Goal: Task Accomplishment & Management: Use online tool/utility

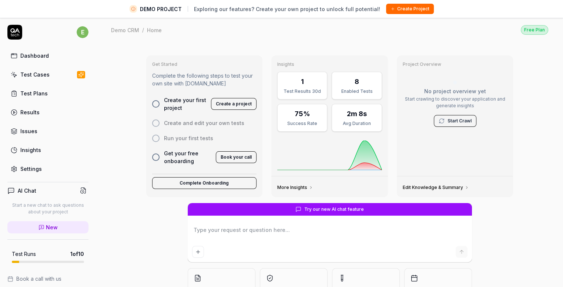
type textarea "*"
click at [245, 38] on div "Demo CRM / Home Free Plan Demo CRM / Home Free Plan" at bounding box center [329, 29] width 467 height 25
click at [281, 29] on div "Demo CRM / Home Free Plan" at bounding box center [329, 30] width 437 height 10
click at [388, 12] on button "Create Project" at bounding box center [410, 9] width 48 height 10
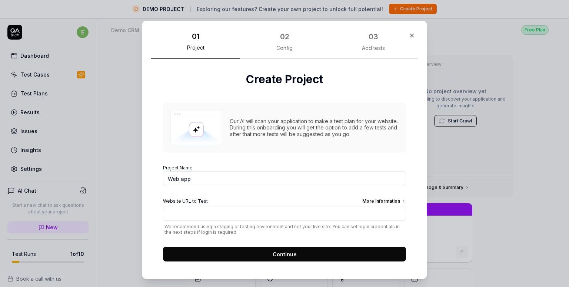
type textarea "*"
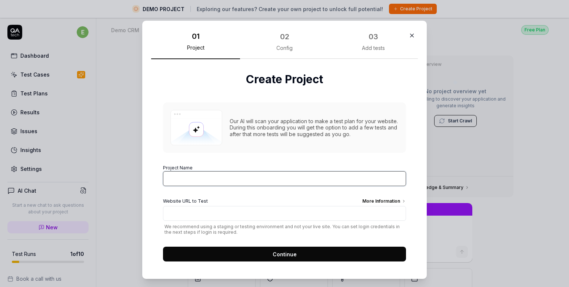
type textarea "*"
type input "Meeting App"
type textarea "*"
type input "Meeting App"
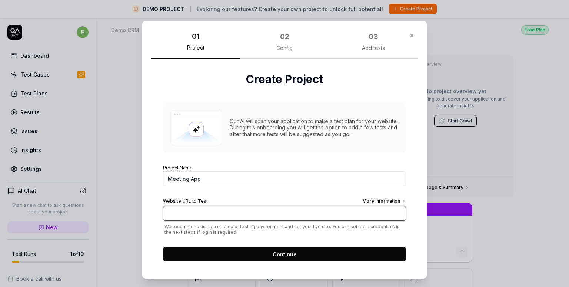
click at [181, 213] on input "Website URL to Test More Information" at bounding box center [284, 213] width 243 height 15
type textarea "*"
paste input "surge dist giant-appliance.surge.sh"
click at [191, 214] on input "surge dist giant-appliance.surge.sh" at bounding box center [284, 213] width 243 height 15
type input "sgiant-appliance.surge.sh"
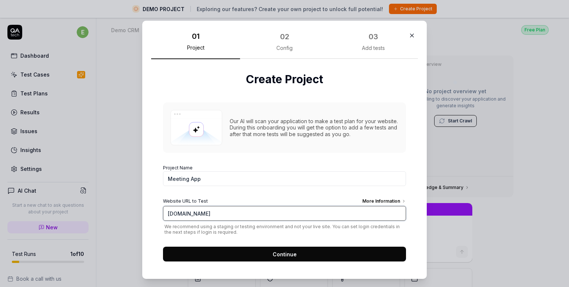
type textarea "*"
type input "https://giant-appliance.surge.sh"
click at [256, 252] on button "Continue" at bounding box center [284, 254] width 243 height 15
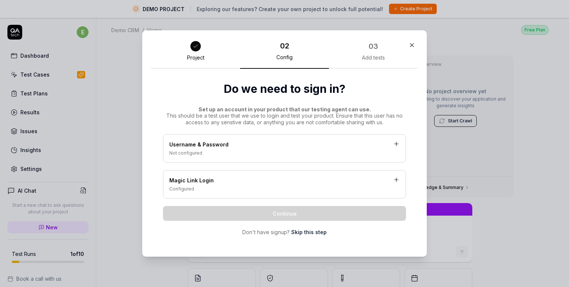
type textarea "*"
click at [243, 156] on div "Not configured" at bounding box center [284, 153] width 230 height 7
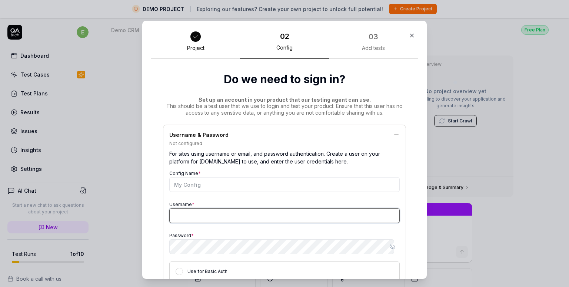
type input "[PERSON_NAME][EMAIL_ADDRESS][DOMAIN_NAME]"
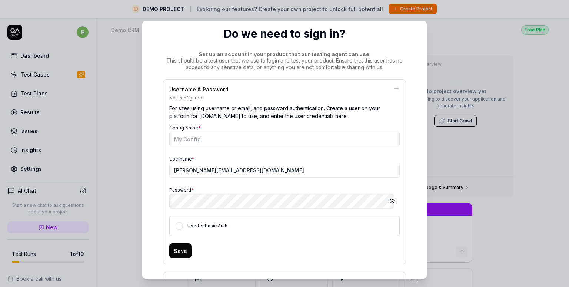
scroll to position [44, 0]
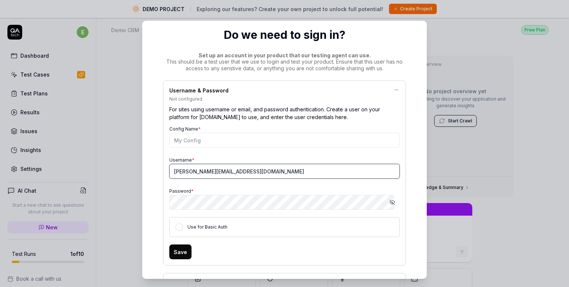
click at [229, 175] on input "[PERSON_NAME][EMAIL_ADDRESS][DOMAIN_NAME]" at bounding box center [284, 171] width 230 height 15
type textarea "*"
click at [170, 171] on input "[PERSON_NAME][EMAIL_ADDRESS][DOMAIN_NAME]" at bounding box center [284, 171] width 230 height 15
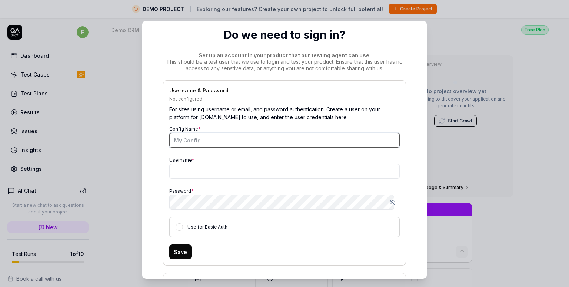
click at [218, 145] on input "Config Name *" at bounding box center [284, 140] width 230 height 15
click at [210, 140] on input "Config Name *" at bounding box center [284, 140] width 230 height 15
type textarea "*"
type input "Ad"
type textarea "*"
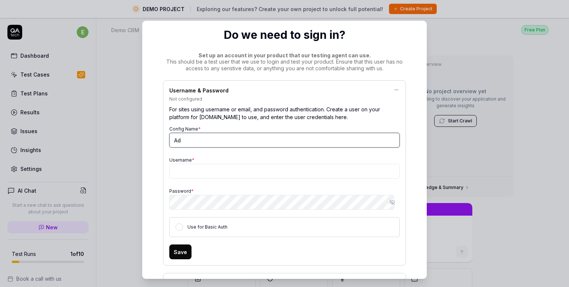
type input "A"
type input "t"
type input "E"
type input "Test U"
type textarea "*"
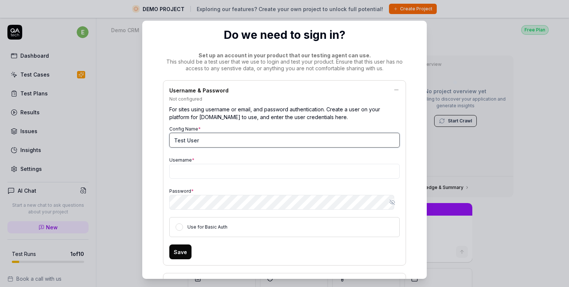
type input "Test User"
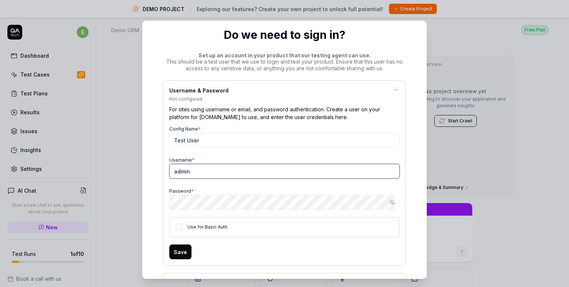
type input "admin@"
type textarea "*"
type input "admin@test.com"
click at [340, 183] on div "Config Name * Test User Username * admin@test.com Password * Show password Use …" at bounding box center [284, 180] width 230 height 113
click at [177, 227] on button "Use for Basic Auth" at bounding box center [179, 227] width 7 height 7
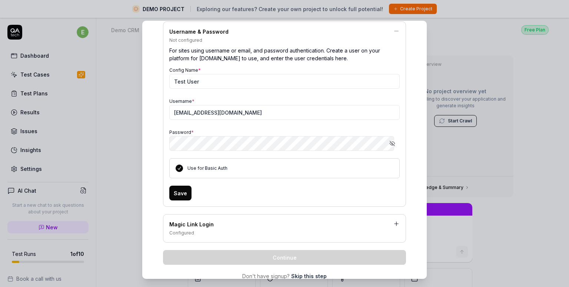
scroll to position [104, 0]
click at [178, 193] on button "Save" at bounding box center [180, 192] width 22 height 15
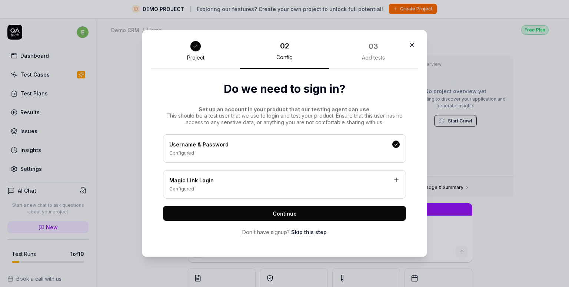
click at [215, 213] on button "Continue" at bounding box center [284, 213] width 243 height 15
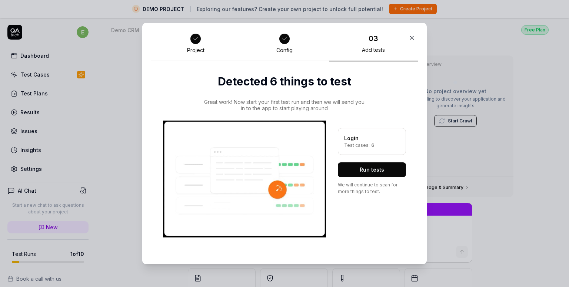
click at [354, 166] on button "Run tests" at bounding box center [372, 170] width 68 height 15
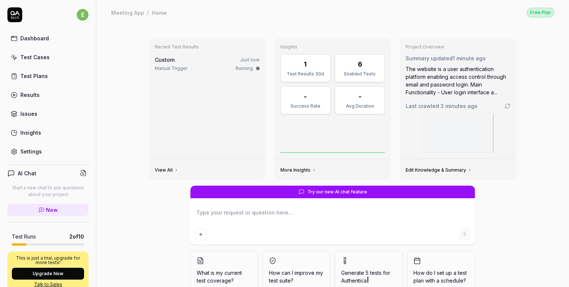
type textarea "*"
click at [163, 66] on div "Manual Trigger" at bounding box center [171, 68] width 33 height 7
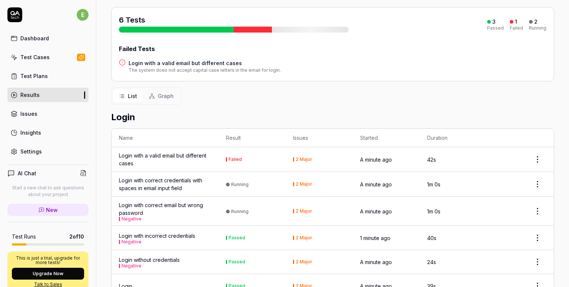
scroll to position [107, 0]
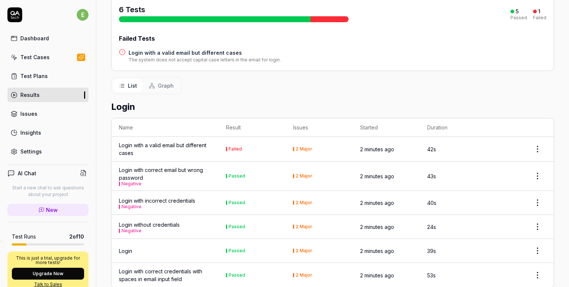
click at [191, 119] on th "Name" at bounding box center [164, 128] width 107 height 19
click at [534, 133] on html "e Dashboard Test Cases Test Plans Results Issues Insights Settings AI Chat Star…" at bounding box center [284, 143] width 569 height 287
click at [495, 82] on html "e Dashboard Test Cases Test Plans Results Issues Insights Settings AI Chat Star…" at bounding box center [284, 143] width 569 height 287
click at [300, 119] on th "Issues" at bounding box center [319, 128] width 67 height 19
click at [302, 147] on div "2 Major" at bounding box center [304, 149] width 17 height 4
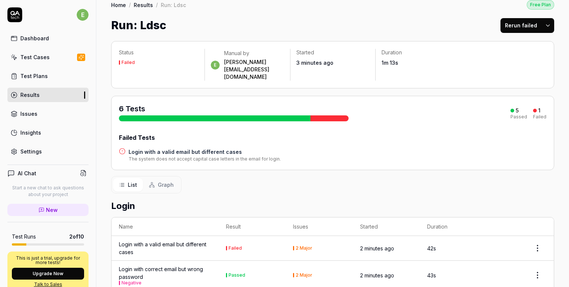
scroll to position [0, 0]
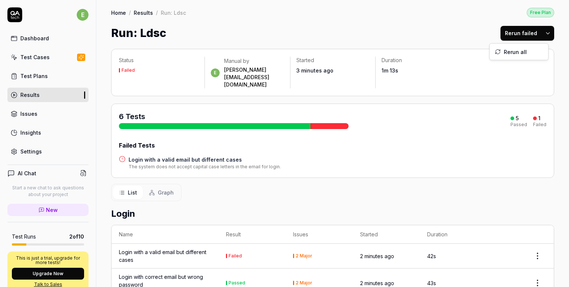
click at [541, 33] on html "e Dashboard Test Cases Test Plans Results Issues Insights Settings AI Chat Star…" at bounding box center [284, 143] width 569 height 287
click at [379, 33] on html "e Dashboard Test Cases Test Plans Results Issues Insights Settings AI Chat Star…" at bounding box center [284, 143] width 569 height 287
click at [41, 45] on link "Dashboard" at bounding box center [47, 38] width 81 height 14
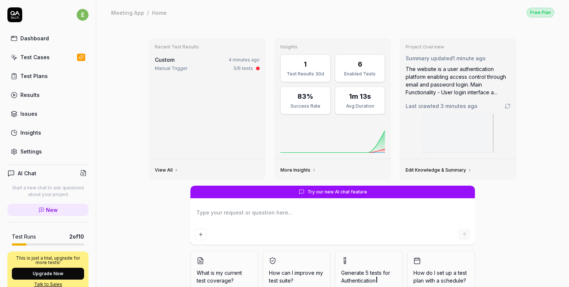
type textarea "*"
click at [41, 77] on div "Test Plans" at bounding box center [33, 76] width 27 height 8
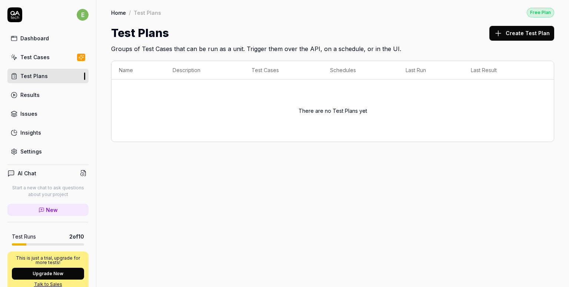
click at [510, 33] on button "Create Test Plan" at bounding box center [521, 33] width 65 height 15
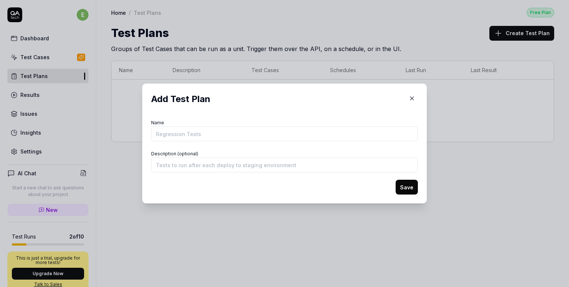
click at [179, 129] on input "Name" at bounding box center [284, 134] width 267 height 15
type input "Regression tests"
click at [173, 167] on input "Description (optional)" at bounding box center [284, 165] width 267 height 15
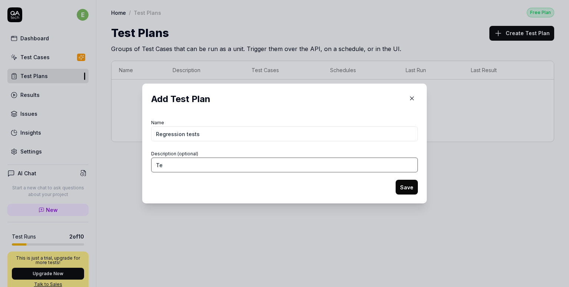
type input "T"
type input "Tests to run post deployment"
click at [402, 190] on button "Save" at bounding box center [407, 187] width 22 height 15
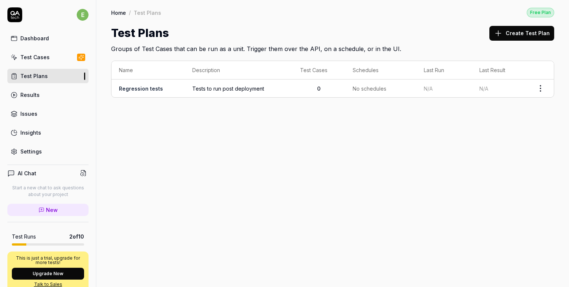
click at [210, 88] on span "Tests to run post deployment" at bounding box center [238, 89] width 93 height 8
click at [153, 90] on link "Regression tests" at bounding box center [141, 89] width 44 height 6
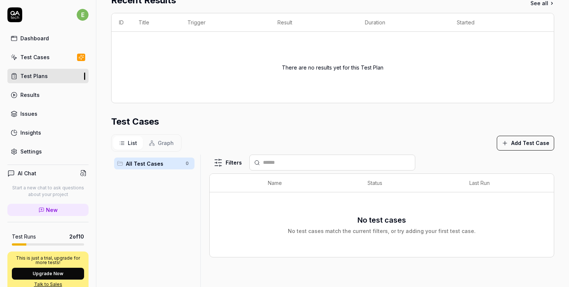
scroll to position [115, 0]
click at [510, 144] on button "Add Test Case" at bounding box center [525, 143] width 57 height 15
click at [447, 137] on div "List Graph Add Test Case" at bounding box center [332, 142] width 443 height 17
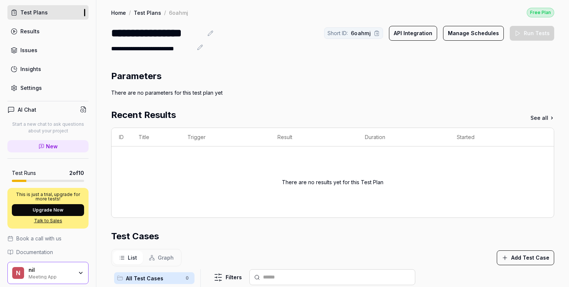
scroll to position [87, 0]
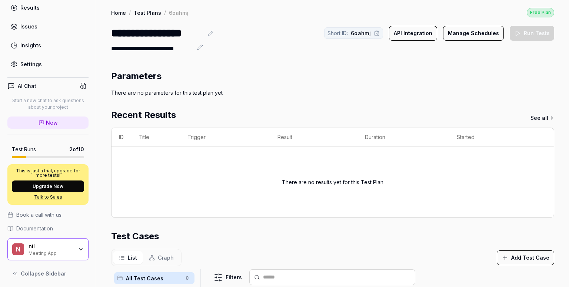
click at [151, 87] on section "Parameters There are no parameters for this test plan yet" at bounding box center [332, 83] width 443 height 27
click at [199, 95] on div "There are no parameters for this test plan yet" at bounding box center [332, 93] width 443 height 8
click at [238, 235] on div "Test Cases" at bounding box center [332, 236] width 443 height 13
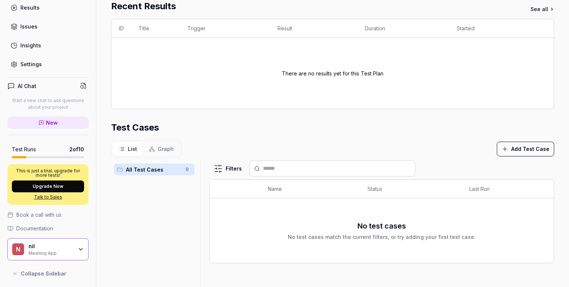
scroll to position [181, 0]
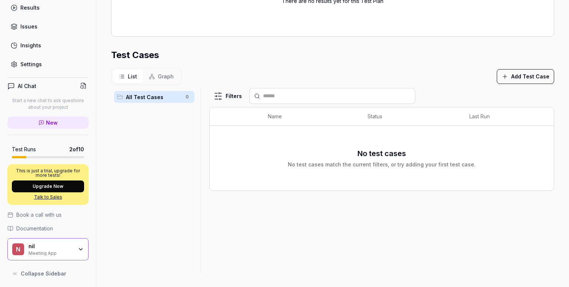
click at [526, 70] on button "Add Test Case" at bounding box center [525, 76] width 57 height 15
click at [137, 185] on div "All Test Cases 0" at bounding box center [154, 176] width 86 height 176
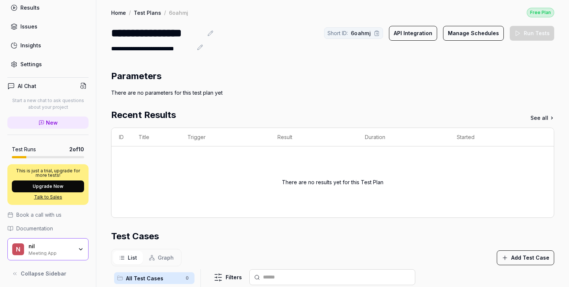
scroll to position [0, 0]
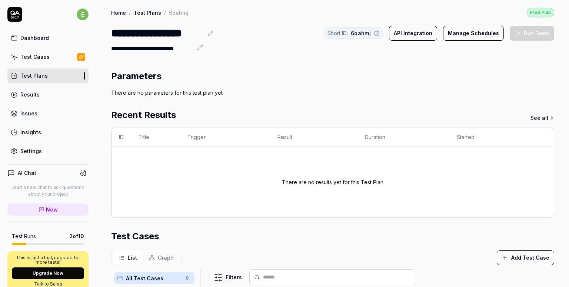
click at [66, 58] on link "Test Cases" at bounding box center [47, 57] width 81 height 14
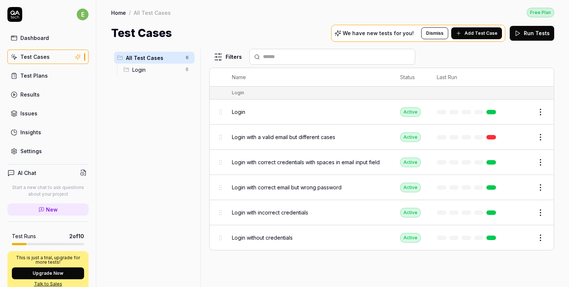
drag, startPoint x: 160, startPoint y: 135, endPoint x: 143, endPoint y: 124, distance: 20.8
click at [143, 124] on div "All Test Cases 6 Login 6" at bounding box center [154, 164] width 86 height 230
click at [478, 37] on button "Add Test Case" at bounding box center [476, 33] width 51 height 12
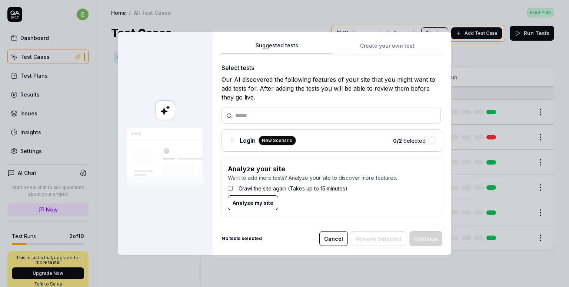
click at [230, 139] on icon at bounding box center [232, 141] width 6 height 6
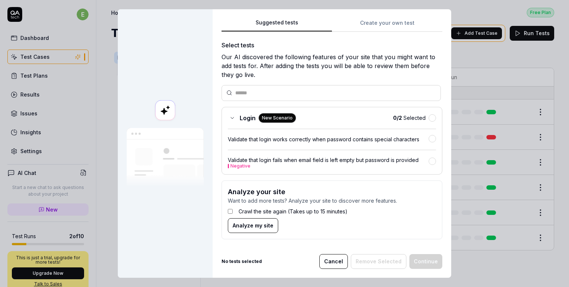
click at [229, 116] on icon at bounding box center [232, 118] width 6 height 6
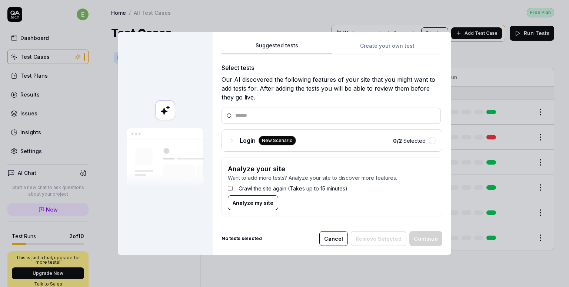
click at [231, 141] on icon at bounding box center [232, 141] width 6 height 6
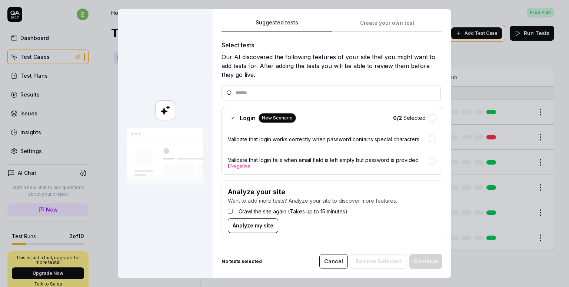
click at [261, 230] on button "Analyze my site" at bounding box center [253, 225] width 50 height 15
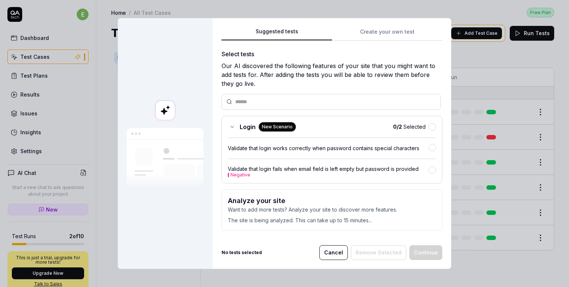
click at [151, 79] on div at bounding box center [165, 143] width 95 height 251
click at [141, 104] on div at bounding box center [165, 143] width 95 height 251
click at [254, 214] on p "The site is being analyzed. This can take up to 15 minutes..." at bounding box center [332, 219] width 208 height 11
click at [256, 215] on p "The site is being analyzed. This can take up to 15 minutes..." at bounding box center [332, 219] width 208 height 11
click at [168, 203] on div at bounding box center [165, 143] width 95 height 251
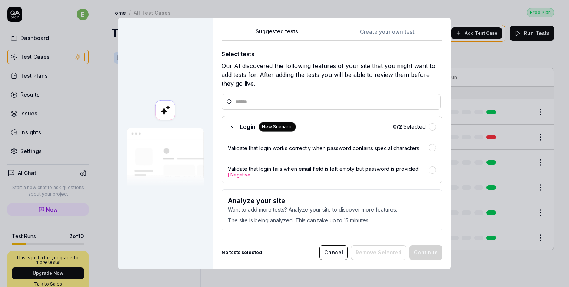
click at [168, 203] on div at bounding box center [165, 143] width 95 height 251
click at [283, 83] on div "Our AI discovered the following features of your site that you might want to ad…" at bounding box center [331, 74] width 221 height 27
drag, startPoint x: 283, startPoint y: 83, endPoint x: 281, endPoint y: 77, distance: 6.1
click at [281, 77] on div "Our AI discovered the following features of your site that you might want to ad…" at bounding box center [331, 74] width 221 height 27
click at [284, 80] on div "Our AI discovered the following features of your site that you might want to ad…" at bounding box center [331, 74] width 221 height 27
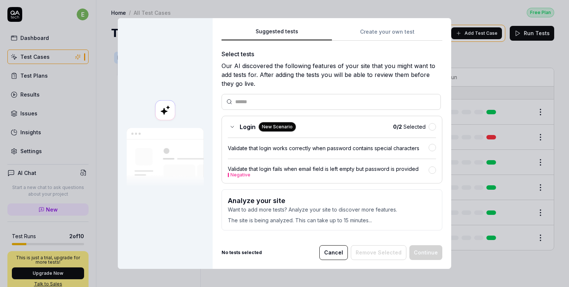
click at [280, 86] on div "Our AI discovered the following features of your site that you might want to ad…" at bounding box center [331, 74] width 221 height 27
click at [310, 51] on div "Select tests" at bounding box center [331, 54] width 221 height 9
click at [181, 181] on img at bounding box center [165, 157] width 77 height 59
click at [247, 211] on p "Want to add more tests? Analyze your site to discover more features." at bounding box center [332, 210] width 208 height 8
click at [196, 227] on div at bounding box center [165, 143] width 95 height 251
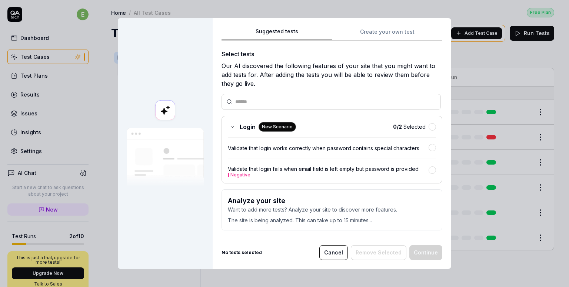
click at [185, 171] on img at bounding box center [165, 157] width 77 height 59
click at [185, 162] on img at bounding box center [165, 157] width 77 height 59
click at [184, 160] on img at bounding box center [165, 157] width 77 height 59
click at [177, 163] on img at bounding box center [165, 157] width 77 height 59
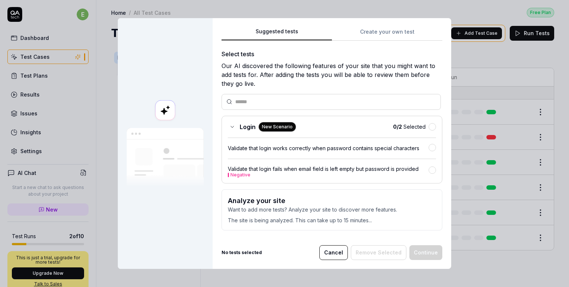
click at [292, 228] on form "Analyze your site Want to add more tests? Analyze your site to discover more fe…" at bounding box center [331, 210] width 221 height 41
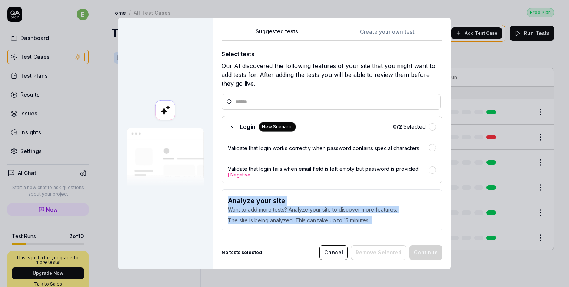
drag, startPoint x: 379, startPoint y: 220, endPoint x: 222, endPoint y: 201, distance: 158.2
click at [222, 201] on form "Analyze your site Want to add more tests? Analyze your site to discover more fe…" at bounding box center [331, 210] width 221 height 41
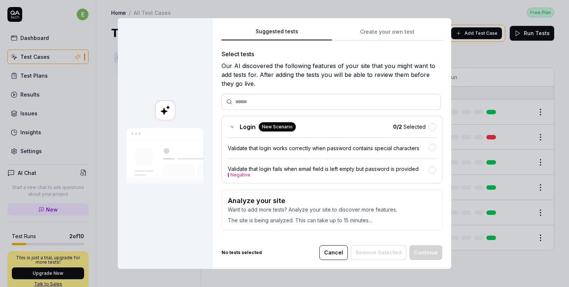
click at [176, 221] on div at bounding box center [165, 143] width 95 height 251
click at [229, 213] on p "Want to add more tests? Analyze your site to discover more features." at bounding box center [332, 210] width 208 height 8
click at [193, 209] on div at bounding box center [165, 143] width 95 height 251
click at [193, 215] on div at bounding box center [165, 143] width 95 height 251
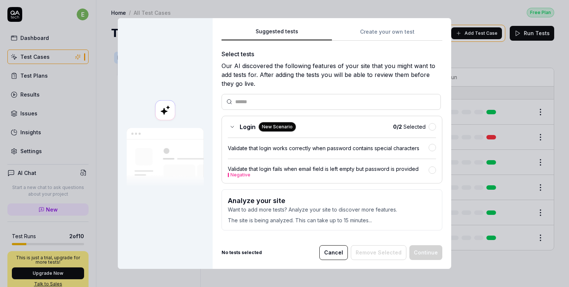
drag, startPoint x: 193, startPoint y: 215, endPoint x: 166, endPoint y: 190, distance: 36.7
click at [166, 190] on div at bounding box center [165, 143] width 95 height 251
click at [188, 224] on div at bounding box center [165, 143] width 95 height 251
drag, startPoint x: 174, startPoint y: 212, endPoint x: 187, endPoint y: 221, distance: 15.8
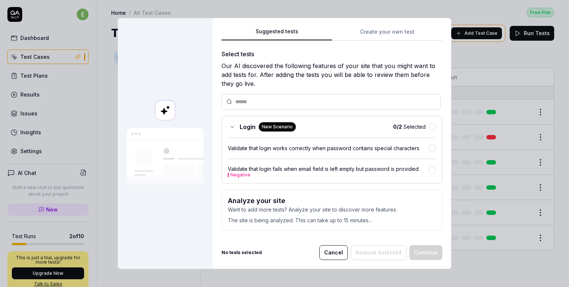
click at [187, 221] on div at bounding box center [165, 143] width 95 height 251
click at [196, 223] on div at bounding box center [165, 143] width 95 height 251
drag, startPoint x: 166, startPoint y: 168, endPoint x: 163, endPoint y: 183, distance: 15.1
click at [163, 183] on img at bounding box center [165, 157] width 77 height 59
drag, startPoint x: 187, startPoint y: 206, endPoint x: 166, endPoint y: 175, distance: 36.9
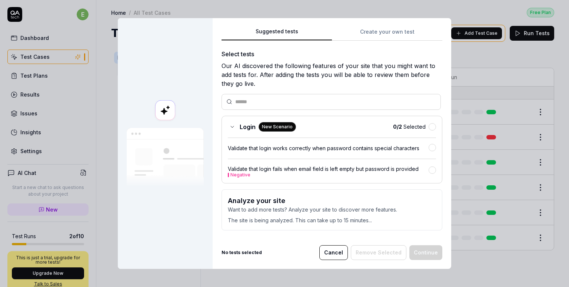
click at [166, 175] on img at bounding box center [165, 157] width 77 height 59
click at [173, 181] on img at bounding box center [165, 157] width 77 height 59
drag, startPoint x: 141, startPoint y: 194, endPoint x: 121, endPoint y: 153, distance: 45.7
click at [121, 153] on div at bounding box center [165, 143] width 95 height 251
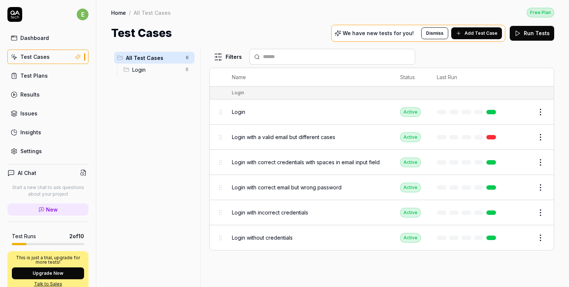
click at [476, 34] on span "Add Test Case" at bounding box center [480, 33] width 33 height 7
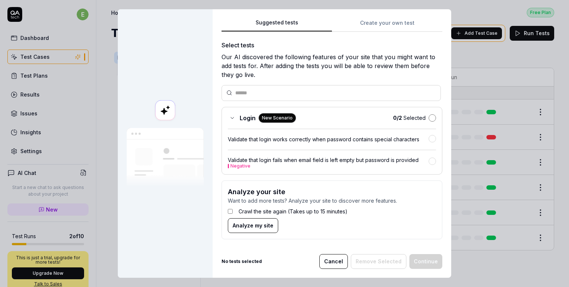
click at [431, 120] on button "button" at bounding box center [431, 117] width 7 height 7
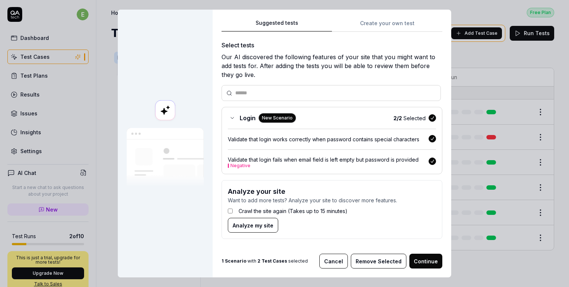
click at [431, 119] on button "button" at bounding box center [431, 117] width 7 height 7
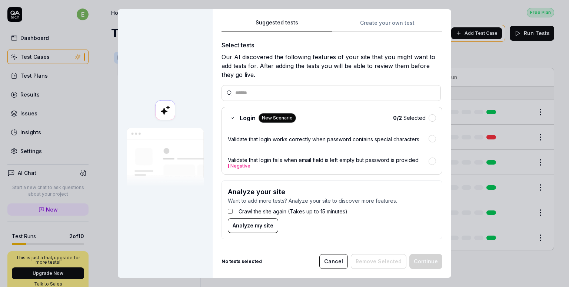
click at [247, 227] on span "Analyze my site" at bounding box center [253, 226] width 41 height 8
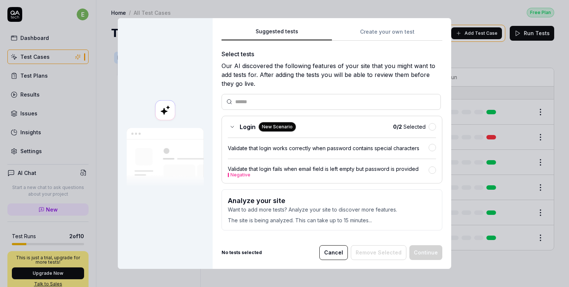
click at [405, 211] on p "Want to add more tests? Analyze your site to discover more features." at bounding box center [332, 210] width 208 height 8
click at [198, 214] on div at bounding box center [165, 143] width 95 height 251
click at [200, 203] on div at bounding box center [165, 143] width 95 height 251
click at [250, 216] on p "The site is being analyzed. This can take up to 15 minutes..." at bounding box center [332, 219] width 208 height 11
drag, startPoint x: 129, startPoint y: 151, endPoint x: 167, endPoint y: 89, distance: 72.9
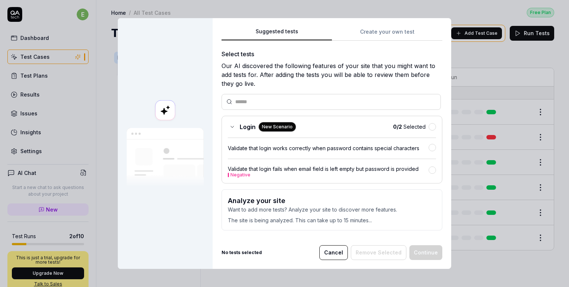
click at [167, 89] on div at bounding box center [165, 143] width 95 height 251
drag, startPoint x: 192, startPoint y: 200, endPoint x: 171, endPoint y: 151, distance: 52.9
click at [171, 153] on img at bounding box center [165, 157] width 77 height 59
click at [237, 186] on div "Select tests Our AI discovered the following features of your site that you mig…" at bounding box center [331, 143] width 221 height 187
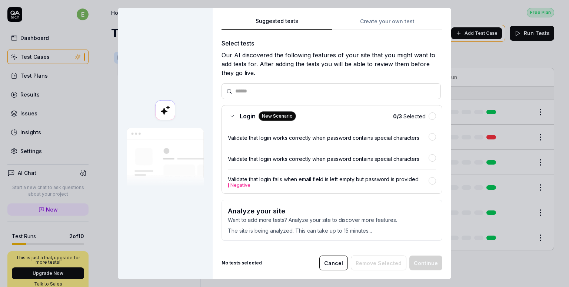
click at [174, 198] on div at bounding box center [165, 144] width 95 height 272
click at [175, 204] on div at bounding box center [165, 144] width 95 height 272
click at [159, 172] on img at bounding box center [165, 157] width 77 height 59
click at [163, 165] on img at bounding box center [165, 157] width 77 height 59
click at [146, 169] on img at bounding box center [165, 157] width 77 height 59
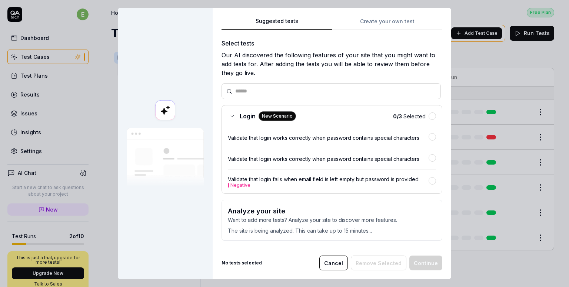
click at [145, 182] on img at bounding box center [165, 157] width 77 height 59
click at [166, 133] on img at bounding box center [165, 157] width 77 height 59
click at [165, 157] on img at bounding box center [165, 157] width 77 height 59
click at [164, 165] on img at bounding box center [165, 157] width 77 height 59
click at [157, 179] on img at bounding box center [165, 157] width 77 height 59
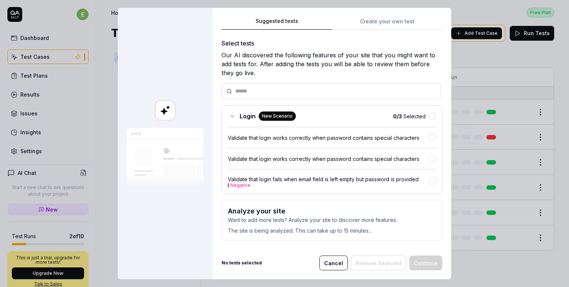
click at [188, 191] on div at bounding box center [165, 144] width 95 height 272
click at [179, 212] on div at bounding box center [165, 144] width 95 height 272
click at [156, 206] on div at bounding box center [165, 144] width 95 height 272
click at [169, 178] on img at bounding box center [165, 157] width 77 height 59
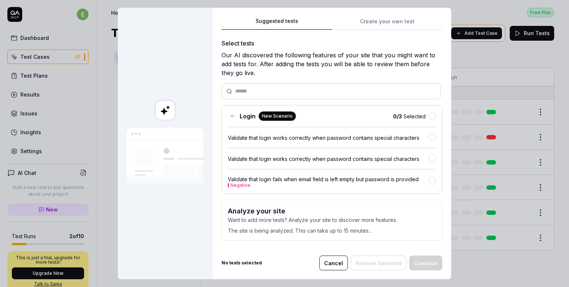
click at [162, 180] on img at bounding box center [165, 157] width 77 height 59
click at [168, 171] on img at bounding box center [165, 157] width 77 height 59
click at [159, 177] on img at bounding box center [165, 157] width 77 height 59
click at [157, 178] on img at bounding box center [165, 157] width 77 height 59
click at [233, 219] on p "Want to add more tests? Analyze your site to discover more features." at bounding box center [332, 220] width 208 height 8
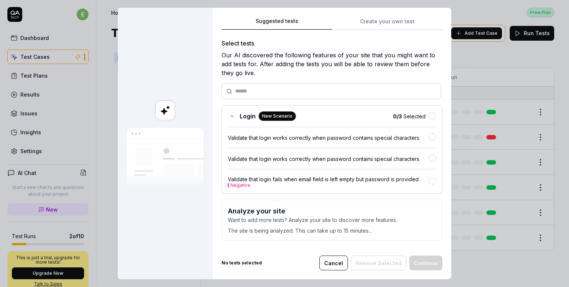
click at [142, 166] on img at bounding box center [165, 157] width 77 height 59
click at [149, 175] on img at bounding box center [165, 157] width 77 height 59
click at [190, 187] on img at bounding box center [165, 157] width 77 height 59
click at [158, 193] on div at bounding box center [165, 144] width 95 height 272
drag, startPoint x: 153, startPoint y: 193, endPoint x: 148, endPoint y: 231, distance: 39.1
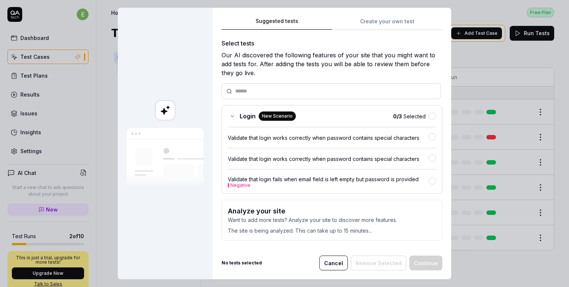
click at [148, 231] on div at bounding box center [165, 144] width 95 height 272
click at [391, 21] on div "Suggested tests Create your own test Select tests Our AI discovered the followi…" at bounding box center [331, 132] width 221 height 231
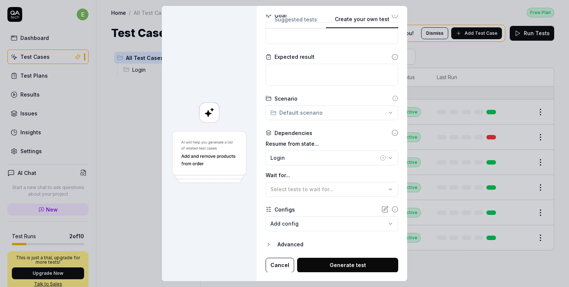
click at [294, 21] on button "Suggested tests" at bounding box center [296, 21] width 60 height 13
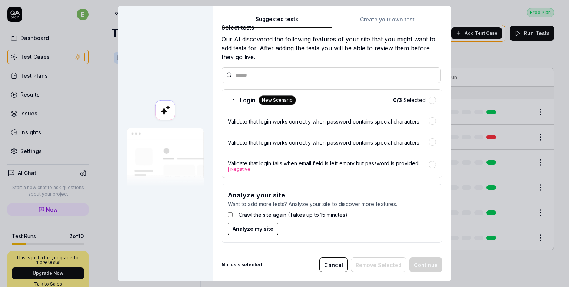
scroll to position [14, 0]
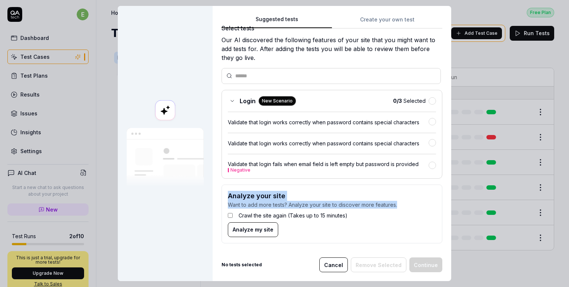
drag, startPoint x: 381, startPoint y: 202, endPoint x: 224, endPoint y: 200, distance: 156.7
click at [224, 200] on form "Analyze your site Want to add more tests? Analyze your site to discover more fe…" at bounding box center [331, 214] width 221 height 59
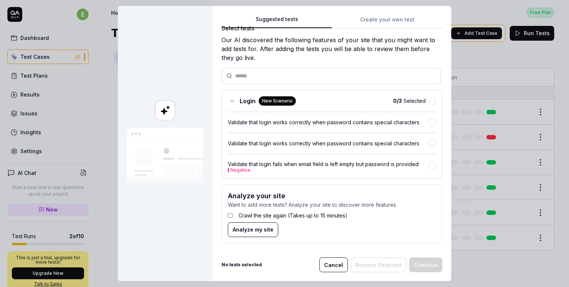
click at [327, 236] on form "Analyze your site Want to add more tests? Analyze your site to discover more fe…" at bounding box center [331, 214] width 221 height 59
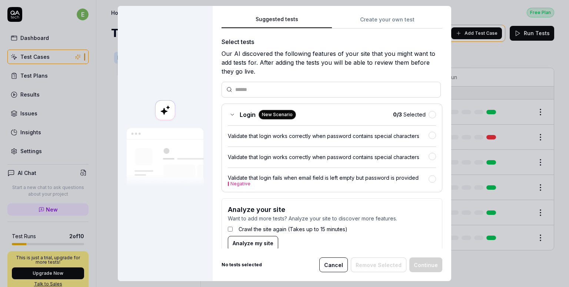
click at [228, 117] on div "Login New Scenario" at bounding box center [262, 115] width 68 height 10
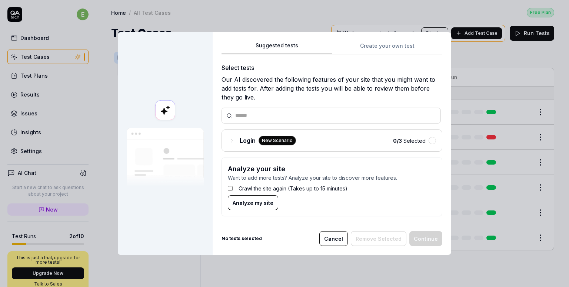
click at [338, 238] on button "Cancel" at bounding box center [333, 238] width 29 height 15
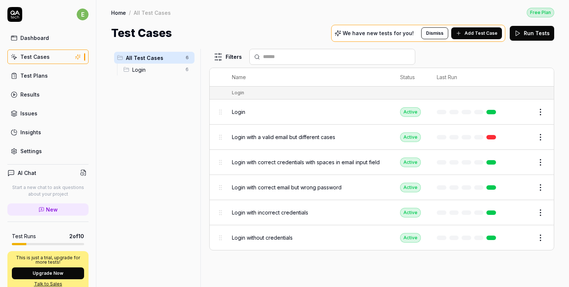
click at [480, 26] on div "We have new tests for you! Dismiss Add Test Case" at bounding box center [418, 33] width 174 height 17
click at [480, 33] on span "Add Test Case" at bounding box center [480, 33] width 33 height 7
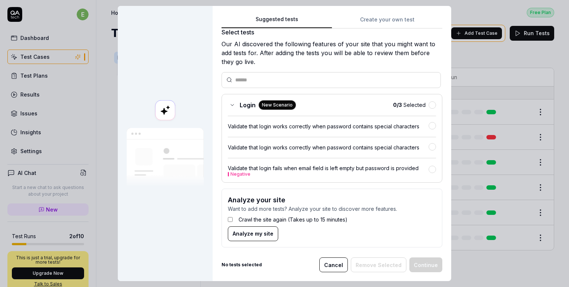
scroll to position [14, 0]
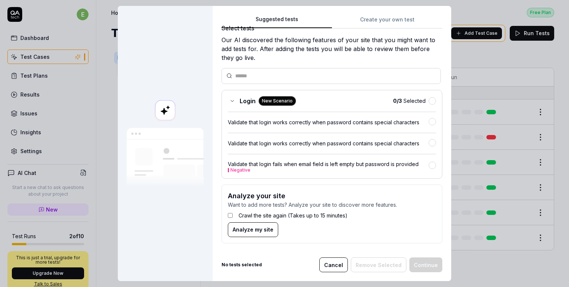
click at [240, 231] on span "Analyze my site" at bounding box center [253, 230] width 41 height 8
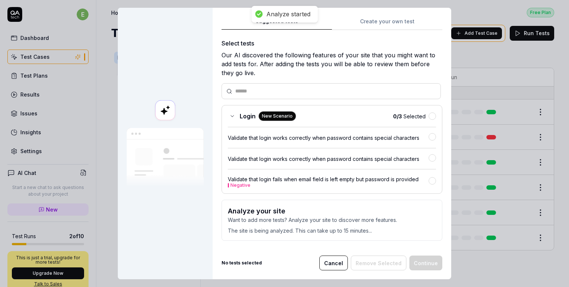
scroll to position [0, 0]
click at [328, 224] on p "Want to add more tests? Analyze your site to discover more features." at bounding box center [332, 220] width 208 height 8
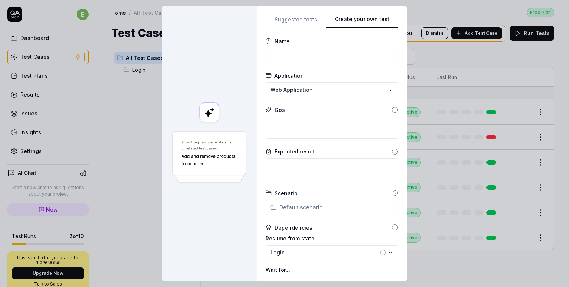
click at [363, 17] on button "Create your own test" at bounding box center [362, 21] width 72 height 13
click at [316, 60] on input at bounding box center [332, 55] width 133 height 15
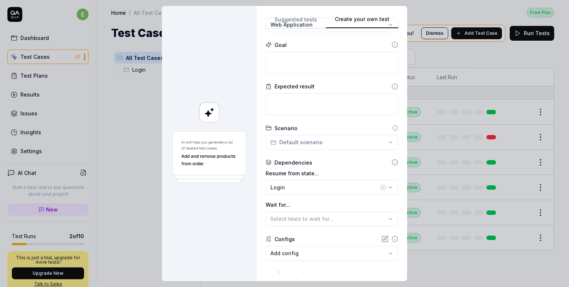
scroll to position [95, 0]
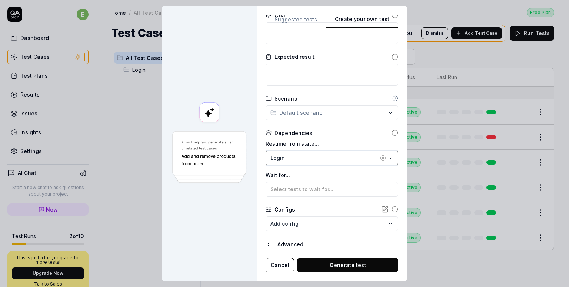
click at [387, 160] on icon "button" at bounding box center [390, 158] width 6 height 6
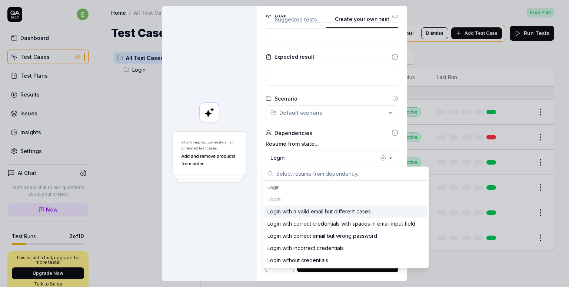
click at [205, 203] on div at bounding box center [209, 144] width 95 height 276
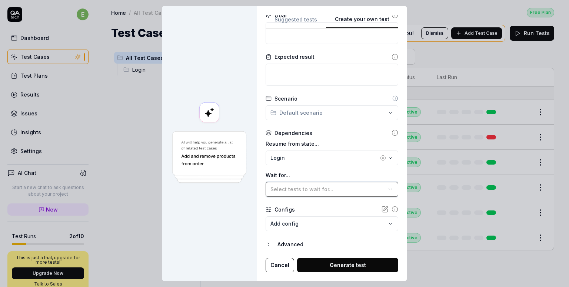
click at [320, 192] on span "Select tests to wait for..." at bounding box center [301, 189] width 63 height 6
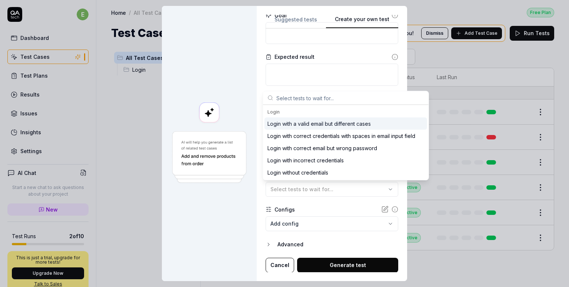
click at [196, 206] on div at bounding box center [209, 144] width 95 height 276
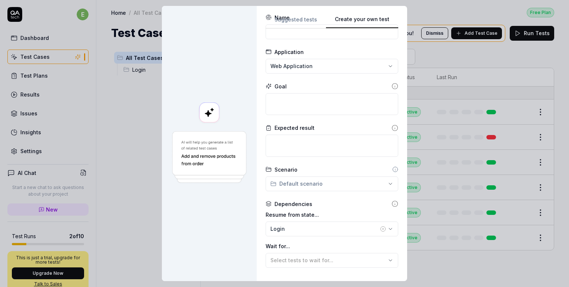
scroll to position [0, 0]
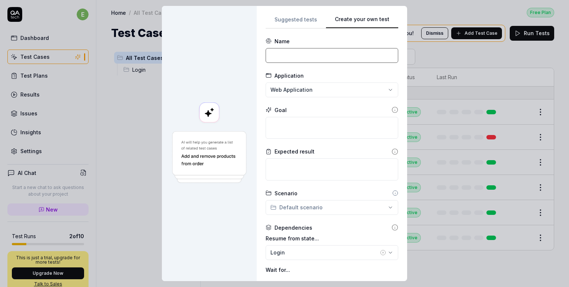
click at [308, 59] on input at bounding box center [332, 55] width 133 height 15
type input "e"
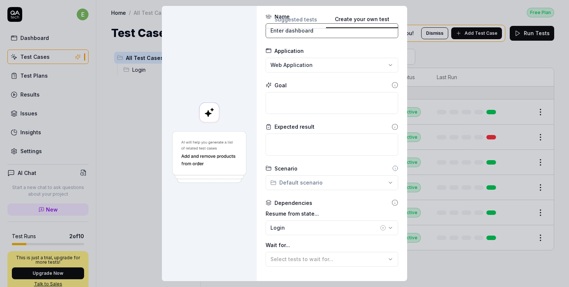
scroll to position [37, 0]
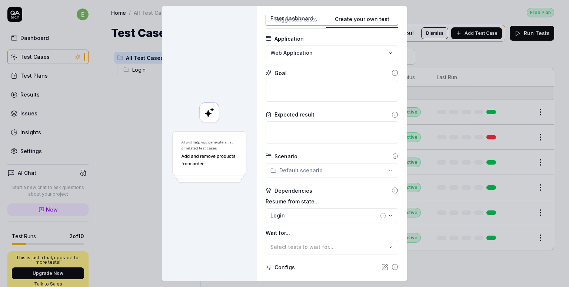
type input "Enter dashboard"
click at [314, 89] on textarea at bounding box center [332, 91] width 133 height 22
type textarea "*"
type textarea "S"
type textarea "*"
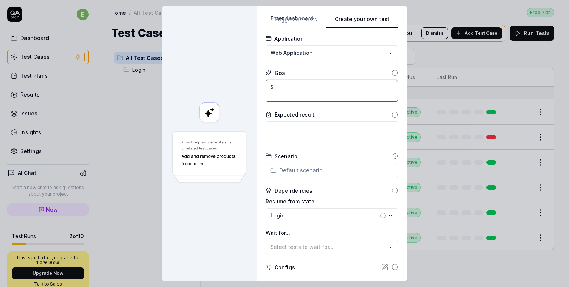
type textarea "Se"
type textarea "*"
type textarea "See"
type textarea "*"
type textarea "See"
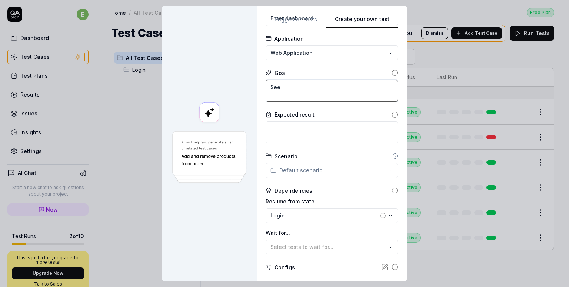
type textarea "*"
type textarea "See th"
type textarea "*"
type textarea "See that"
type textarea "*"
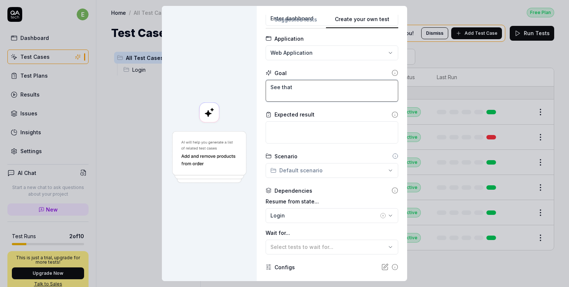
type textarea "See that"
type textarea "*"
type textarea "See that t"
type textarea "*"
type textarea "See that the"
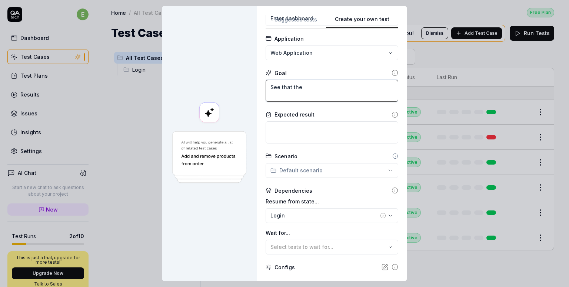
type textarea "*"
type textarea "See that the"
type textarea "*"
type textarea "See that the s"
type textarea "*"
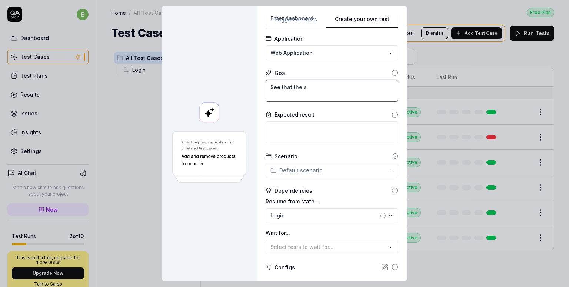
type textarea "See that the"
type textarea "*"
type textarea "See that the"
type textarea "*"
type textarea "See that th"
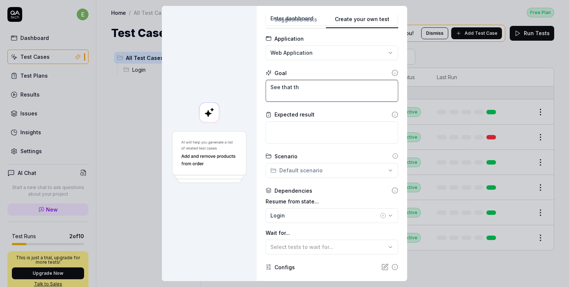
type textarea "*"
type textarea "See that t"
type textarea "*"
type textarea "See that"
type textarea "*"
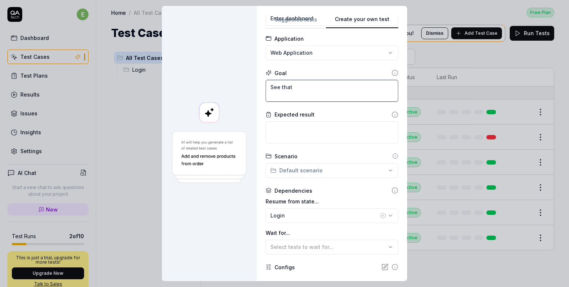
type textarea "See that s"
type textarea "*"
type textarea "See that sc"
type textarea "*"
type textarea "See that sch"
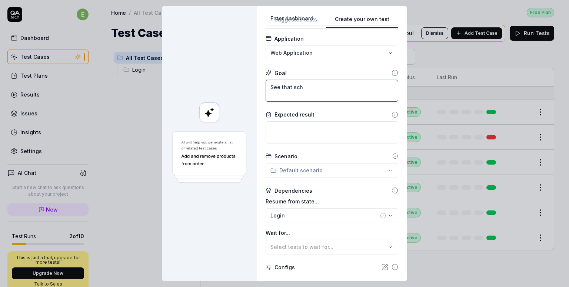
type textarea "*"
type textarea "See that sche"
type textarea "*"
type textarea "See that sched"
type textarea "*"
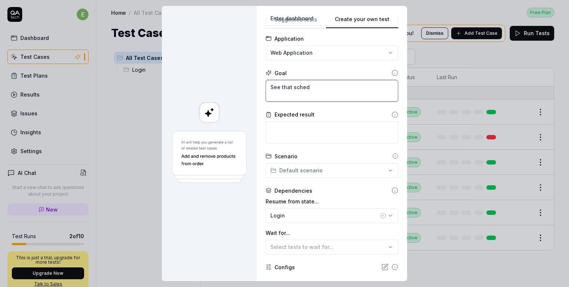
type textarea "See that schedu"
type textarea "*"
type textarea "See that schedul"
type textarea "*"
type textarea "See that schedule"
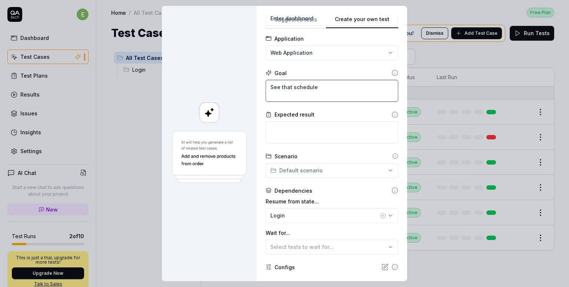
type textarea "*"
type textarea "See that scheduled"
type textarea "*"
type textarea "See that scheduled"
type textarea "*"
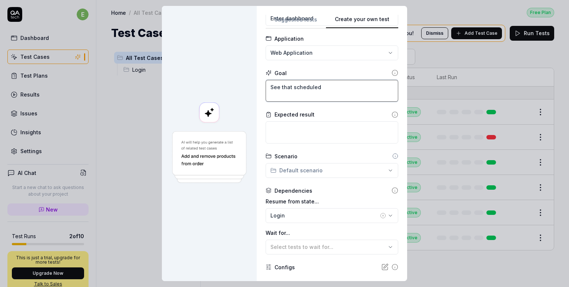
type textarea "See that scheduled m"
type textarea "*"
type textarea "See that scheduled me"
type textarea "*"
type textarea "See that scheduled mee"
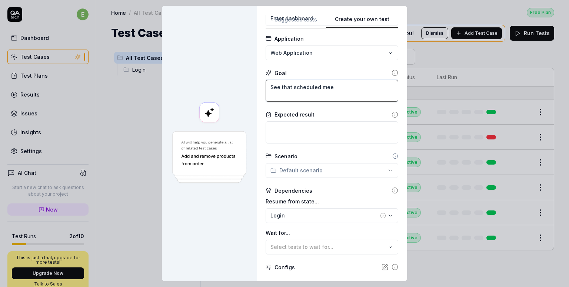
type textarea "*"
type textarea "See that scheduled meet"
type textarea "*"
type textarea "See that scheduled meeti"
type textarea "*"
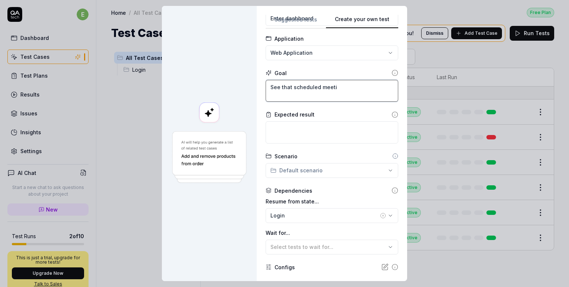
type textarea "See that scheduled meetin"
type textarea "*"
type textarea "See that scheduled meeting"
type textarea "*"
type textarea "See that scheduled meetings"
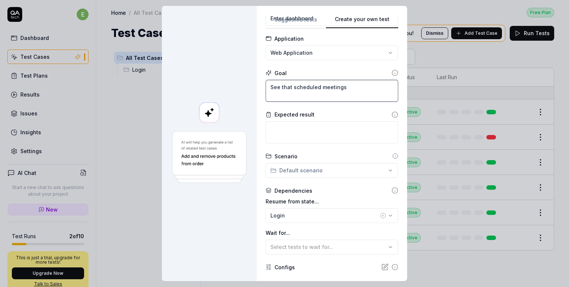
type textarea "*"
type textarea "See that scheduled meetings"
type textarea "*"
type textarea "See that scheduled meetings s"
type textarea "*"
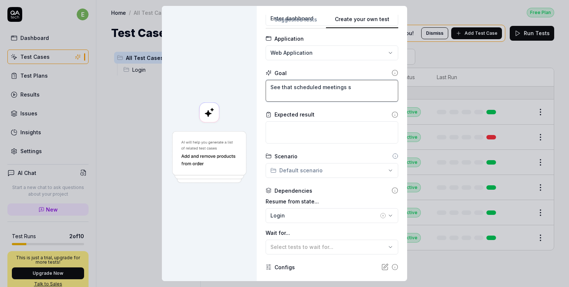
type textarea "See that scheduled meetings sh"
type textarea "*"
type textarea "See that scheduled meetings sho"
type textarea "*"
type textarea "See that scheduled meetings show"
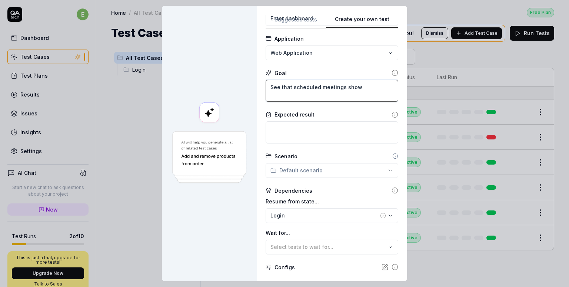
type textarea "*"
type textarea "See that scheduled meetings show"
type textarea "*"
type textarea "See that scheduled meetings show u"
type textarea "*"
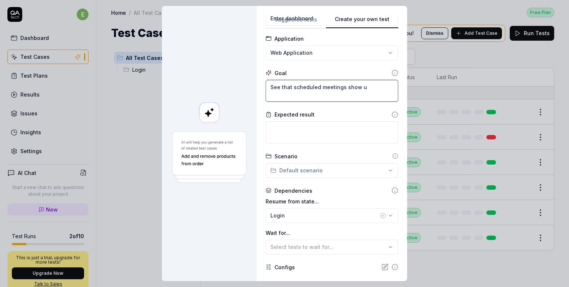
type textarea "See that scheduled meetings show up"
type textarea "*"
type textarea "See that scheduled meetings show upi"
type textarea "*"
type textarea "See that scheduled meetings show up"
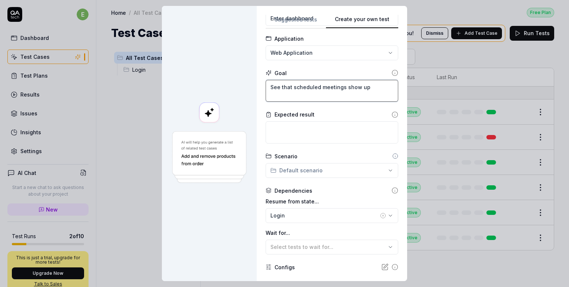
type textarea "*"
type textarea "See that scheduled meetings show up"
type textarea "*"
type textarea "See that scheduled meetings show up i"
type textarea "*"
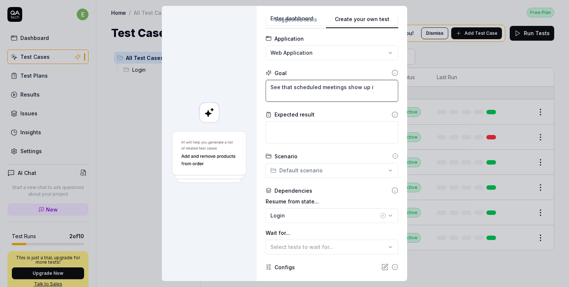
type textarea "See that scheduled meetings show up in"
type textarea "*"
type textarea "See that scheduled meetings show up in"
type textarea "*"
type textarea "See that scheduled meetings show up in t"
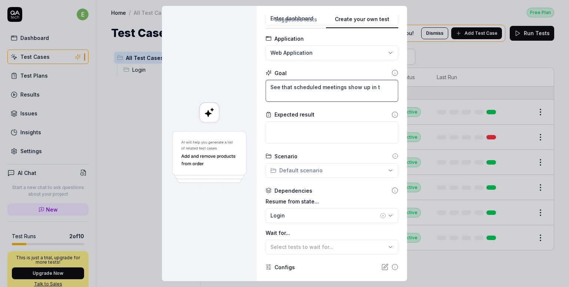
type textarea "*"
type textarea "See that scheduled meetings show up in th"
type textarea "*"
type textarea "See that scheduled meetings show up in the"
type textarea "*"
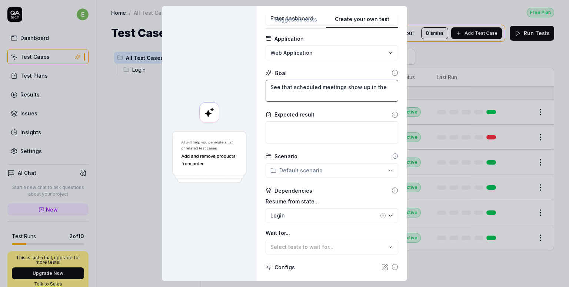
type textarea "See that scheduled meetings show up in the"
type textarea "*"
type textarea "See that scheduled meetings show up in the d"
type textarea "*"
type textarea "See that scheduled meetings show up in the da"
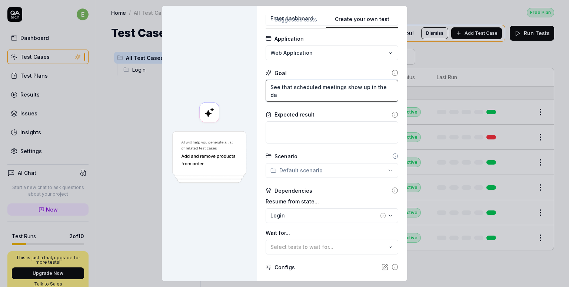
type textarea "*"
type textarea "See that scheduled meetings show up in the das"
type textarea "*"
type textarea "See that scheduled meetings show up in the dash"
type textarea "*"
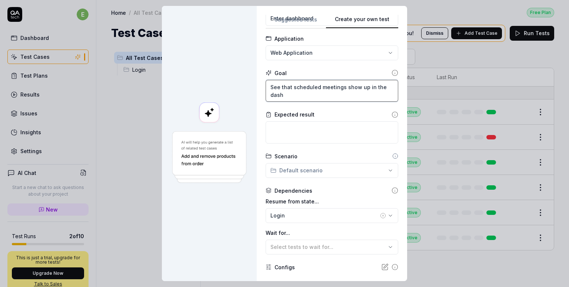
type textarea "See that scheduled meetings show up in the dasho"
type textarea "*"
type textarea "See that scheduled meetings show up in the dashoa"
type textarea "*"
type textarea "See that scheduled meetings show up in the dasho"
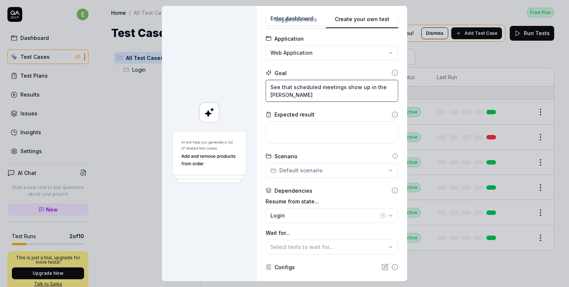
type textarea "*"
type textarea "See that scheduled meetings show up in the dash"
type textarea "*"
type textarea "See that scheduled meetings show up in the dashb"
type textarea "*"
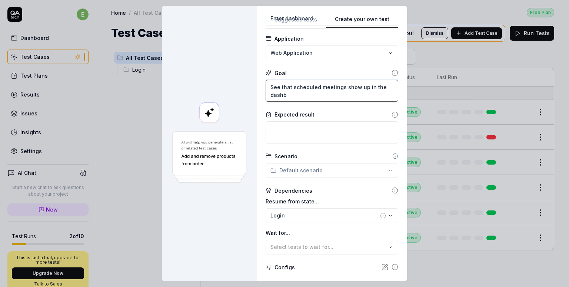
type textarea "See that scheduled meetings show up in the dashbo"
type textarea "*"
type textarea "See that scheduled meetings show up in the dashboa"
type textarea "*"
type textarea "See that scheduled meetings show up in the dashboar"
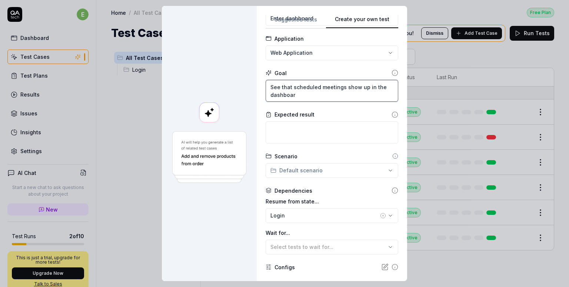
type textarea "*"
type textarea "See that scheduled meetings show up in the dashboard"
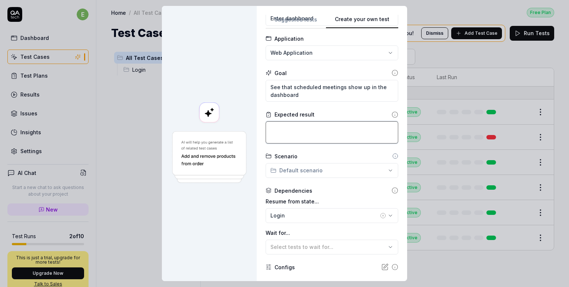
click at [323, 131] on textarea at bounding box center [332, 132] width 133 height 22
type textarea "*"
type textarea "p"
type textarea "*"
type textarea "pa"
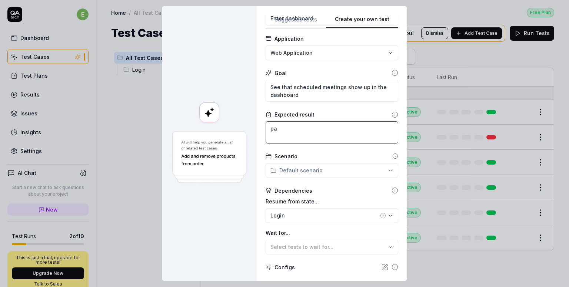
type textarea "*"
type textarea "pas"
type textarea "*"
type textarea "pass"
type textarea "*"
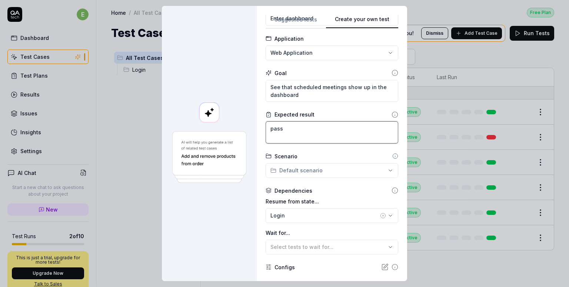
type textarea "pass"
type textarea "*"
type textarea "pass i"
type textarea "*"
type textarea "pass if"
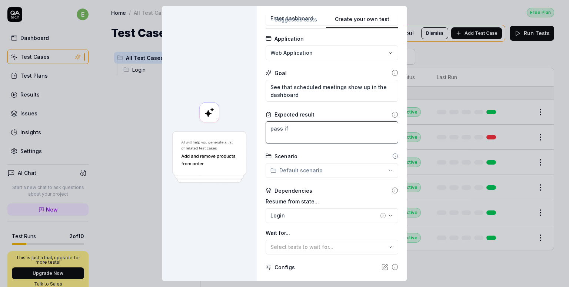
type textarea "*"
type textarea "pass if"
type textarea "*"
type textarea "pass if m"
type textarea "*"
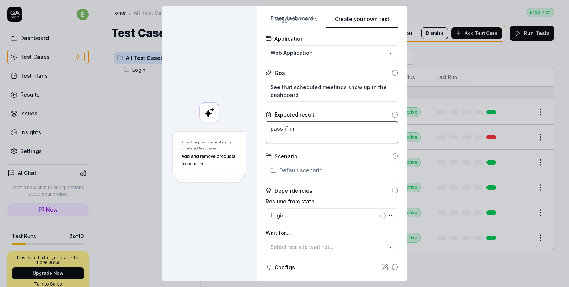
type textarea "pass if me"
type textarea "*"
type textarea "pass if mee"
type textarea "*"
type textarea "pass if meet"
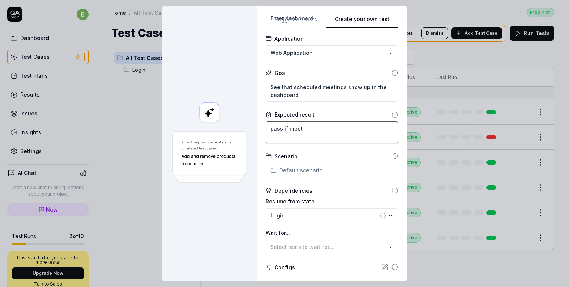
type textarea "*"
type textarea "pass if meeti"
type textarea "*"
type textarea "pass if meetin"
type textarea "*"
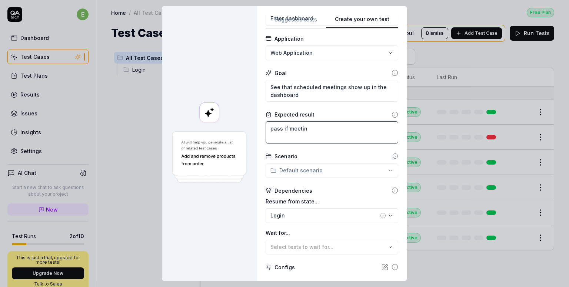
type textarea "pass if meeting"
type textarea "*"
type textarea "pass if meetings"
type textarea "*"
type textarea "pass if meetings r"
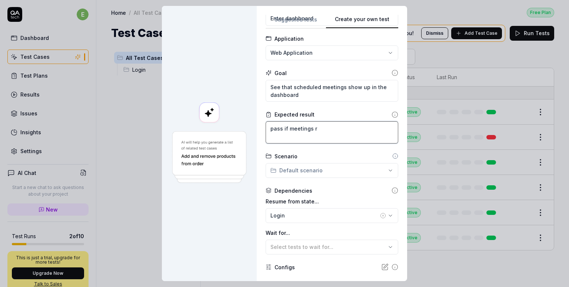
type textarea "*"
type textarea "pass if meetings ra"
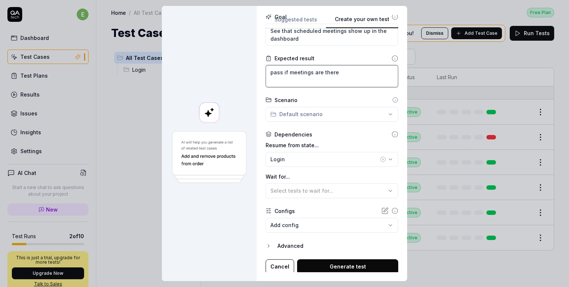
scroll to position [95, 0]
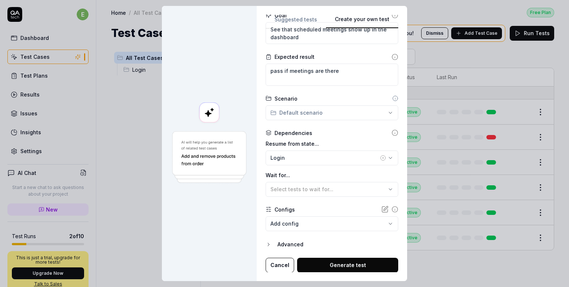
click at [318, 113] on div "**********" at bounding box center [284, 143] width 569 height 287
click at [348, 130] on div "**********" at bounding box center [284, 143] width 569 height 287
click at [387, 156] on icon "button" at bounding box center [390, 158] width 6 height 6
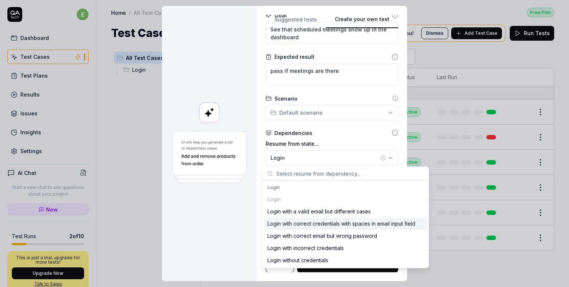
click at [217, 233] on div at bounding box center [209, 144] width 95 height 276
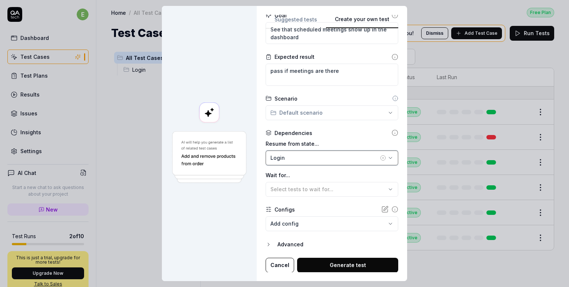
click at [343, 159] on div "Login" at bounding box center [324, 158] width 108 height 8
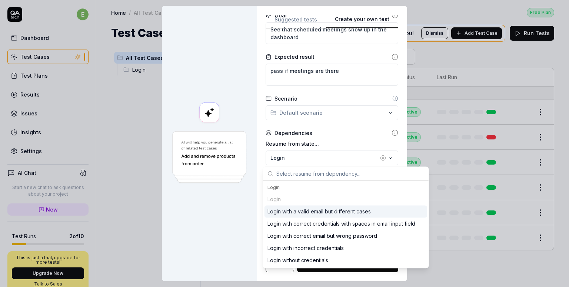
click at [281, 198] on div "Login Login with a valid email but different cases Login with correct credentia…" at bounding box center [345, 229] width 163 height 73
click at [284, 211] on div "Login with a valid email but different cases" at bounding box center [318, 212] width 103 height 8
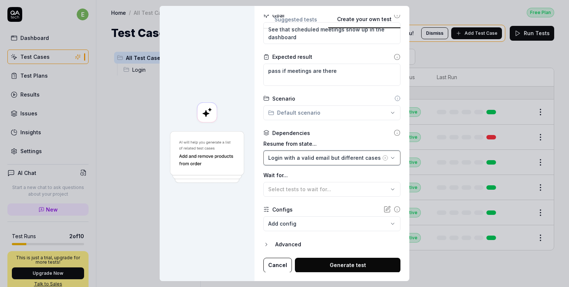
click at [294, 160] on div "Login with a valid email but different cases" at bounding box center [324, 158] width 113 height 8
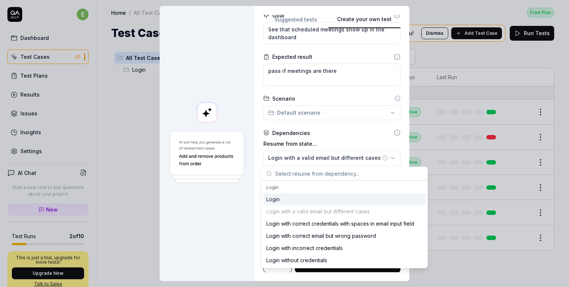
click at [278, 196] on div "Login" at bounding box center [272, 200] width 13 height 8
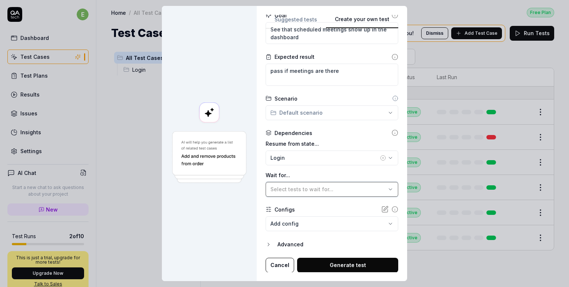
click at [288, 194] on button "Select tests to wait for..." at bounding box center [332, 189] width 133 height 15
click at [242, 222] on div at bounding box center [209, 144] width 95 height 276
click at [319, 221] on body "e Dashboard Test Cases Test Plans Results Issues Insights Settings AI Chat Star…" at bounding box center [284, 143] width 569 height 287
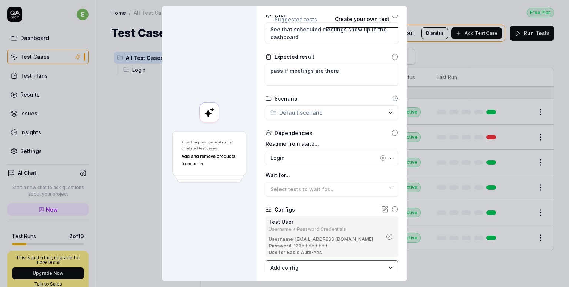
scroll to position [139, 0]
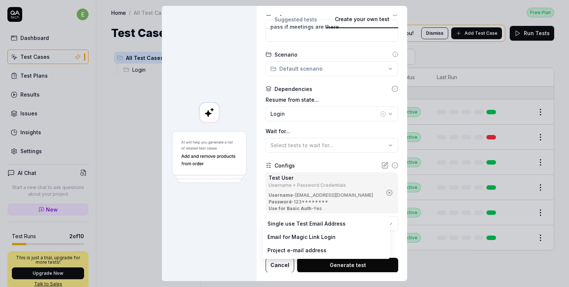
click at [308, 226] on body "e Dashboard Test Cases Test Plans Results Issues Insights Settings AI Chat Star…" at bounding box center [284, 143] width 569 height 287
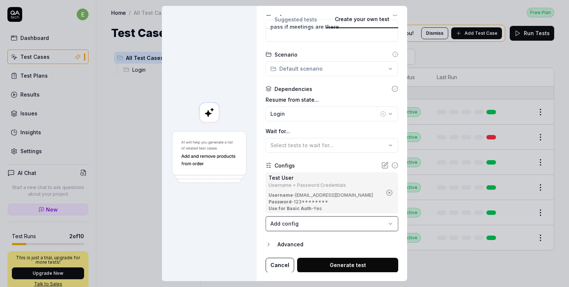
click at [218, 226] on div "**********" at bounding box center [284, 143] width 569 height 287
click at [270, 241] on button "Advanced" at bounding box center [332, 244] width 133 height 9
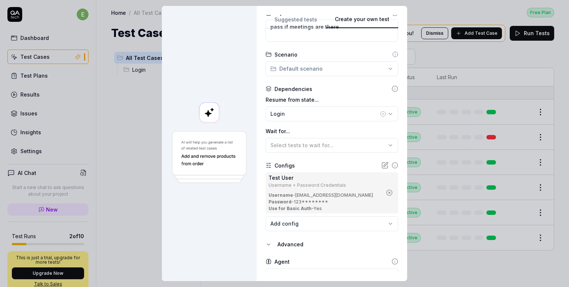
scroll to position [173, 0]
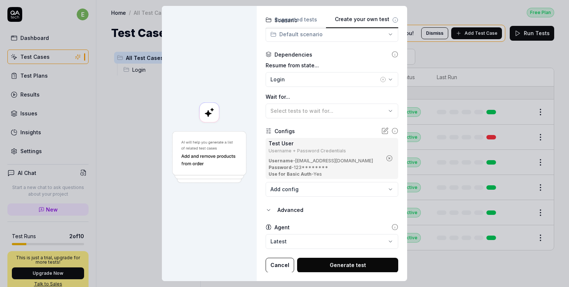
click at [299, 237] on body "e Dashboard Test Cases Test Plans Results Issues Insights Settings AI Chat Star…" at bounding box center [284, 143] width 569 height 287
click at [330, 265] on button "Generate test" at bounding box center [347, 265] width 101 height 15
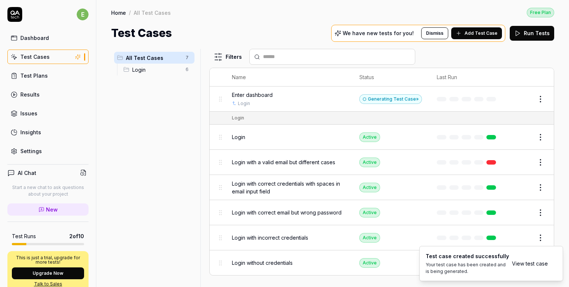
click at [170, 139] on div "All Test Cases 7 Login 6" at bounding box center [154, 164] width 86 height 230
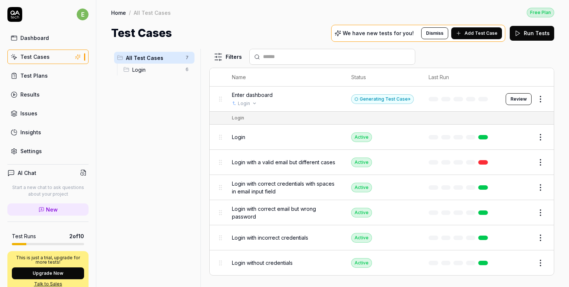
click at [270, 105] on div "Login" at bounding box center [284, 103] width 104 height 7
click at [264, 91] on span "Enter dashboard" at bounding box center [252, 95] width 41 height 8
click at [536, 97] on html "e Dashboard Test Cases Test Plans Results Issues Insights Settings AI Chat Star…" at bounding box center [284, 143] width 569 height 287
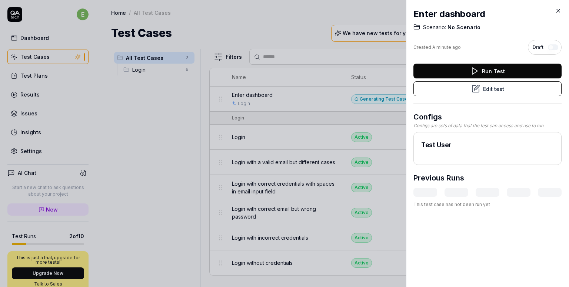
click at [560, 14] on div "Enter dashboard Scenario: No Scenario Created A minute ago Draft Run Test Edit …" at bounding box center [487, 143] width 163 height 287
click at [558, 13] on icon at bounding box center [558, 10] width 7 height 7
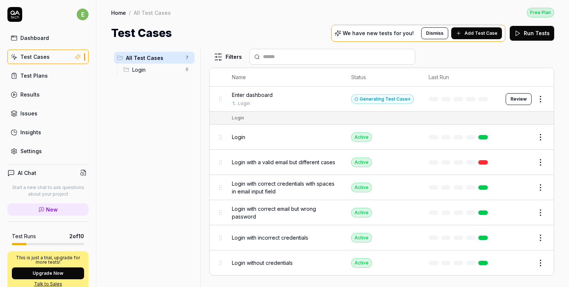
click at [147, 119] on html "e Dashboard Test Cases Test Plans Results Issues Insights Settings AI Chat Star…" at bounding box center [284, 143] width 569 height 287
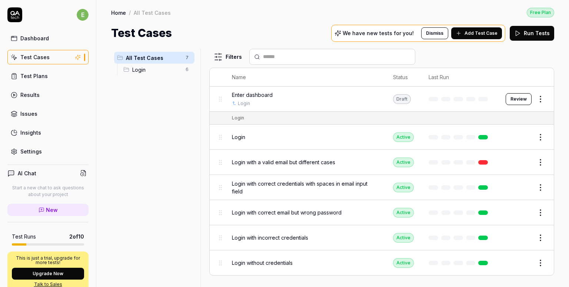
click at [364, 115] on div "Login" at bounding box center [389, 118] width 314 height 7
click at [478, 31] on span "Add Test Case" at bounding box center [480, 33] width 33 height 7
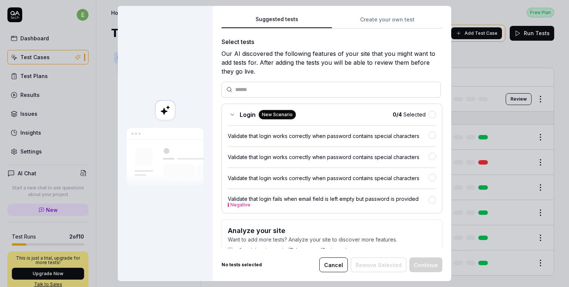
click at [222, 106] on div "Login New Scenario 0 / 4 Selected Validate that login works correctly when pass…" at bounding box center [331, 159] width 221 height 110
click at [229, 112] on icon at bounding box center [232, 115] width 6 height 6
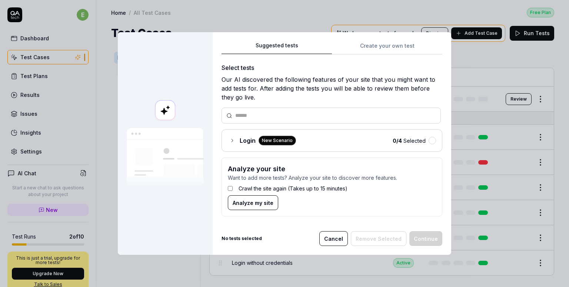
click at [383, 45] on div "Suggested tests Create your own test Select tests Our AI discovered the followi…" at bounding box center [331, 132] width 221 height 182
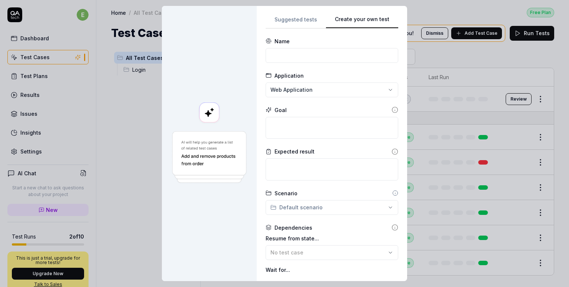
click at [281, 18] on button "Suggested tests" at bounding box center [296, 21] width 60 height 13
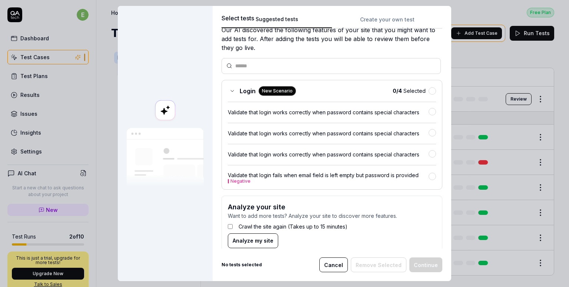
scroll to position [35, 0]
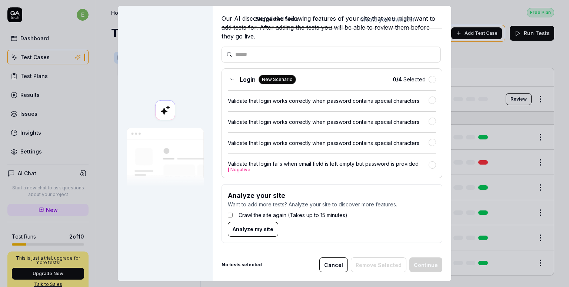
click at [224, 82] on div "Login New Scenario 0 / 4 Selected Validate that login works correctly when pass…" at bounding box center [331, 124] width 221 height 110
click at [233, 76] on div "Login New Scenario" at bounding box center [262, 80] width 68 height 10
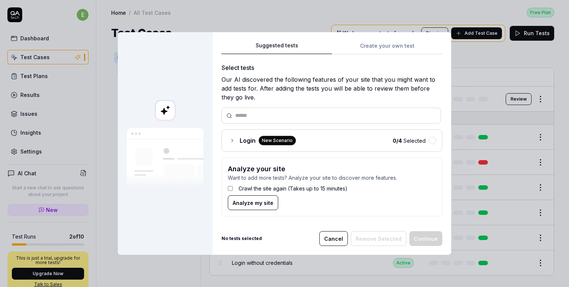
scroll to position [0, 0]
click at [342, 236] on button "Cancel" at bounding box center [333, 238] width 29 height 15
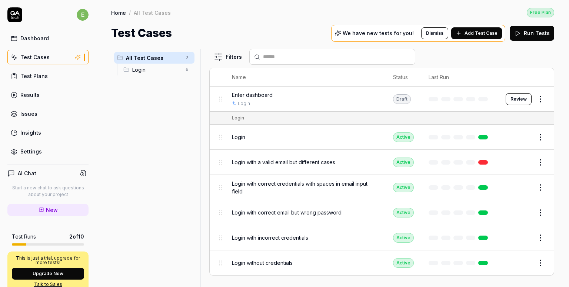
click at [398, 98] on div "Draft" at bounding box center [402, 99] width 18 height 10
click at [519, 101] on button "Review" at bounding box center [519, 99] width 26 height 12
drag, startPoint x: 136, startPoint y: 115, endPoint x: 127, endPoint y: 102, distance: 15.9
click at [127, 102] on div "All Test Cases 7 Login 6" at bounding box center [154, 164] width 86 height 230
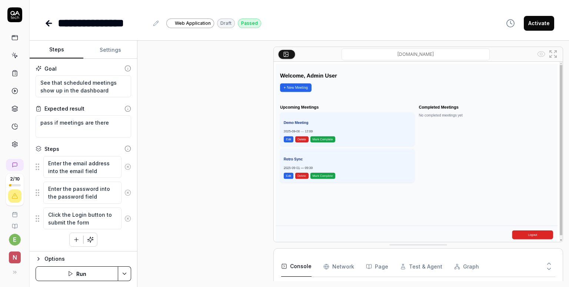
type textarea "*"
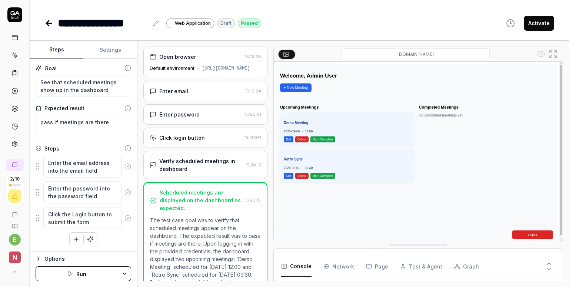
scroll to position [89, 0]
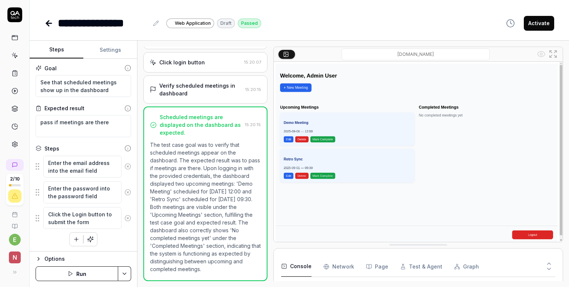
click at [127, 270] on html "**********" at bounding box center [284, 143] width 569 height 287
click at [142, 262] on html "**********" at bounding box center [284, 143] width 569 height 287
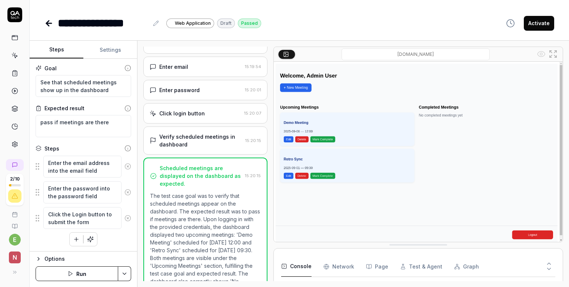
scroll to position [0, 0]
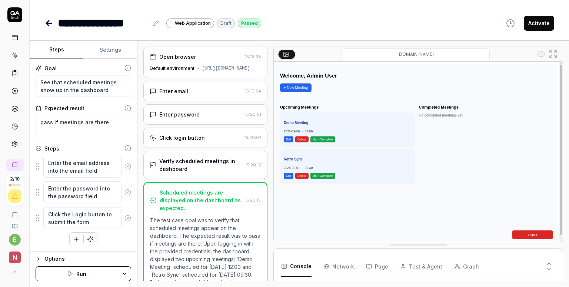
click at [126, 274] on html "**********" at bounding box center [284, 143] width 569 height 287
click at [120, 253] on div "Generate More Steps" at bounding box center [96, 255] width 75 height 16
click at [120, 276] on html "**********" at bounding box center [284, 143] width 569 height 287
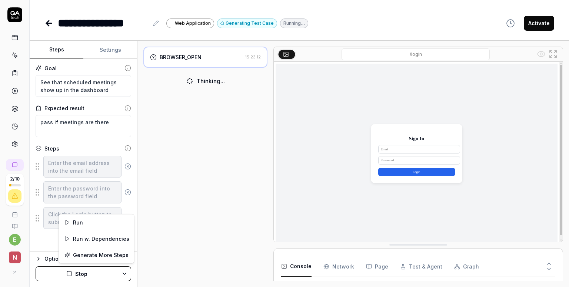
click at [433, 18] on html "**********" at bounding box center [284, 143] width 569 height 287
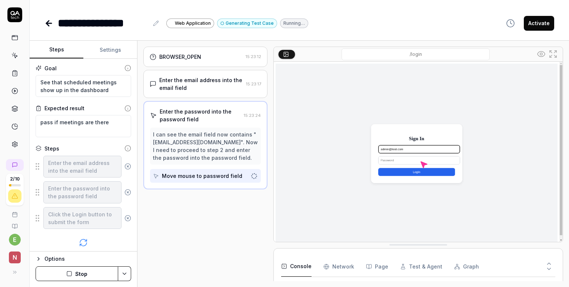
click at [363, 12] on div "**********" at bounding box center [299, 15] width 539 height 31
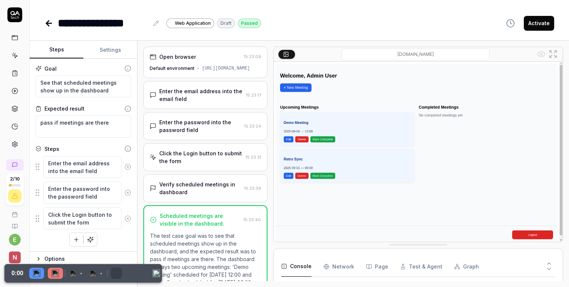
drag, startPoint x: 83, startPoint y: 266, endPoint x: 231, endPoint y: 274, distance: 148.4
click at [231, 274] on html "**********" at bounding box center [284, 143] width 569 height 287
drag, startPoint x: 150, startPoint y: 267, endPoint x: 189, endPoint y: 267, distance: 39.6
click at [189, 267] on html "**********" at bounding box center [284, 143] width 569 height 287
click at [151, 268] on div "Collapse" at bounding box center [156, 273] width 11 height 19
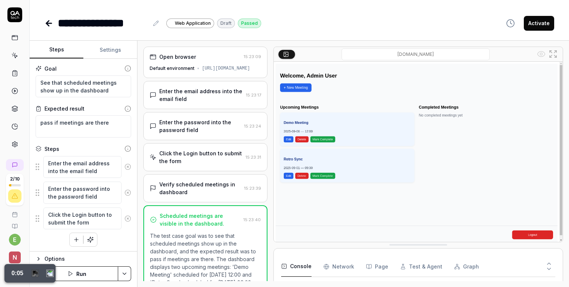
click at [127, 273] on html "**********" at bounding box center [284, 143] width 569 height 287
click at [126, 273] on html "**********" at bounding box center [284, 143] width 569 height 287
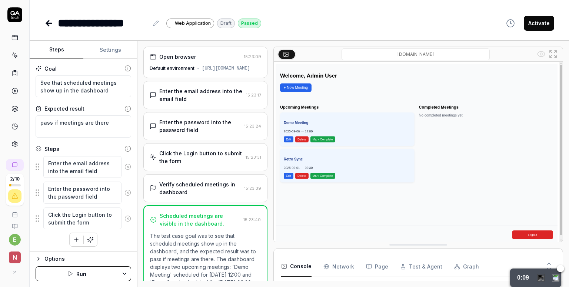
drag, startPoint x: 6, startPoint y: 271, endPoint x: 441, endPoint y: 286, distance: 435.4
click at [512, 285] on div "0:09" at bounding box center [521, 278] width 19 height 19
click at [120, 270] on html "**********" at bounding box center [284, 143] width 569 height 287
click at [93, 278] on html "**********" at bounding box center [284, 143] width 569 height 287
click at [93, 278] on button "Run" at bounding box center [77, 274] width 83 height 15
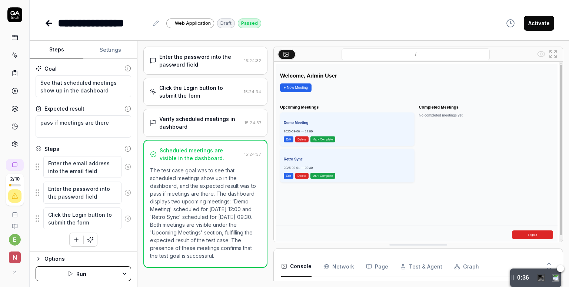
click at [526, 273] on div "0:36" at bounding box center [521, 278] width 19 height 19
click at [525, 276] on div "0:36" at bounding box center [521, 278] width 19 height 19
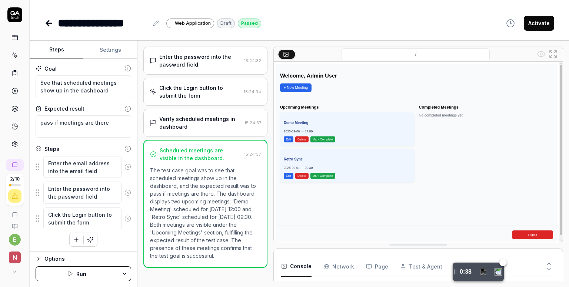
drag, startPoint x: 512, startPoint y: 278, endPoint x: 455, endPoint y: 270, distance: 57.5
click at [454, 270] on div "0:38" at bounding box center [465, 272] width 25 height 19
click at [498, 271] on img "Expand" at bounding box center [497, 270] width 7 height 7
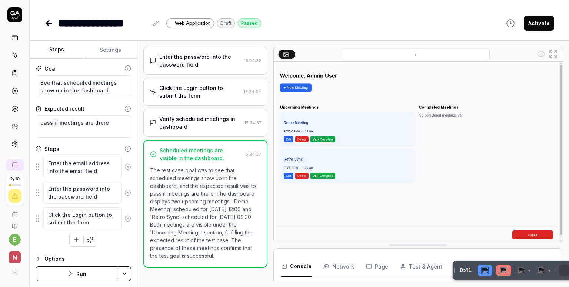
click at [502, 271] on img at bounding box center [503, 270] width 7 height 7
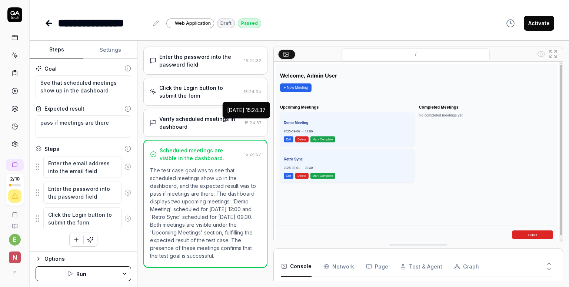
click at [108, 46] on button "Settings" at bounding box center [110, 50] width 54 height 18
type textarea "*"
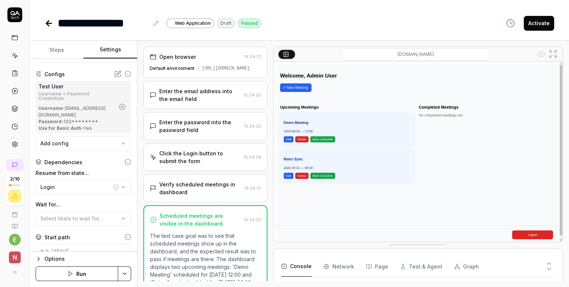
scroll to position [123, 0]
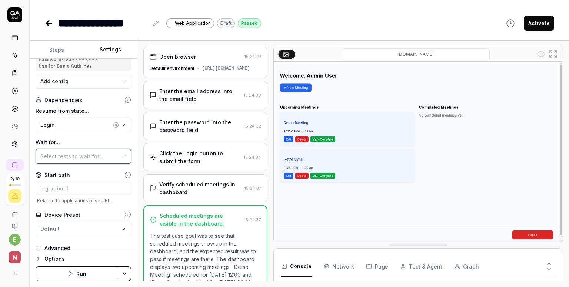
click at [109, 153] on div "Select tests to wait for..." at bounding box center [79, 157] width 79 height 8
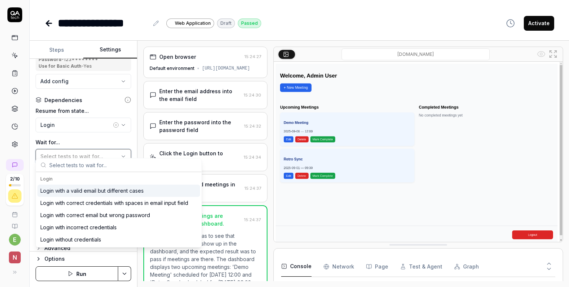
click at [109, 153] on div "Select tests to wait for..." at bounding box center [79, 157] width 79 height 8
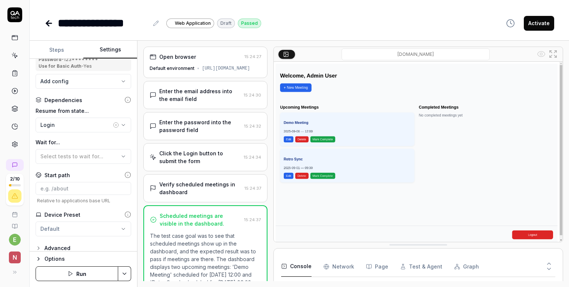
click at [97, 139] on label "Wait for..." at bounding box center [84, 143] width 96 height 8
click at [51, 244] on div "Advanced" at bounding box center [57, 248] width 26 height 9
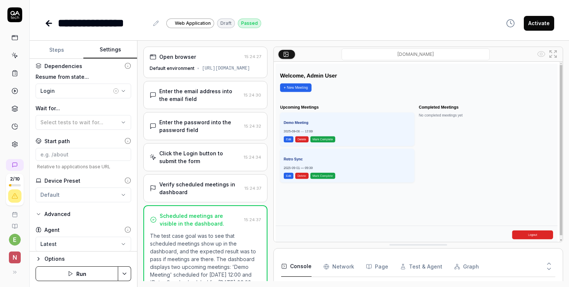
scroll to position [181, 0]
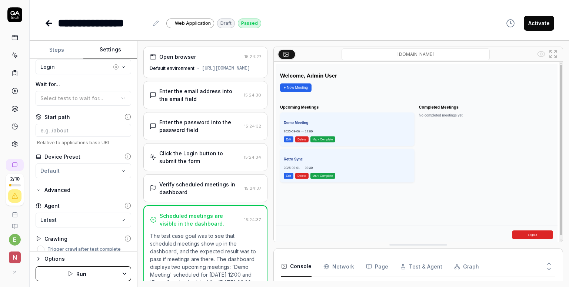
click at [124, 236] on icon at bounding box center [127, 239] width 7 height 7
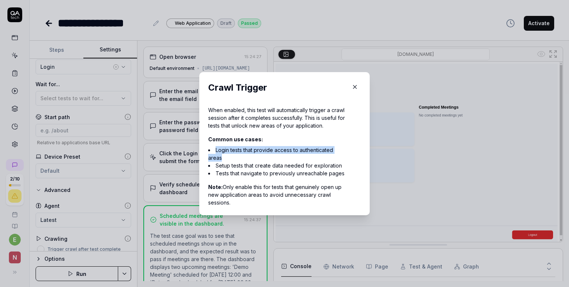
drag, startPoint x: 231, startPoint y: 162, endPoint x: 208, endPoint y: 149, distance: 25.9
click at [208, 149] on div "Common use cases: Login tests that provide access to authenticated areas Setup …" at bounding box center [277, 154] width 138 height 48
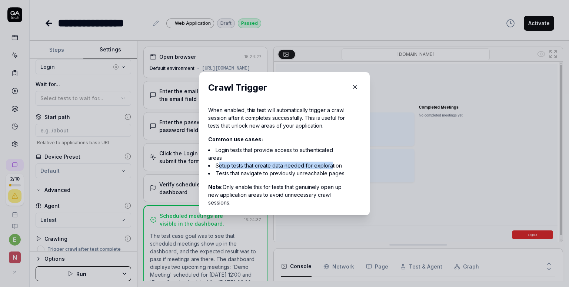
drag, startPoint x: 216, startPoint y: 169, endPoint x: 329, endPoint y: 169, distance: 113.3
click at [329, 169] on li "Setup tests that create data needed for exploration" at bounding box center [277, 166] width 138 height 8
drag, startPoint x: 341, startPoint y: 176, endPoint x: 316, endPoint y: 177, distance: 25.2
click at [316, 177] on li "Tests that navigate to previously unreachable pages" at bounding box center [277, 174] width 138 height 8
click at [317, 177] on li "Tests that navigate to previously unreachable pages" at bounding box center [277, 174] width 138 height 8
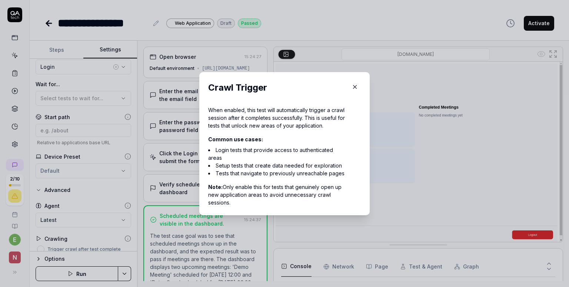
click at [351, 84] on icon "button" at bounding box center [354, 87] width 7 height 7
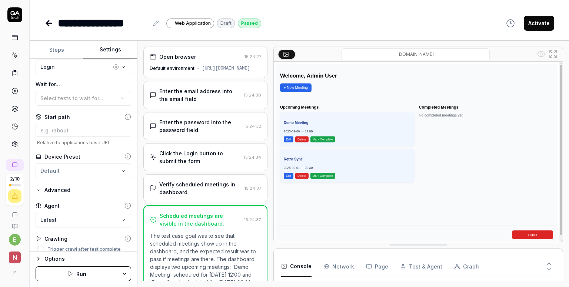
click at [48, 247] on label "Trigger crawl after test complete" at bounding box center [83, 249] width 73 height 4
click at [44, 246] on button "Trigger crawl after test complete" at bounding box center [40, 249] width 7 height 7
click at [51, 186] on div "Advanced" at bounding box center [57, 190] width 26 height 9
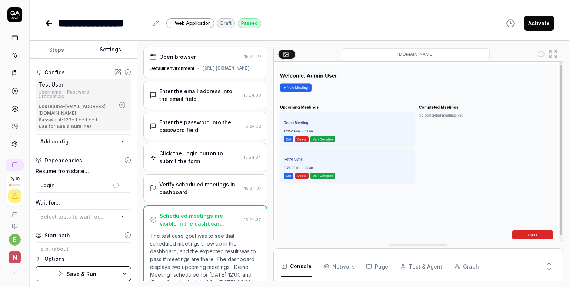
scroll to position [123, 0]
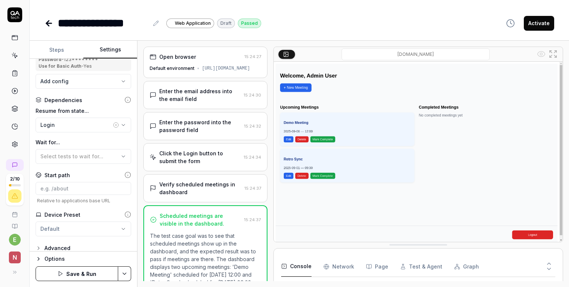
click at [56, 244] on div "Advanced" at bounding box center [57, 248] width 26 height 9
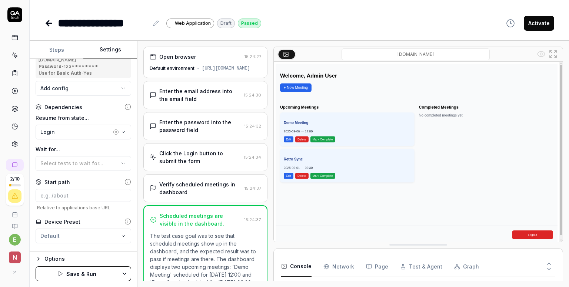
scroll to position [181, 0]
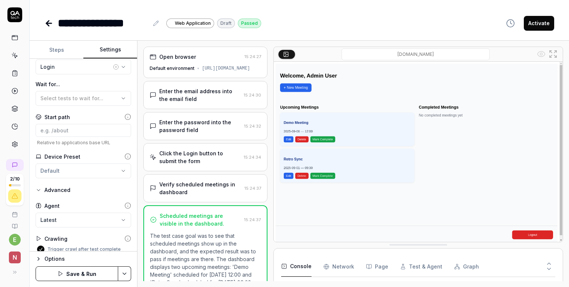
click at [57, 186] on div "Advanced" at bounding box center [57, 190] width 26 height 9
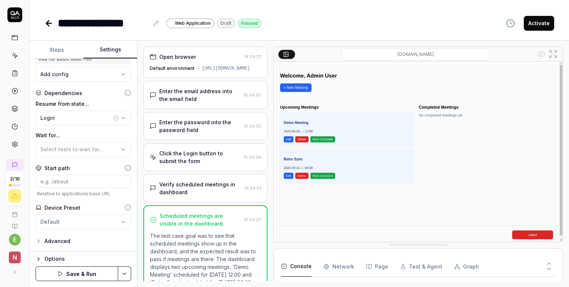
scroll to position [123, 0]
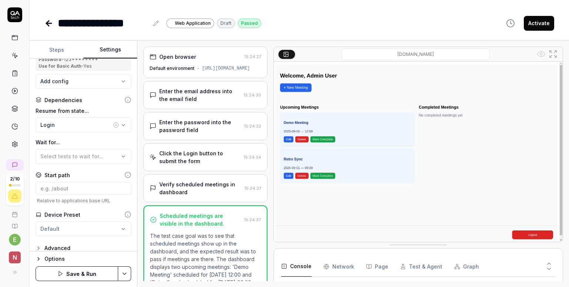
click at [49, 244] on div "Advanced" at bounding box center [57, 248] width 26 height 9
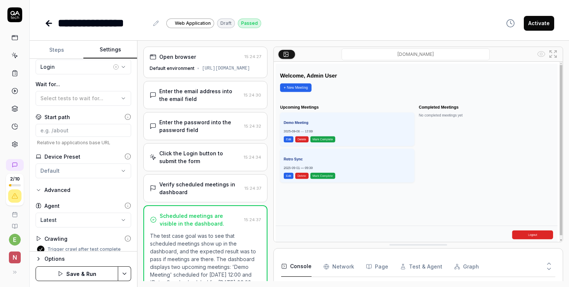
click at [43, 246] on div "Trigger crawl after test complete" at bounding box center [84, 249] width 96 height 7
click at [40, 246] on button "Trigger crawl after test complete" at bounding box center [40, 249] width 7 height 7
type button "on"
click at [77, 274] on button "Save & Run" at bounding box center [77, 274] width 83 height 15
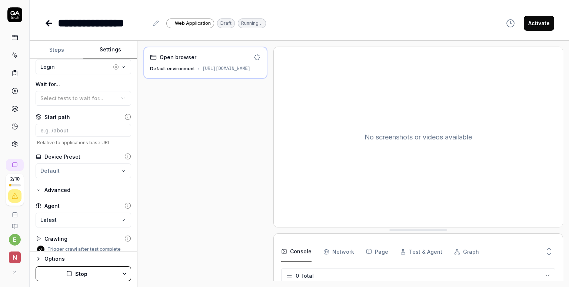
click at [294, 26] on div "**********" at bounding box center [299, 23] width 510 height 17
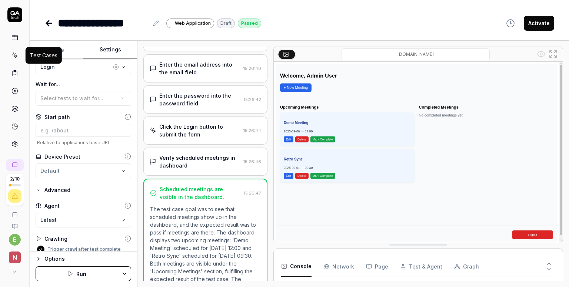
scroll to position [58, 0]
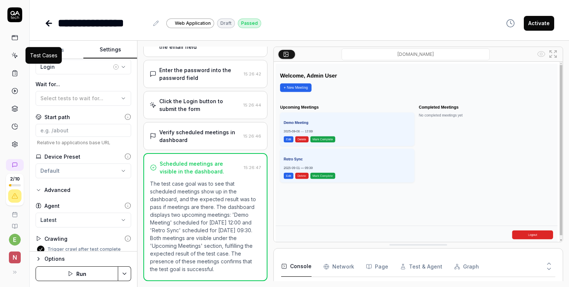
click at [416, 266] on button "Test & Agent" at bounding box center [421, 267] width 42 height 21
click at [378, 267] on button "Page" at bounding box center [377, 267] width 22 height 21
click at [334, 270] on Requests "Network" at bounding box center [338, 267] width 31 height 21
click at [299, 270] on button "Console" at bounding box center [296, 267] width 30 height 21
click at [546, 266] on icon at bounding box center [549, 264] width 7 height 7
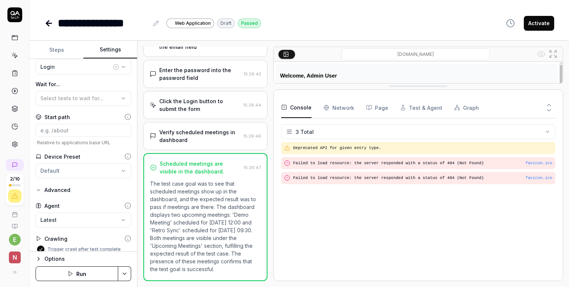
click at [339, 110] on Requests "Network" at bounding box center [338, 107] width 31 height 21
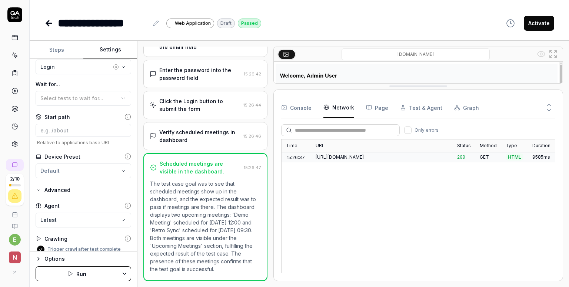
click at [381, 105] on button "Page" at bounding box center [377, 107] width 22 height 21
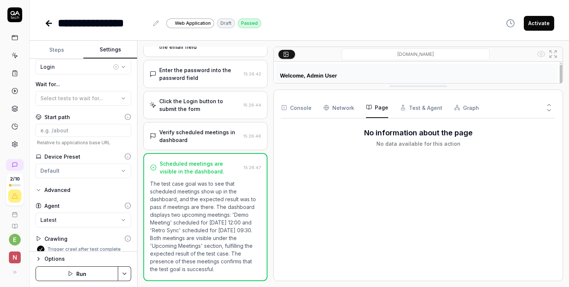
click at [404, 109] on button "Test & Agent" at bounding box center [421, 107] width 42 height 21
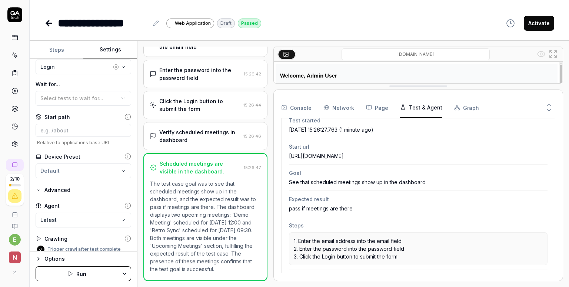
scroll to position [74, 0]
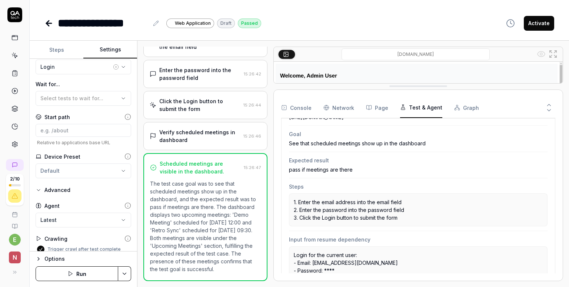
click at [448, 106] on div "Console Network Page Test & Agent Graph" at bounding box center [418, 107] width 274 height 21
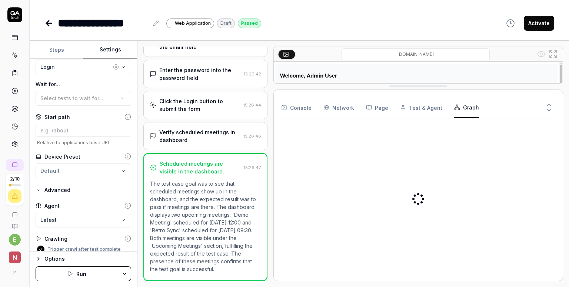
click at [459, 108] on button "Graph" at bounding box center [466, 107] width 25 height 21
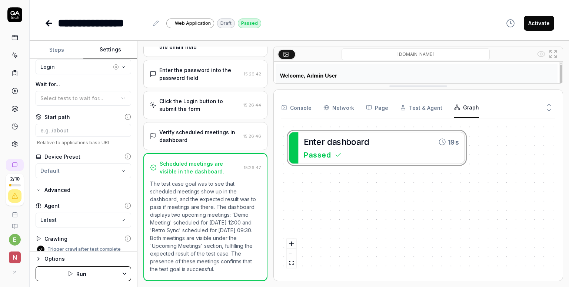
click at [301, 107] on button "Console" at bounding box center [296, 107] width 30 height 21
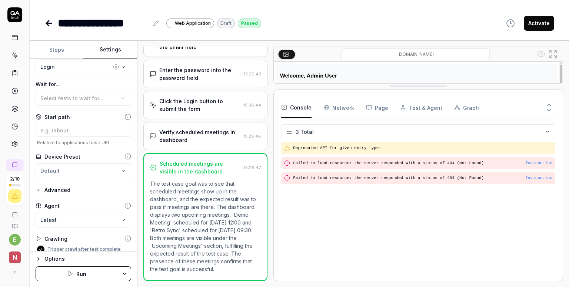
click at [543, 103] on button at bounding box center [549, 104] width 13 height 10
click at [546, 103] on icon at bounding box center [549, 105] width 7 height 7
click at [552, 110] on icon at bounding box center [549, 110] width 7 height 7
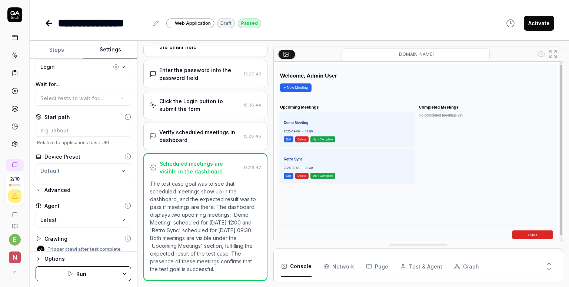
click at [124, 236] on icon at bounding box center [127, 239] width 7 height 7
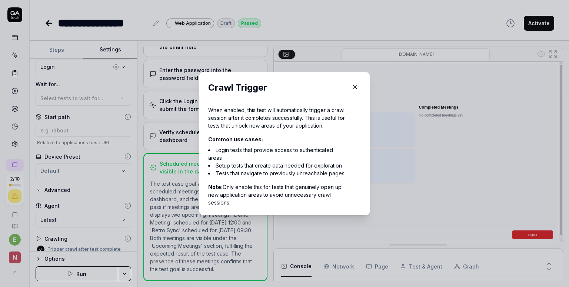
click at [351, 84] on icon "button" at bounding box center [354, 87] width 7 height 7
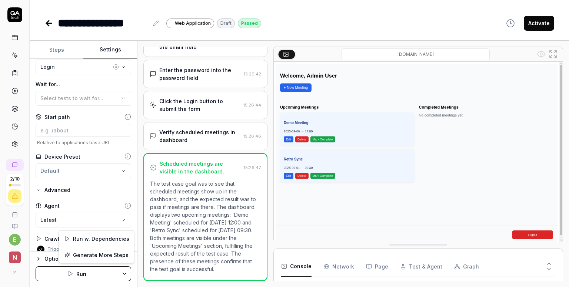
click at [127, 270] on html "**********" at bounding box center [284, 143] width 569 height 287
click at [61, 258] on div "Options" at bounding box center [87, 259] width 87 height 9
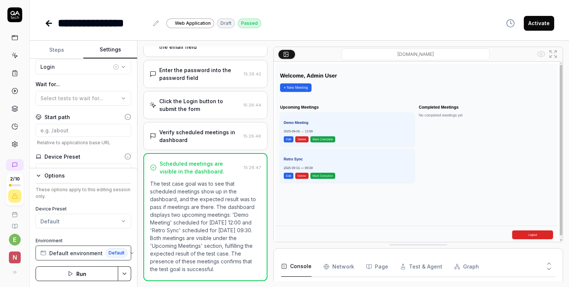
click at [129, 251] on icon "button" at bounding box center [132, 253] width 6 height 6
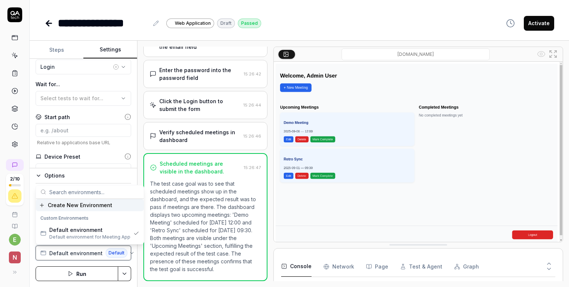
click at [129, 251] on icon "button" at bounding box center [132, 253] width 6 height 6
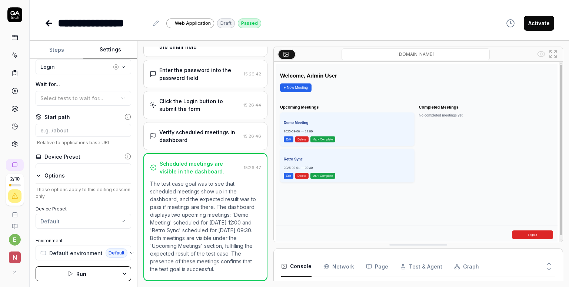
click at [38, 175] on icon "button" at bounding box center [39, 176] width 6 height 6
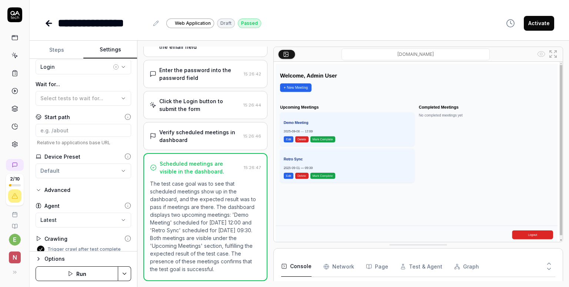
click at [544, 22] on button "Activate" at bounding box center [539, 23] width 30 height 15
click at [91, 247] on label "Trigger crawl after test complete" at bounding box center [83, 249] width 73 height 4
click at [44, 246] on button "Trigger crawl after test complete" at bounding box center [40, 249] width 7 height 7
click at [91, 247] on label "Trigger crawl after test complete" at bounding box center [83, 249] width 73 height 4
click at [44, 246] on button "on" at bounding box center [40, 249] width 7 height 7
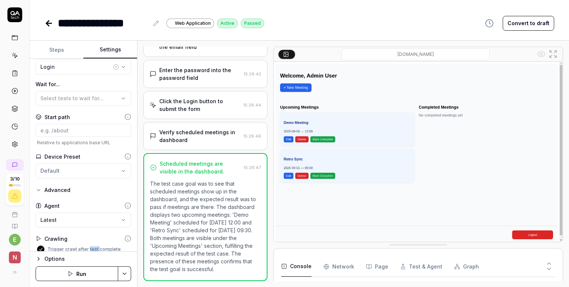
click at [91, 247] on label "Trigger crawl after test complete" at bounding box center [83, 249] width 73 height 4
click at [44, 246] on button "Trigger crawl after test complete" at bounding box center [40, 249] width 7 height 7
click at [494, 26] on icon "button" at bounding box center [489, 23] width 9 height 9
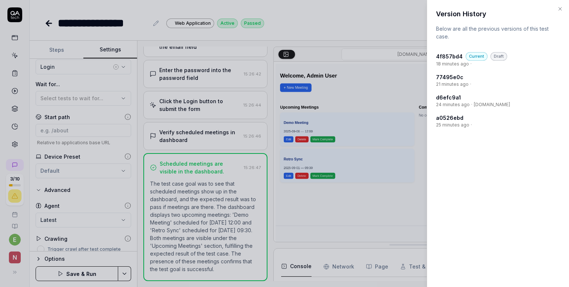
click at [560, 4] on div "Version History Below are all the previous versions of this test case. 4f857bd4…" at bounding box center [498, 143] width 142 height 287
click at [343, 1] on div at bounding box center [284, 143] width 569 height 287
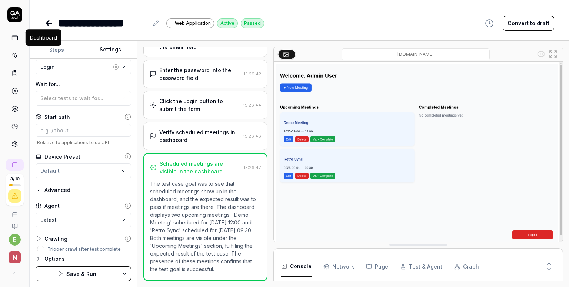
click at [18, 41] on link at bounding box center [14, 37] width 13 height 13
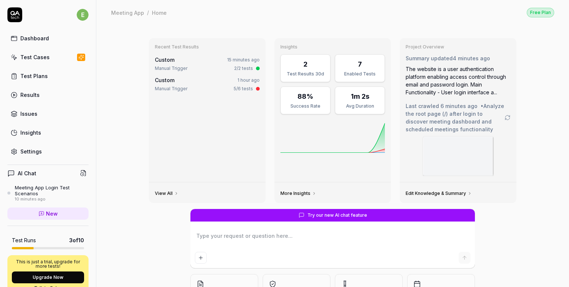
click at [135, 109] on div "Recent Test Results Custom 15 minutes ago Manual Trigger 2/2 tests Custom 1 hou…" at bounding box center [332, 185] width 473 height 320
click at [45, 54] on div "Test Cases" at bounding box center [34, 57] width 29 height 8
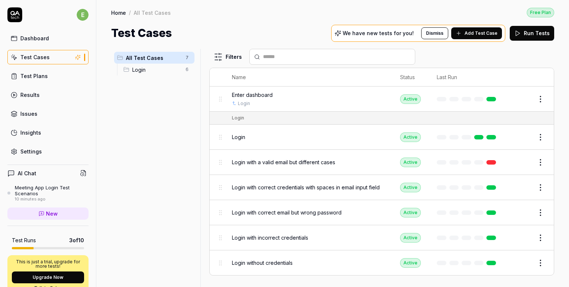
click at [540, 98] on html "e Dashboard Test Cases Test Plans Results Issues Insights Settings AI Chat Meet…" at bounding box center [284, 143] width 569 height 287
click at [532, 58] on html "e Dashboard Test Cases Test Plans Results Issues Insights Settings AI Chat Meet…" at bounding box center [284, 143] width 569 height 287
click at [473, 33] on span "Add Test Case" at bounding box center [480, 33] width 33 height 7
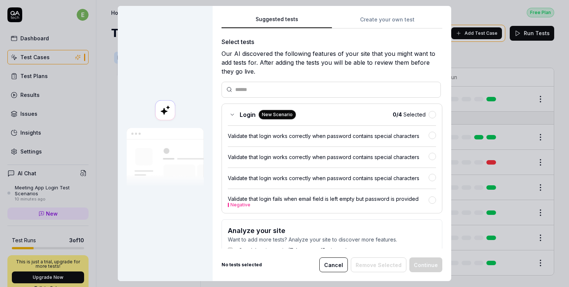
click at [342, 266] on button "Cancel" at bounding box center [333, 265] width 29 height 15
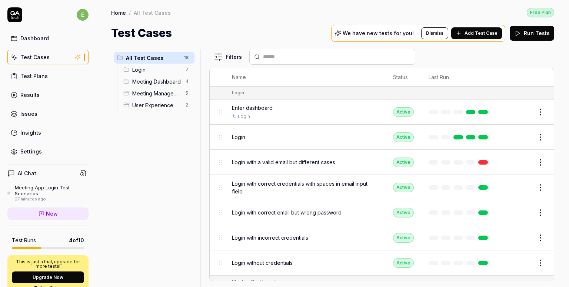
scroll to position [91, 0]
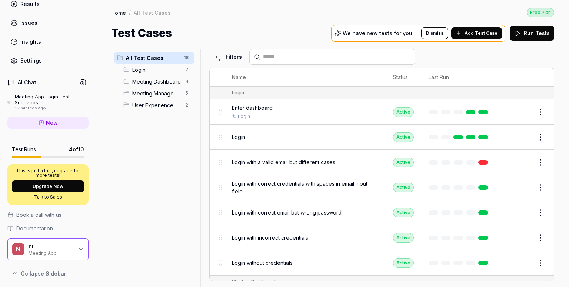
click at [128, 177] on div "All Test Cases 18 Login 7 Meeting Dashboard 4 Meeting Management 5 User Experie…" at bounding box center [154, 164] width 86 height 230
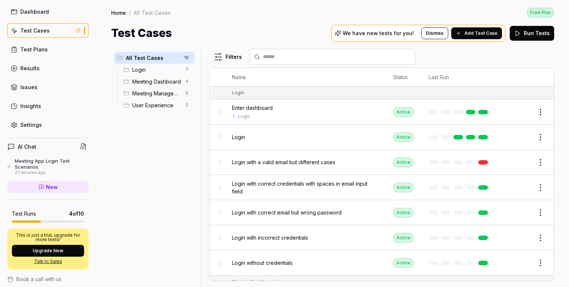
scroll to position [0, 0]
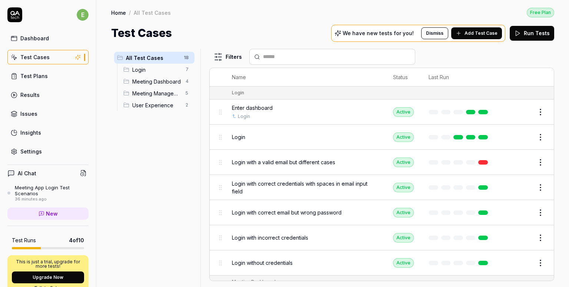
click at [18, 34] on link "Dashboard" at bounding box center [47, 38] width 81 height 14
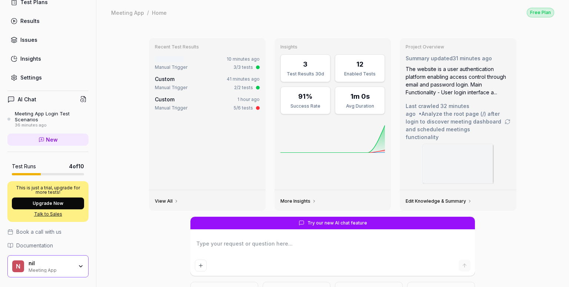
scroll to position [91, 0]
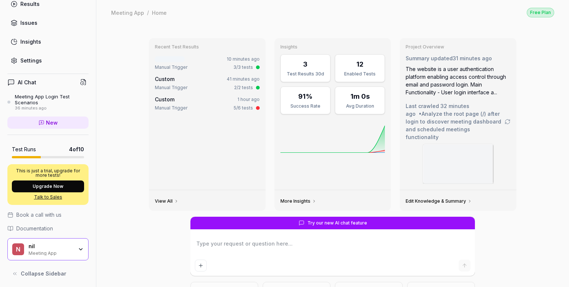
type textarea "*"
click at [33, 59] on div "Settings" at bounding box center [30, 61] width 21 height 8
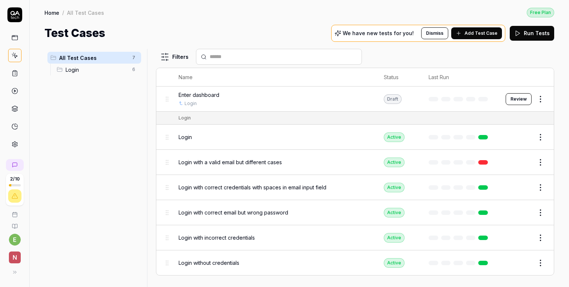
click at [473, 34] on span "Add Test Case" at bounding box center [480, 33] width 33 height 7
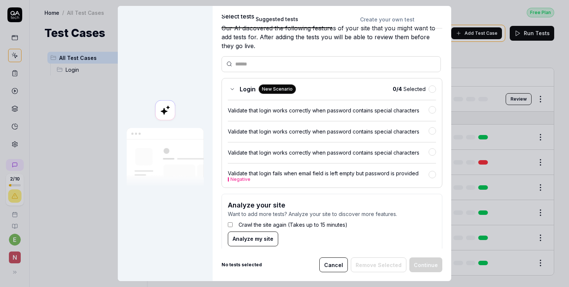
scroll to position [35, 0]
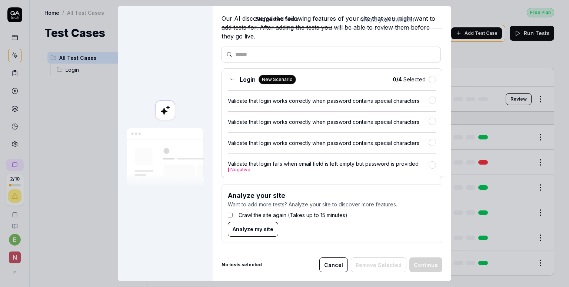
click at [232, 77] on icon at bounding box center [232, 80] width 6 height 6
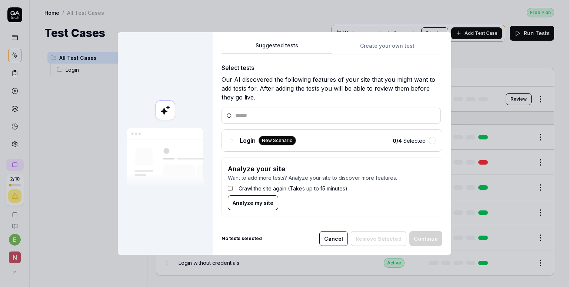
scroll to position [0, 0]
click at [334, 237] on button "Cancel" at bounding box center [333, 238] width 29 height 15
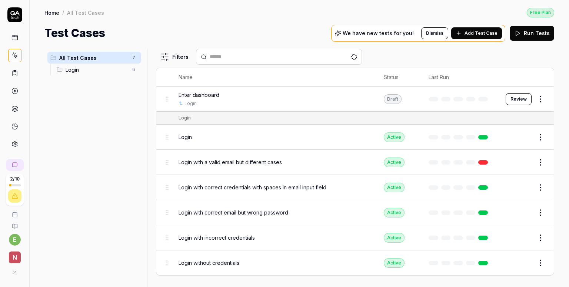
click at [396, 97] on div "Draft" at bounding box center [393, 99] width 18 height 10
click at [538, 96] on html "2 / 10 e n Home / All Test Cases Free Plan Home / All Test Cases Free Plan Test…" at bounding box center [284, 143] width 569 height 287
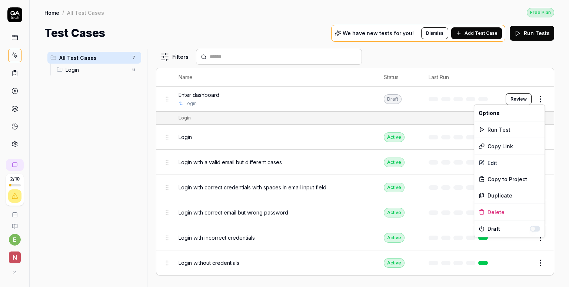
click at [394, 55] on html "2 / 10 e n Home / All Test Cases Free Plan Home / All Test Cases Free Plan Test…" at bounding box center [284, 143] width 569 height 287
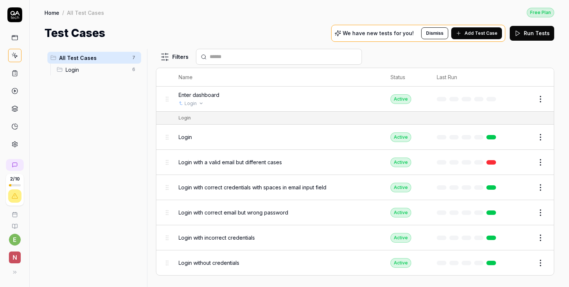
click at [214, 101] on div "Login" at bounding box center [277, 103] width 197 height 7
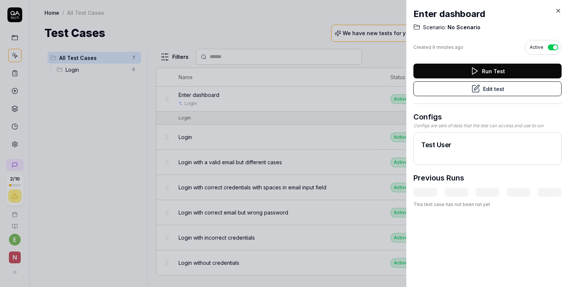
click at [559, 11] on icon at bounding box center [558, 10] width 7 height 7
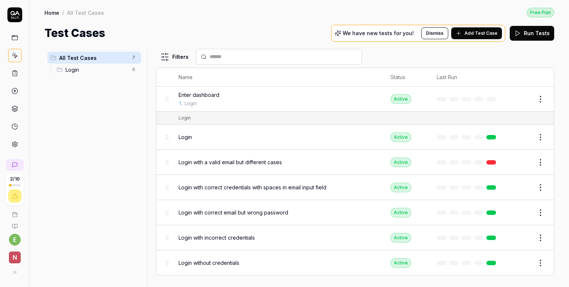
click at [538, 92] on html "2 / 10 e n Home / All Test Cases Free Plan Home / All Test Cases Free Plan Test…" at bounding box center [284, 143] width 569 height 287
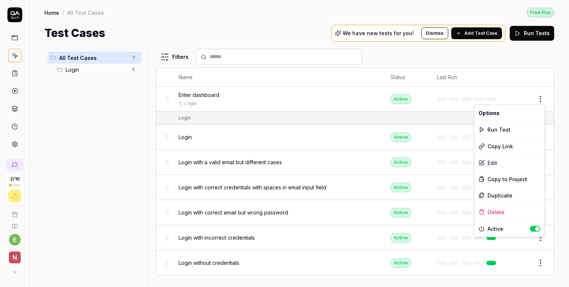
click at [282, 94] on html "2 / 10 e n Home / All Test Cases Free Plan Home / All Test Cases Free Plan Test…" at bounding box center [284, 143] width 569 height 287
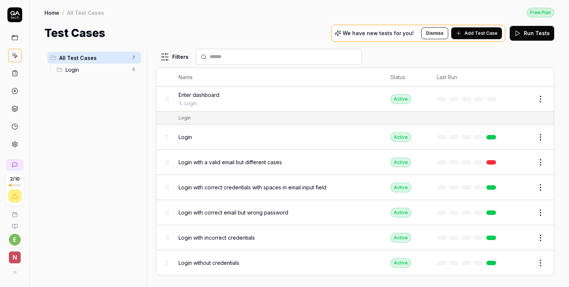
click at [271, 97] on div "Enter dashboard" at bounding box center [277, 95] width 197 height 8
click at [226, 97] on div "Enter dashboard" at bounding box center [277, 95] width 197 height 8
click at [403, 100] on div "Active" at bounding box center [400, 99] width 21 height 10
click at [538, 100] on html "2 / 10 e n Home / All Test Cases Free Plan Home / All Test Cases Free Plan Test…" at bounding box center [284, 143] width 569 height 287
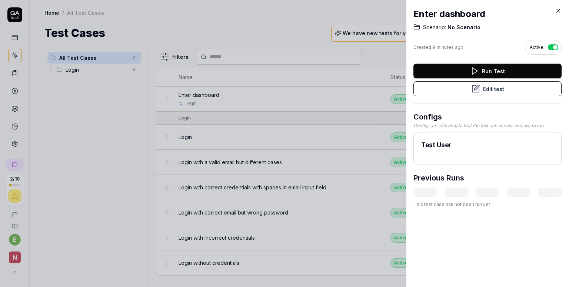
click at [86, 140] on div at bounding box center [284, 143] width 569 height 287
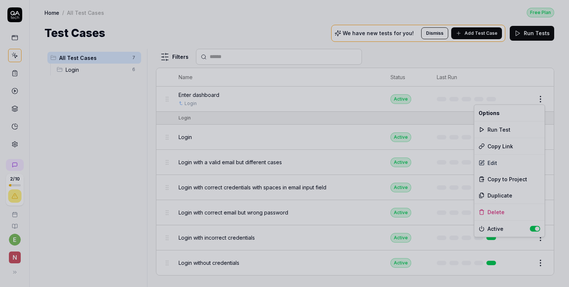
click at [86, 140] on div at bounding box center [284, 143] width 569 height 287
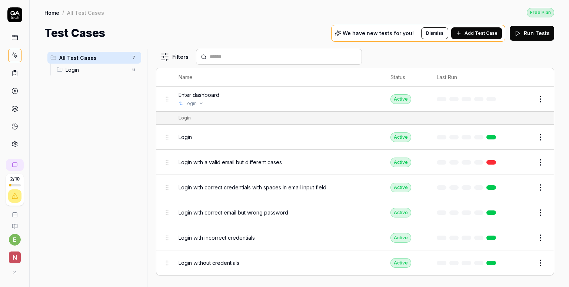
click at [243, 101] on html "2 / 10 e n Home / All Test Cases Free Plan Home / All Test Cases Free Plan Test…" at bounding box center [284, 143] width 569 height 287
click at [278, 108] on td "Enter dashboard Login" at bounding box center [277, 99] width 212 height 25
click at [194, 94] on span "Enter dashboard" at bounding box center [199, 95] width 41 height 8
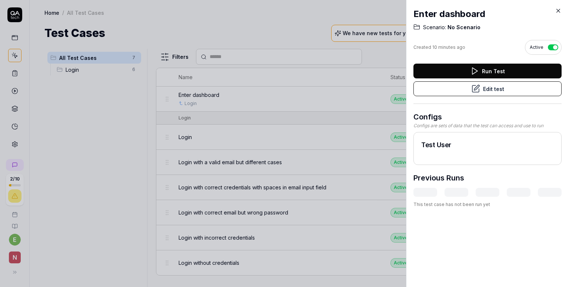
click at [507, 122] on h3 "Configs" at bounding box center [487, 116] width 148 height 11
click at [491, 73] on button "Run Test" at bounding box center [487, 71] width 148 height 15
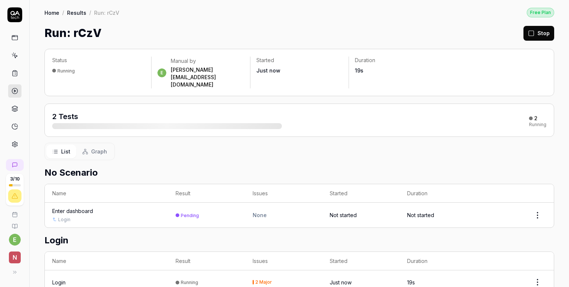
click at [267, 143] on div "List Graph" at bounding box center [299, 151] width 510 height 17
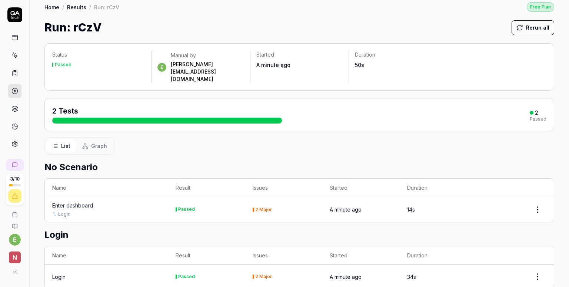
scroll to position [7, 0]
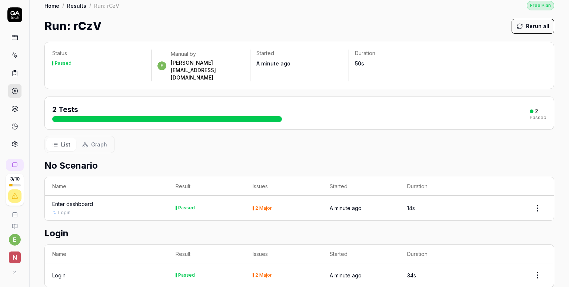
click at [531, 193] on html "3 / 10 e n Home / Results / Run: rCzV Free Plan Home / Results / Run: rCzV Free…" at bounding box center [284, 143] width 569 height 287
click at [506, 144] on html "3 / 10 e n Home / Results / Run: rCzV Free Plan Home / Results / Run: rCzV Free…" at bounding box center [284, 143] width 569 height 287
click at [80, 200] on div "Enter dashboard" at bounding box center [72, 204] width 41 height 8
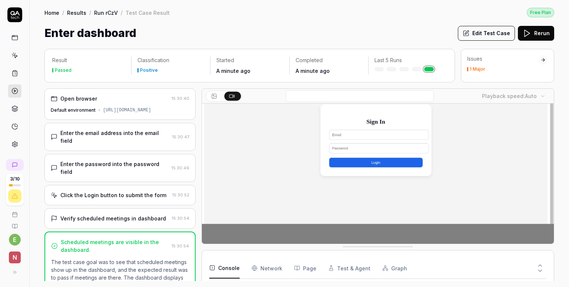
click at [543, 58] on div at bounding box center [542, 59] width 5 height 5
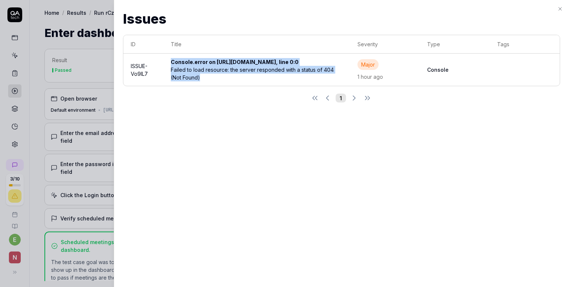
drag, startPoint x: 209, startPoint y: 89, endPoint x: 167, endPoint y: 63, distance: 49.0
click at [167, 63] on td "Console.error on https://giant-appliance.surge.sh/favicon.ico, line 0:0 Failed …" at bounding box center [256, 70] width 186 height 32
click at [211, 127] on div "Issues Issues ID Title Severity Type Tags ISSUE-Vo9IL7 Console.error on https:/…" at bounding box center [341, 143] width 455 height 287
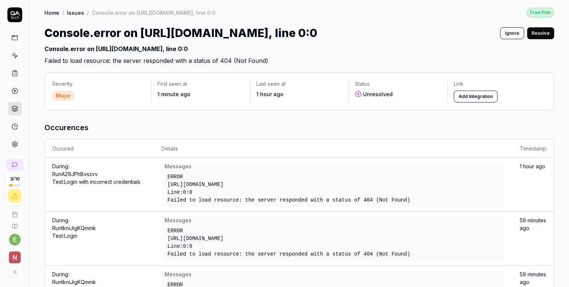
click at [14, 53] on icon at bounding box center [14, 55] width 7 height 7
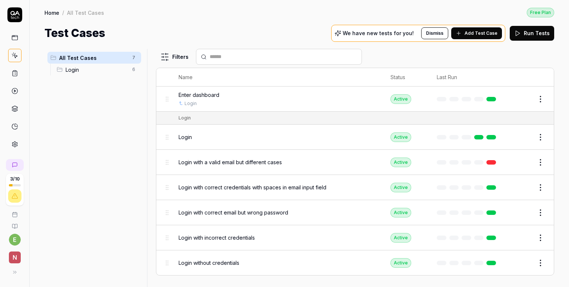
click at [274, 118] on div "Login" at bounding box center [363, 118] width 368 height 7
click at [538, 95] on html "3 / 10 e n Home / All Test Cases Free Plan Home / All Test Cases Free Plan Test…" at bounding box center [284, 143] width 569 height 287
click at [541, 60] on html "3 / 10 e n Home / All Test Cases Free Plan Home / All Test Cases Free Plan Test…" at bounding box center [284, 143] width 569 height 287
click at [487, 36] on button "Add Test Case" at bounding box center [476, 33] width 51 height 12
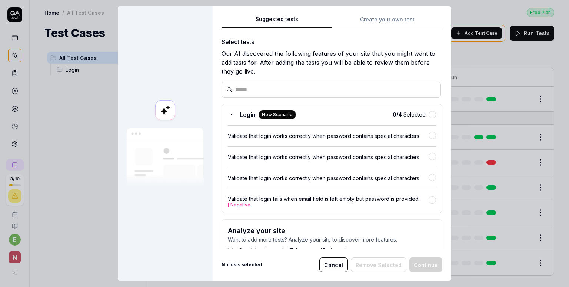
click at [388, 24] on button "Create your own test" at bounding box center [387, 21] width 110 height 13
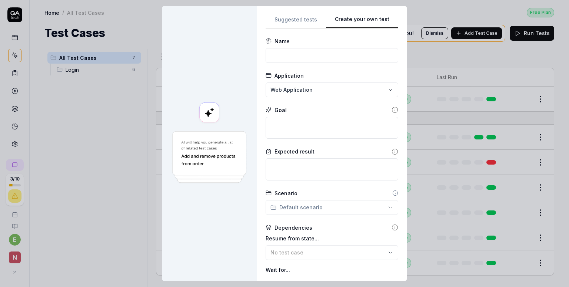
click at [284, 20] on button "Suggested tests" at bounding box center [296, 21] width 60 height 13
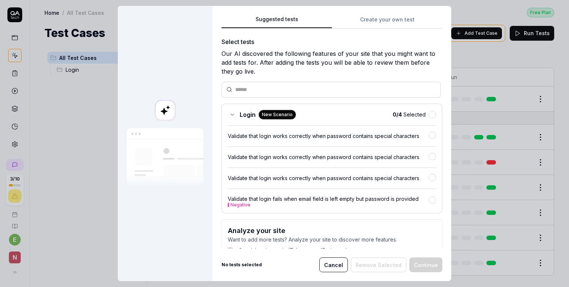
click at [327, 265] on button "Cancel" at bounding box center [333, 265] width 29 height 15
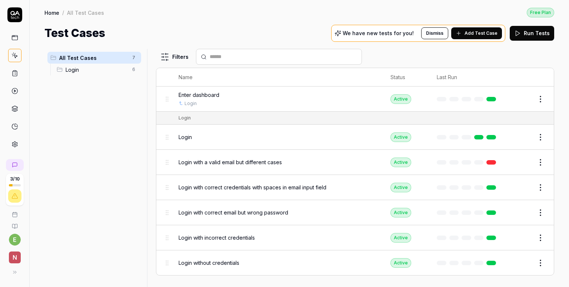
click at [162, 55] on html "3 / 10 e n Home / All Test Cases Free Plan Home / All Test Cases Free Plan Test…" at bounding box center [284, 143] width 569 height 287
click at [209, 33] on html "3 / 10 e n Home / All Test Cases Free Plan Home / All Test Cases Free Plan Test…" at bounding box center [284, 143] width 569 height 287
click at [469, 31] on span "Add Test Case" at bounding box center [480, 33] width 33 height 7
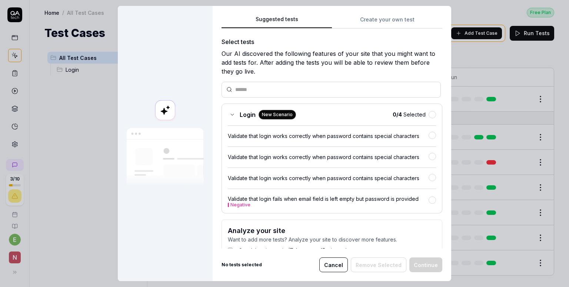
click at [329, 262] on button "Cancel" at bounding box center [333, 265] width 29 height 15
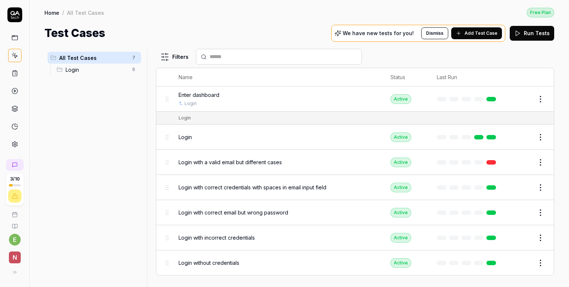
click at [83, 146] on div "All Test Cases 7 Login 6" at bounding box center [94, 164] width 100 height 230
click at [16, 39] on icon at bounding box center [14, 37] width 7 height 7
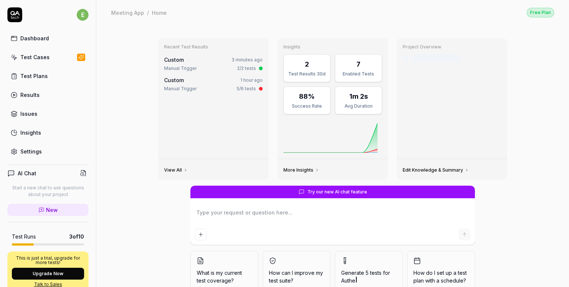
click at [114, 124] on div "Recent Test Results Custom 3 minutes ago Manual Trigger 2/2 tests Custom 1 hour…" at bounding box center [332, 173] width 473 height 297
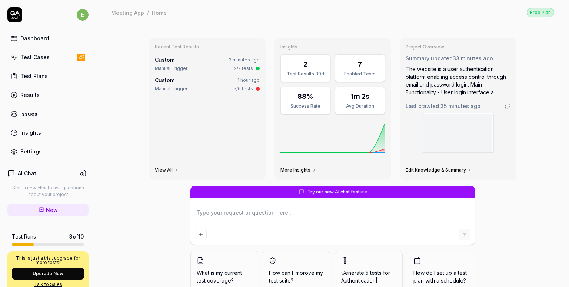
click at [122, 135] on div "Recent Test Results Custom 3 minutes ago Manual Trigger 2/2 tests Custom 1 hour…" at bounding box center [332, 173] width 473 height 297
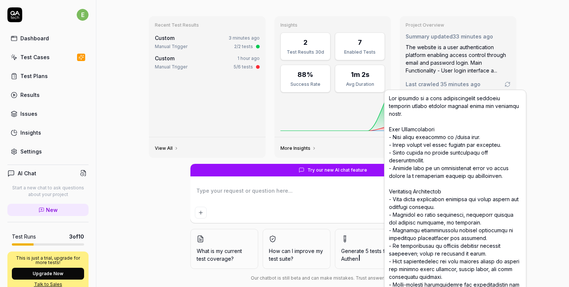
scroll to position [34, 0]
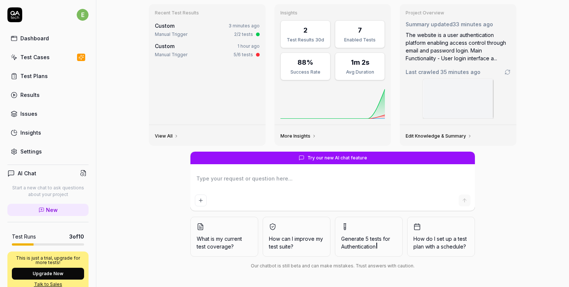
click at [244, 182] on textarea at bounding box center [333, 182] width 276 height 19
type textarea "*"
type textarea "I"
type textarea "*"
type textarea "I"
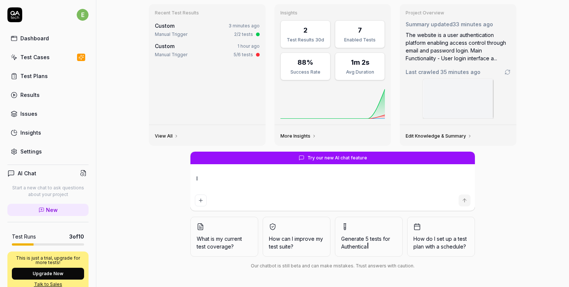
type textarea "*"
type textarea "I n"
type textarea "*"
type textarea "I ne"
type textarea "*"
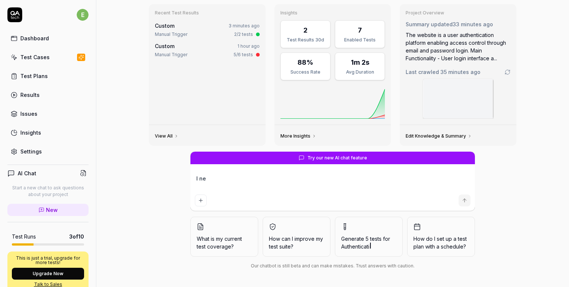
type textarea "I nee"
type textarea "*"
type textarea "I need"
type textarea "*"
type textarea "I need"
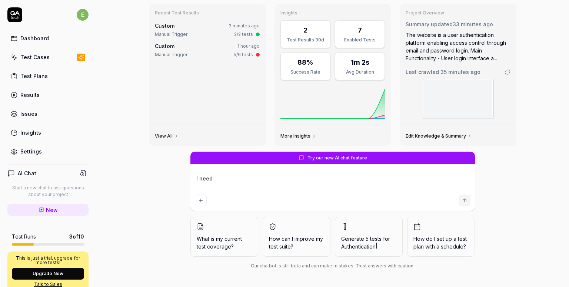
type textarea "*"
type textarea "I nee"
type textarea "*"
type textarea "I ne"
type textarea "*"
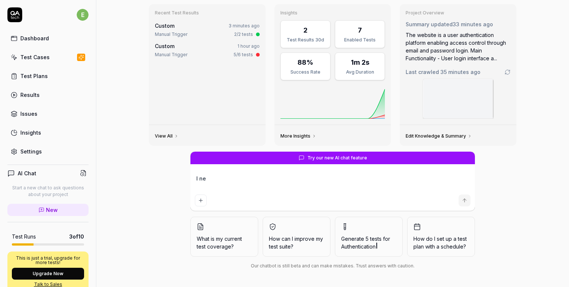
type textarea "I n"
type textarea "*"
type textarea "I"
type textarea "*"
type textarea "I"
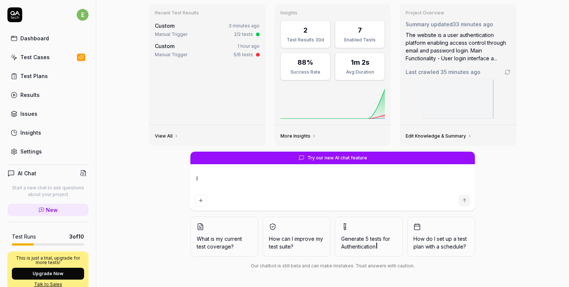
type textarea "*"
type textarea "I"
type textarea "*"
type textarea "I"
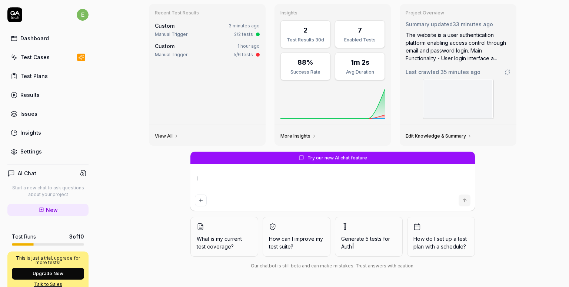
type textarea "*"
type textarea "I n"
type textarea "*"
type textarea "I ne"
type textarea "*"
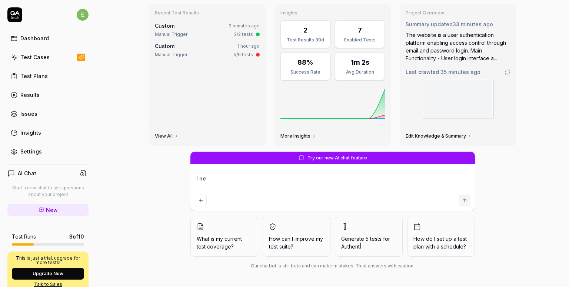
type textarea "I nee"
type textarea "*"
type textarea "I need"
type textarea "*"
type textarea "I need"
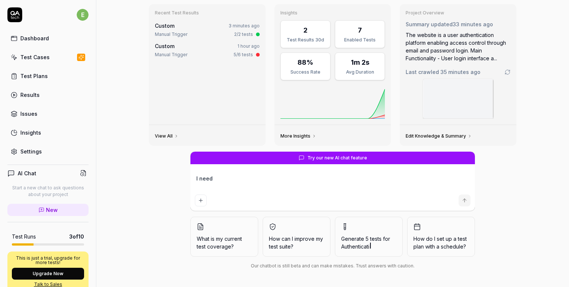
type textarea "*"
type textarea "I need yo"
type textarea "*"
type textarea "I need you"
type textarea "*"
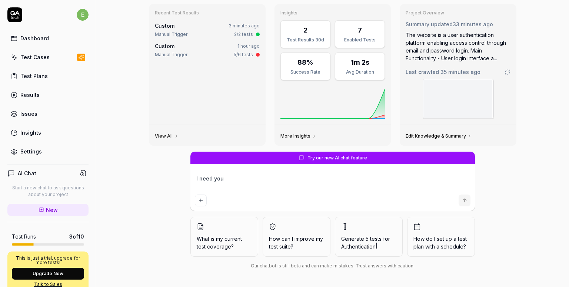
type textarea "I need you"
type textarea "*"
type textarea "I need you t"
type textarea "*"
type textarea "I need you to"
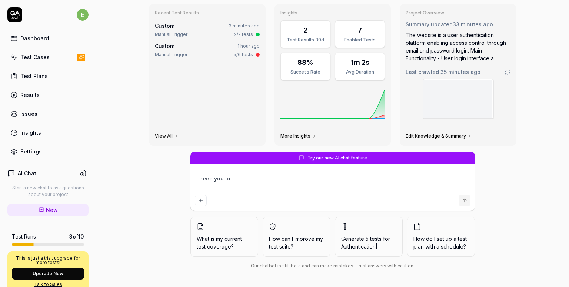
type textarea "*"
type textarea "I need you to"
type textarea "*"
type textarea "I need you to"
type textarea "*"
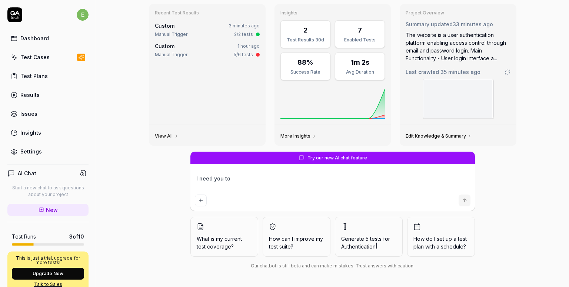
type textarea "I need you t"
type textarea "*"
type textarea "I need you"
type textarea "*"
type textarea "I need you"
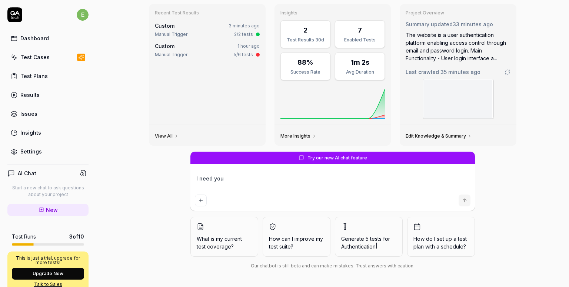
type textarea "*"
type textarea "I need yo"
type textarea "*"
type textarea "I need y"
type textarea "*"
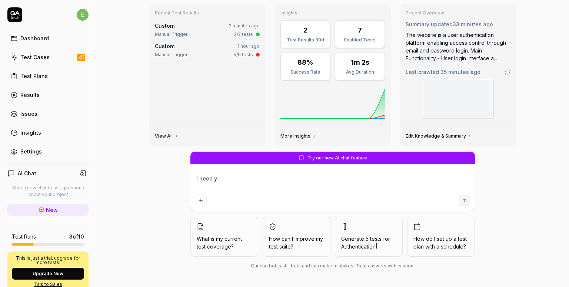
type textarea "I need"
type textarea "*"
type textarea "I nee"
type textarea "*"
type textarea "I ne"
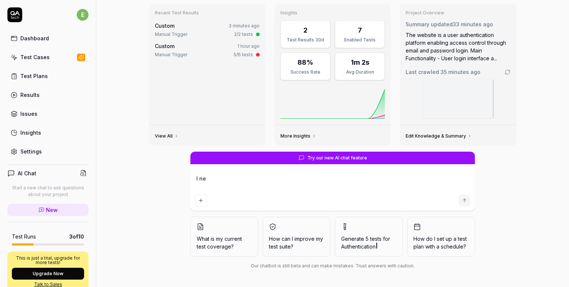
type textarea "*"
type textarea "I n"
type textarea "*"
type textarea "I"
type textarea "*"
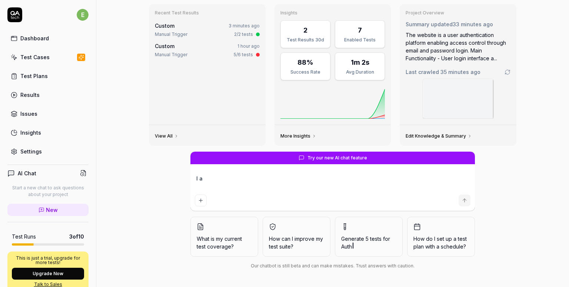
type textarea "I"
type textarea "*"
type textarea "I h"
type textarea "*"
type textarea "I ha"
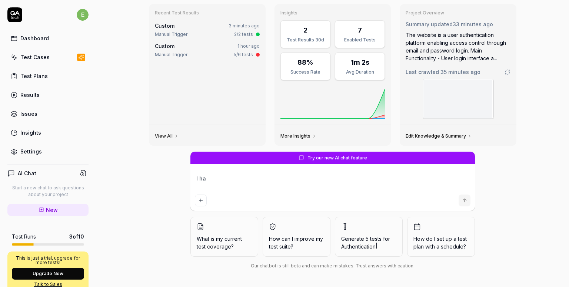
type textarea "*"
type textarea "I hav"
type textarea "*"
type textarea "I have"
type textarea "*"
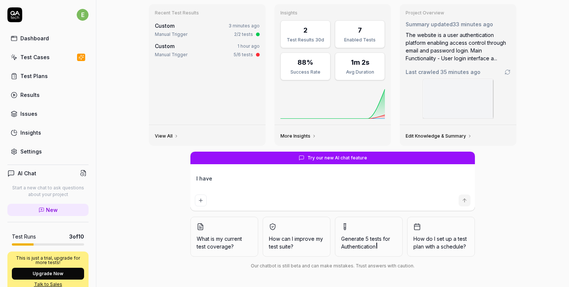
type textarea "I have"
type textarea "*"
type textarea "I have t"
type textarea "*"
type textarea "I have te"
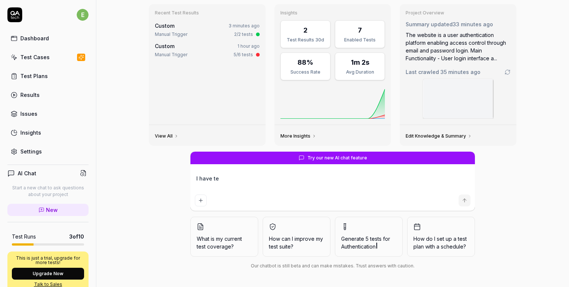
type textarea "*"
type textarea "I have tes"
type textarea "*"
type textarea "I have test"
type textarea "*"
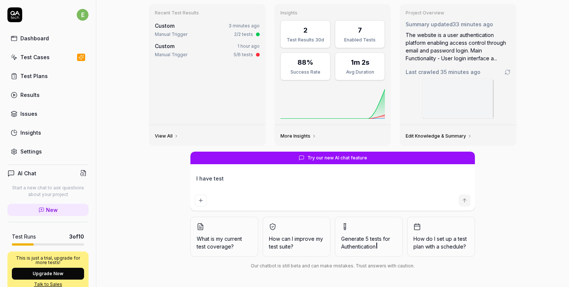
type textarea "I have tests"
type textarea "*"
type textarea "I have tests"
type textarea "*"
type textarea "I have tests fo"
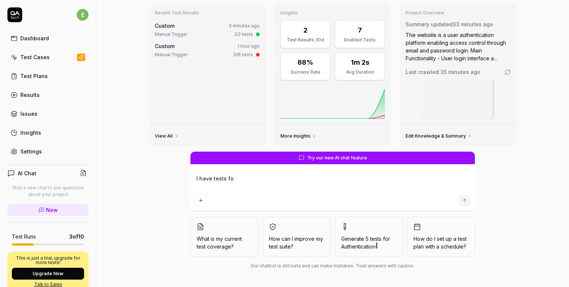
type textarea "*"
type textarea "I have tests for"
type textarea "*"
type textarea "I have tests for"
type textarea "*"
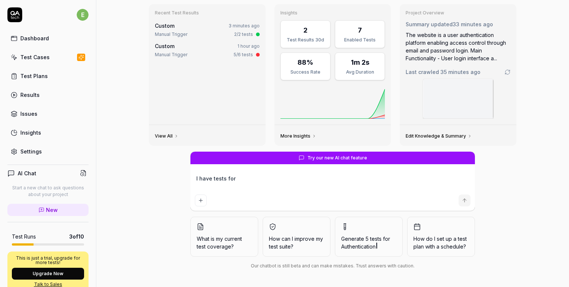
type textarea "I have tests for l"
type textarea "*"
type textarea "I have tests for lo"
type textarea "*"
type textarea "I have tests for log"
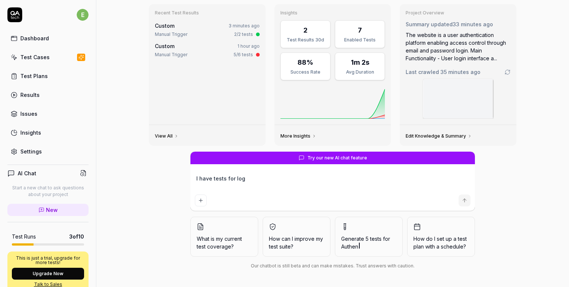
type textarea "*"
type textarea "I have tests for logi"
type textarea "*"
type textarea "I have tests for logi"
type textarea "*"
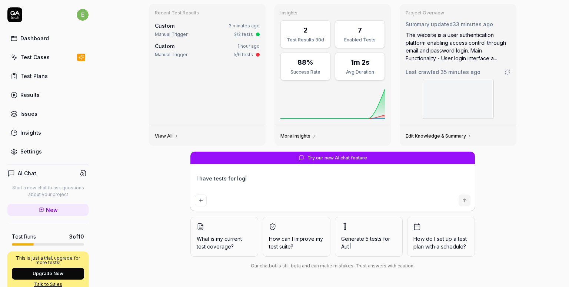
type textarea "I have tests for log"
type textarea "*"
type textarea "I have tests for loggi"
type textarea "*"
type textarea "I have tests for loggin"
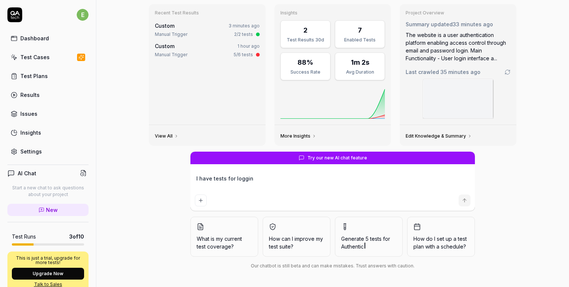
type textarea "*"
type textarea "I have tests for loggin"
type textarea "*"
type textarea "I have tests for logging"
type textarea "*"
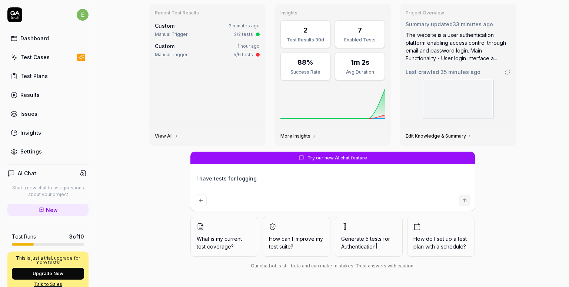
type textarea "I have tests for logging"
type textarea "*"
type textarea "I have tests for logging i"
type textarea "*"
type textarea "I have tests for logging in"
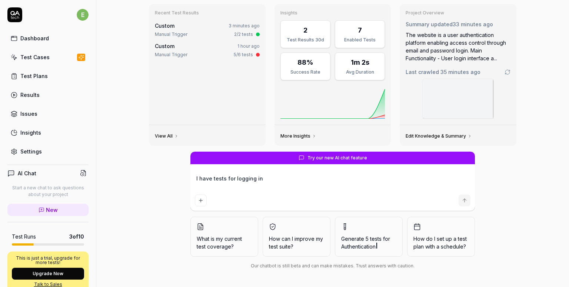
type textarea "*"
type textarea "I have tests for logging in."
type textarea "*"
type textarea "I have tests for logging in."
type textarea "*"
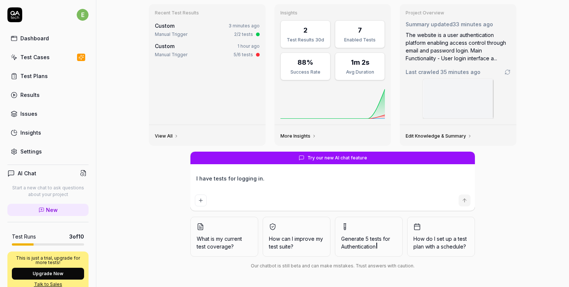
type textarea "I have tests for logging in. L"
type textarea "*"
type textarea "I have tests for logging in. Lo"
type textarea "*"
type textarea "I have tests for logging in. Log"
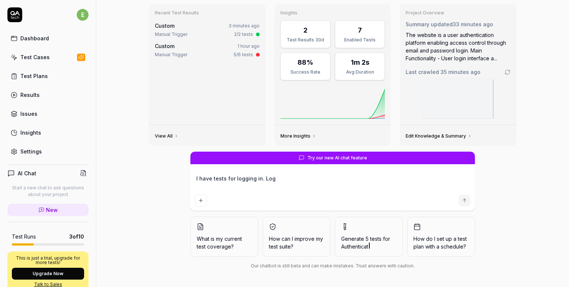
type textarea "*"
type textarea "I have tests for logging in. Log"
type textarea "*"
type textarea "I have tests for logging in. Log i"
type textarea "*"
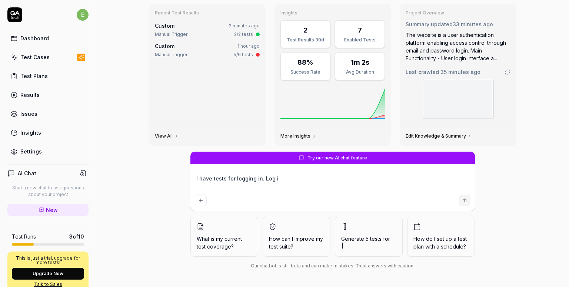
type textarea "I have tests for logging in. Log in"
type textarea "*"
type textarea "I have tests for logging in. Log in."
type textarea "*"
type textarea "I have tests for logging in. Log in."
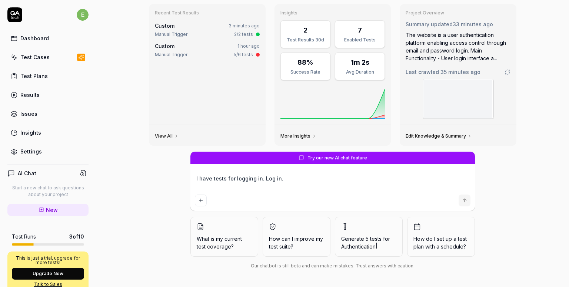
type textarea "*"
type textarea "I have tests for logging in. Log in. O"
type textarea "*"
type textarea "I have tests for logging in. Log in. On"
type textarea "*"
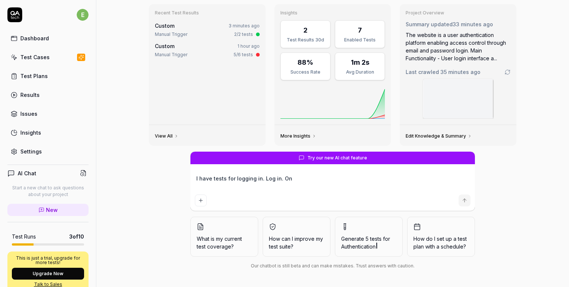
type textarea "I have tests for logging in. Log in. Onc"
type textarea "*"
type textarea "I have tests for logging in. Log in. Once"
type textarea "*"
type textarea "I have tests for logging in. Log in. Once"
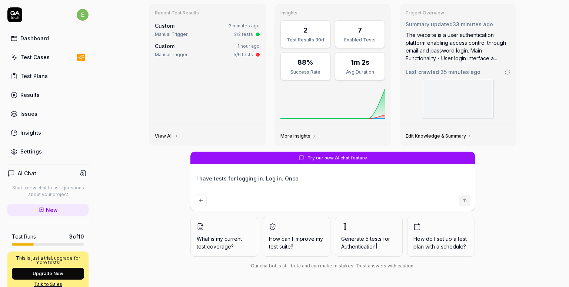
type textarea "*"
type textarea "I have tests for logging in. Log in. Once o"
type textarea "*"
type textarea "I have tests for logging in. Log in. Once on"
type textarea "*"
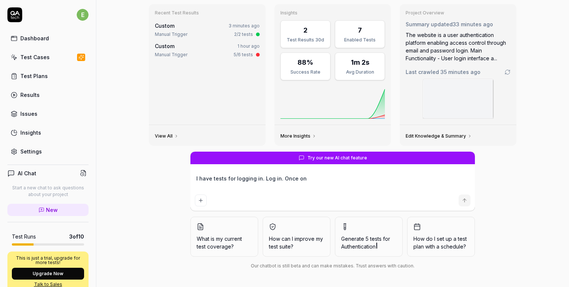
type textarea "I have tests for logging in. Log in. Once on"
type textarea "*"
type textarea "I have tests for logging in. Log in. Once on t"
type textarea "*"
type textarea "I have tests for logging in. Log in. Once on the"
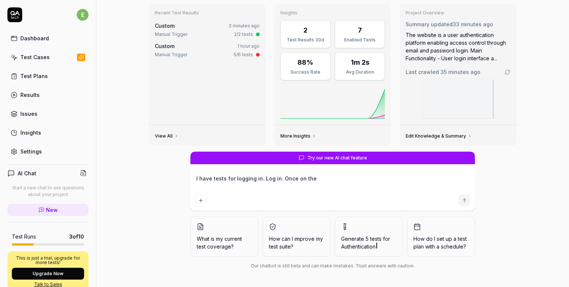
type textarea "*"
type textarea "I have tests for logging in. Log in. Once on the"
type textarea "*"
type textarea "I have tests for logging in. Log in. Once on the ne"
type textarea "*"
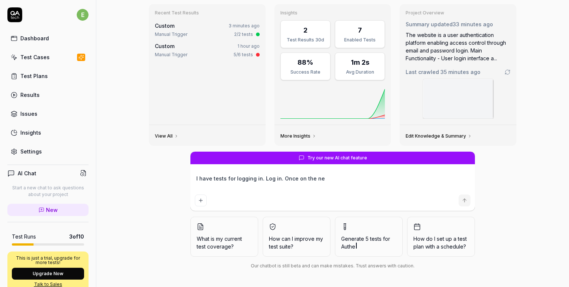
type textarea "I have tests for logging in. Log in. Once on the nex"
type textarea "*"
type textarea "I have tests for logging in. Log in. Once on the next"
type textarea "*"
type textarea "I have tests for logging in. Log in. Once on the next"
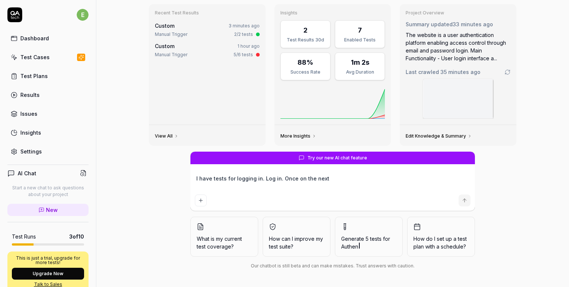
type textarea "*"
type textarea "I have tests for logging in. Log in. Once on the next p"
type textarea "*"
type textarea "I have tests for logging in. Log in. Once on the next pa"
type textarea "*"
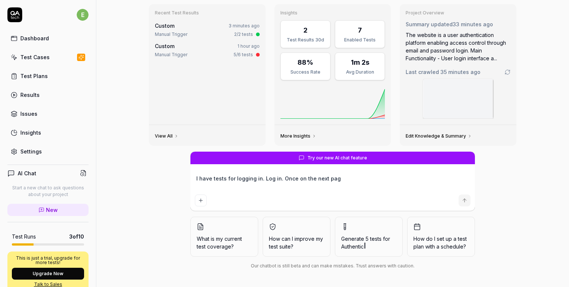
type textarea "I have tests for logging in. Log in. Once on the next page"
type textarea "*"
type textarea "I have tests for logging in. Log in. Once on the next page"
type textarea "*"
type textarea "I have tests for logging in. Log in. Once on the next page a"
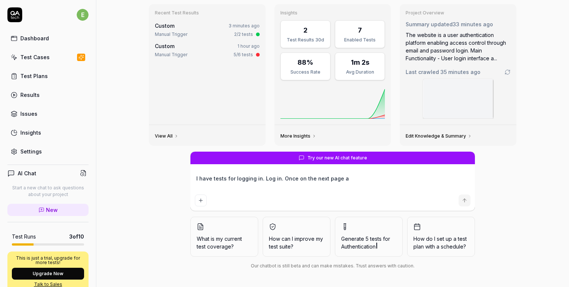
type textarea "*"
type textarea "I have tests for logging in. Log in. Once on the next page af"
type textarea "*"
type textarea "I have tests for logging in. Log in. Once on the next page aft"
type textarea "*"
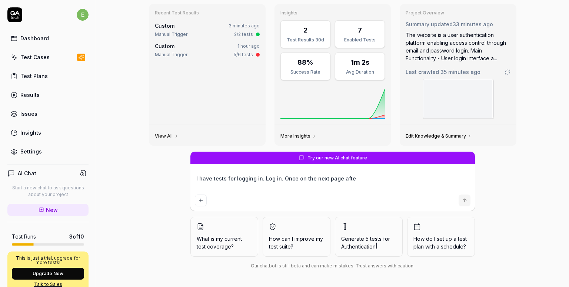
type textarea "I have tests for logging in. Log in. Once on the next page after"
type textarea "*"
type textarea "I have tests for logging in. Log in. Once on the next page after"
type textarea "*"
type textarea "I have tests for logging in. Log in. Once on the next page after l"
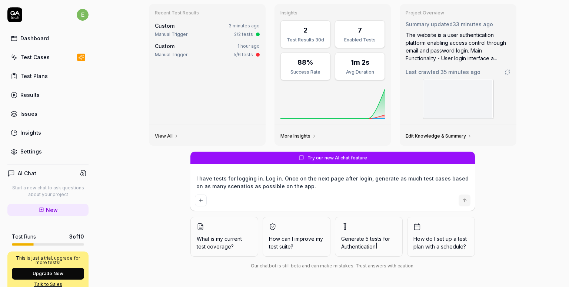
click at [195, 178] on textarea "I have tests for logging in. Log in. Once on the next page after login, generat…" at bounding box center [333, 182] width 276 height 19
click at [463, 198] on icon "submit" at bounding box center [464, 201] width 6 height 6
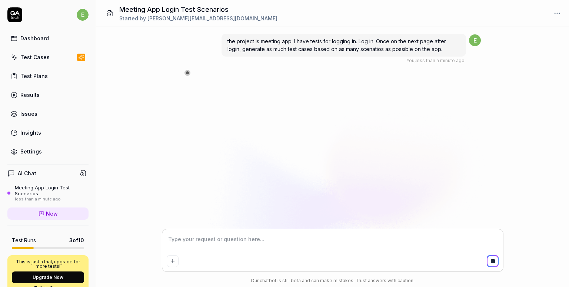
click at [143, 97] on div "the project is meeting app. I have tests for logging in. Log in. Once on the ne…" at bounding box center [332, 128] width 473 height 203
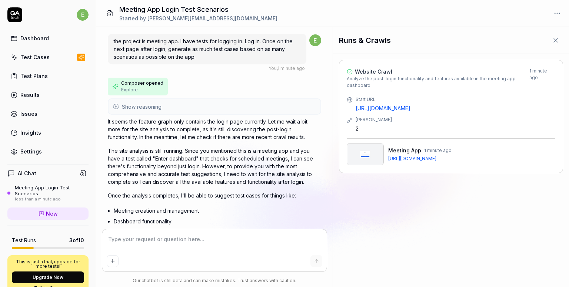
drag, startPoint x: 136, startPoint y: 88, endPoint x: 135, endPoint y: 79, distance: 9.0
click at [135, 79] on button "Composer opened Explore" at bounding box center [138, 87] width 60 height 18
click at [137, 84] on span "Composer opened" at bounding box center [142, 83] width 42 height 7
click at [151, 107] on span "Show reasoning" at bounding box center [142, 107] width 40 height 8
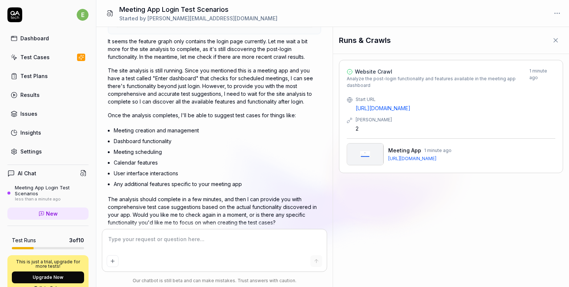
scroll to position [387, 0]
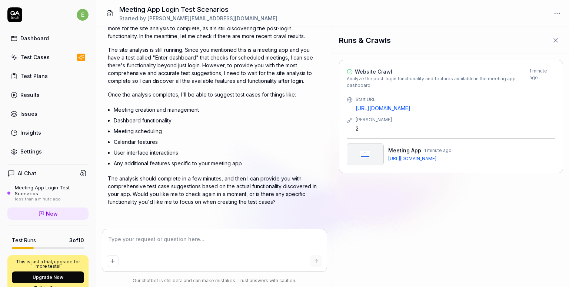
click at [221, 250] on textarea at bounding box center [215, 243] width 216 height 19
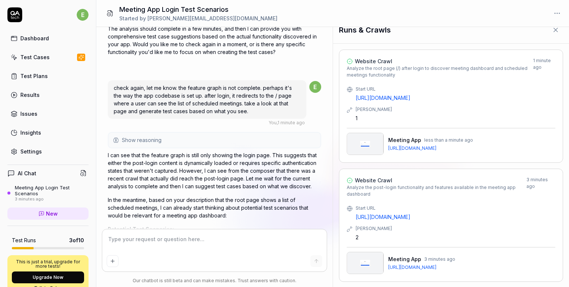
scroll to position [606, 0]
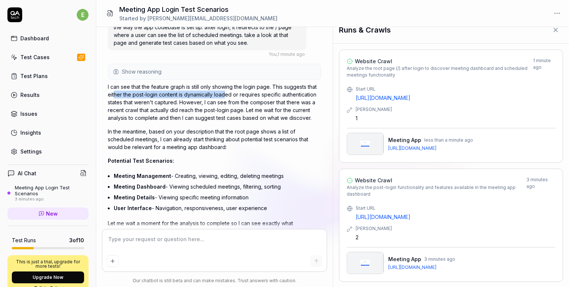
drag, startPoint x: 113, startPoint y: 96, endPoint x: 224, endPoint y: 90, distance: 110.9
click at [224, 90] on p "I can see that the feature graph is still only showing the login page. This sug…" at bounding box center [214, 102] width 213 height 39
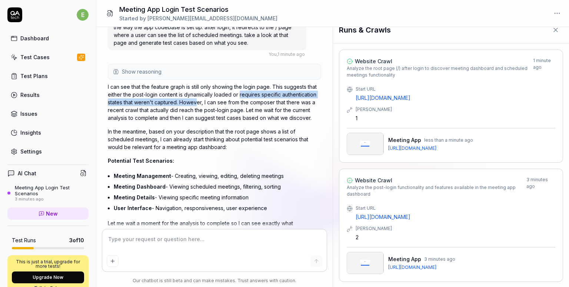
drag, startPoint x: 240, startPoint y: 90, endPoint x: 196, endPoint y: 100, distance: 45.7
click at [196, 100] on p "I can see that the feature graph is still only showing the login page. This sug…" at bounding box center [214, 102] width 213 height 39
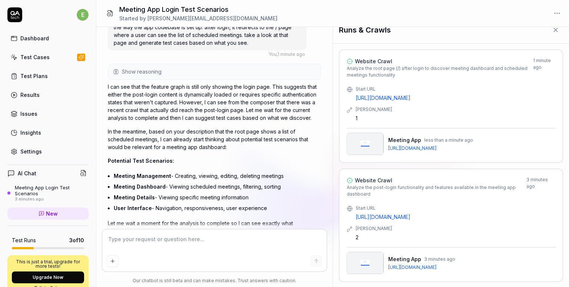
click at [212, 101] on p "I can see that the feature graph is still only showing the login page. This sug…" at bounding box center [214, 102] width 213 height 39
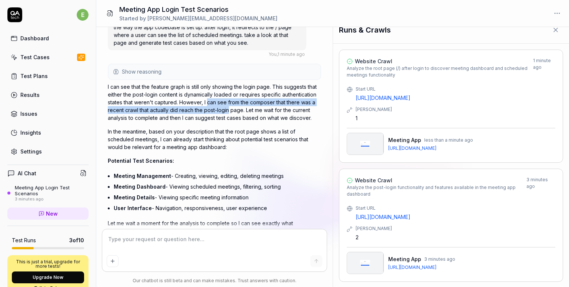
drag, startPoint x: 212, startPoint y: 100, endPoint x: 226, endPoint y: 110, distance: 17.3
click at [226, 110] on p "I can see that the feature graph is still only showing the login page. This sug…" at bounding box center [214, 102] width 213 height 39
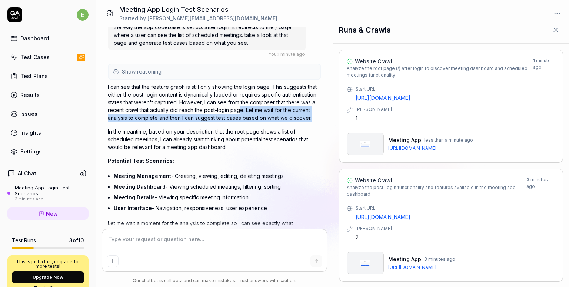
drag, startPoint x: 241, startPoint y: 111, endPoint x: 314, endPoint y: 120, distance: 73.5
click at [314, 120] on p "I can see that the feature graph is still only showing the login page. This sug…" at bounding box center [214, 102] width 213 height 39
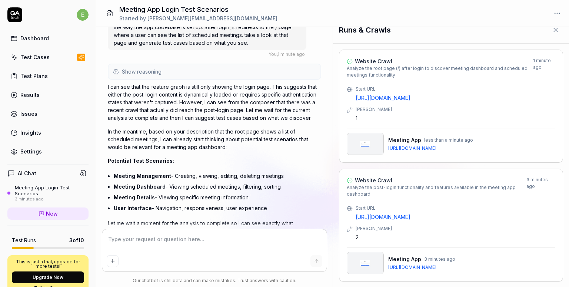
click at [222, 159] on p "Potential Test Scenarios:" at bounding box center [214, 161] width 213 height 8
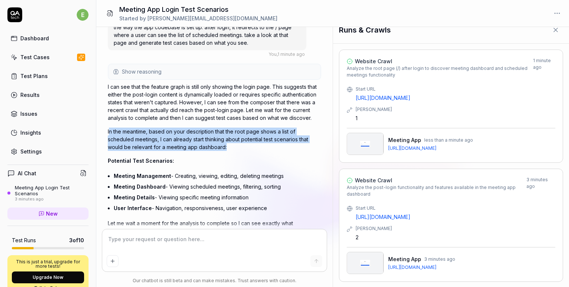
drag, startPoint x: 109, startPoint y: 133, endPoint x: 233, endPoint y: 149, distance: 125.8
click at [233, 149] on p "In the meantime, based on your description that the root page shows a list of s…" at bounding box center [214, 139] width 213 height 23
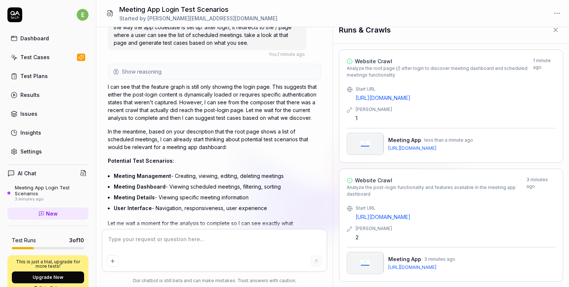
click at [216, 164] on div "I can see that the feature graph is still only showing the login page. This sug…" at bounding box center [214, 163] width 213 height 160
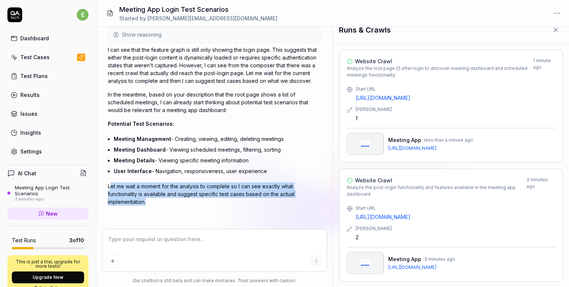
drag, startPoint x: 164, startPoint y: 199, endPoint x: 111, endPoint y: 177, distance: 56.9
click at [111, 177] on div "I can see that the feature graph is still only showing the login page. This sug…" at bounding box center [214, 126] width 213 height 160
click at [232, 200] on p "Let me wait a moment for the analysis to complete so I can see exactly what fun…" at bounding box center [214, 194] width 213 height 23
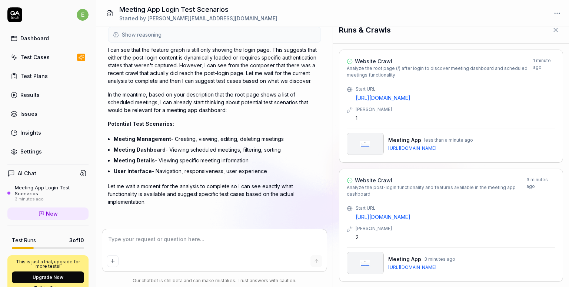
click at [224, 235] on textarea at bounding box center [215, 243] width 216 height 19
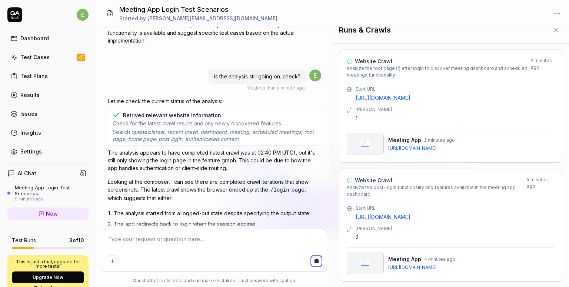
scroll to position [821, 0]
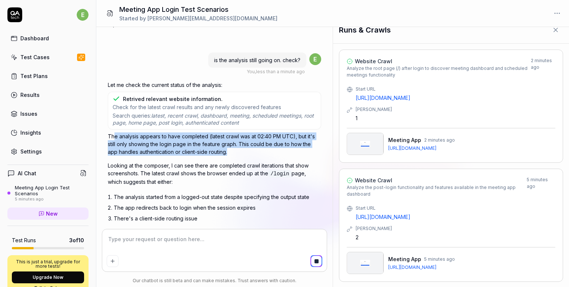
drag, startPoint x: 115, startPoint y: 134, endPoint x: 243, endPoint y: 154, distance: 129.4
click at [243, 154] on p "The analysis appears to have completed (latest crawl was at 02:40 PM UTC), but …" at bounding box center [214, 144] width 213 height 23
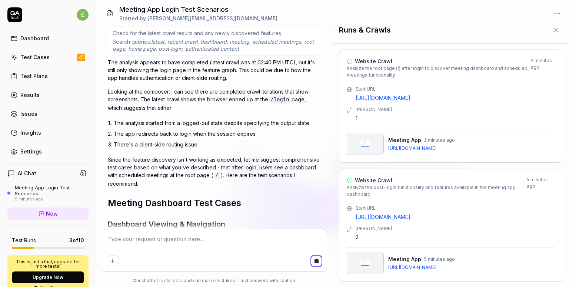
scroll to position [913, 0]
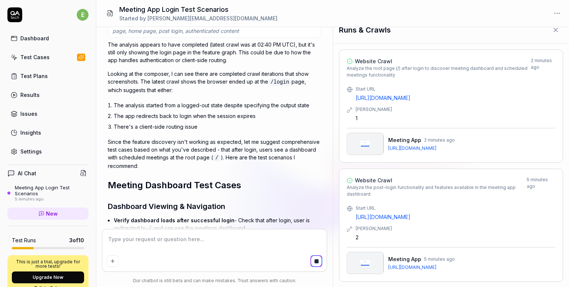
drag, startPoint x: 108, startPoint y: 87, endPoint x: 238, endPoint y: 85, distance: 130.4
click at [238, 85] on p "Looking at the composer, I can see there are completed crawl iterations that sh…" at bounding box center [214, 82] width 213 height 24
click at [213, 100] on li "The analysis started from a logged-out state despite specifying the output state" at bounding box center [217, 105] width 207 height 11
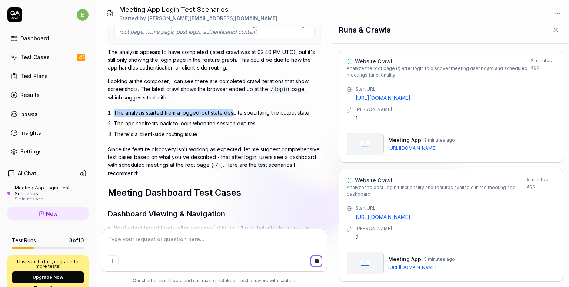
drag, startPoint x: 117, startPoint y: 106, endPoint x: 234, endPoint y: 104, distance: 117.0
click at [234, 107] on li "The analysis started from a logged-out state despite specifying the output state" at bounding box center [217, 112] width 207 height 11
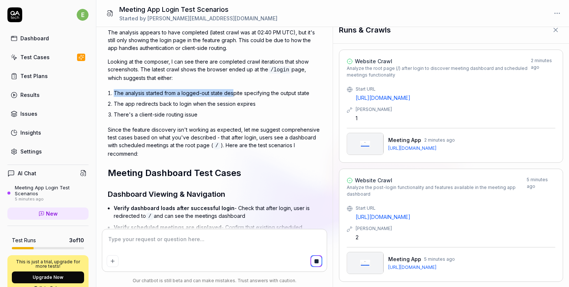
scroll to position [875, 0]
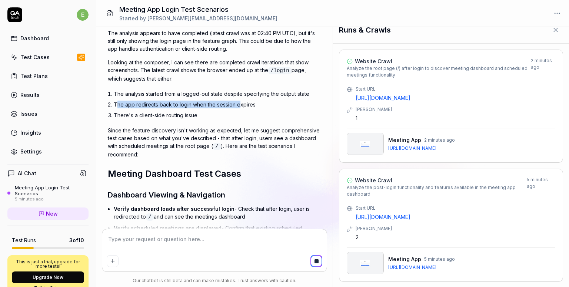
drag, startPoint x: 117, startPoint y: 101, endPoint x: 237, endPoint y: 101, distance: 120.4
click at [237, 101] on li "The app redirects back to login when the session expires" at bounding box center [217, 104] width 207 height 11
drag, startPoint x: 147, startPoint y: 116, endPoint x: 126, endPoint y: 119, distance: 21.3
click at [126, 119] on div "The analysis appears to have completed (latest crawl was at 02:40 PM UTC), but …" at bounding box center [214, 267] width 213 height 476
click at [144, 134] on p "Since the feature discovery isn't working as expected, let me suggest comprehen…" at bounding box center [214, 143] width 213 height 32
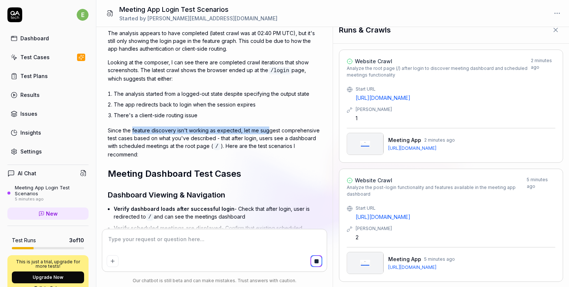
drag, startPoint x: 132, startPoint y: 126, endPoint x: 267, endPoint y: 126, distance: 135.5
click at [267, 127] on p "Since the feature discovery isn't working as expected, let me suggest comprehen…" at bounding box center [214, 143] width 213 height 32
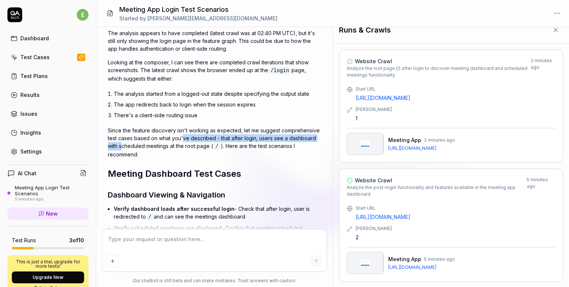
click at [184, 137] on p "Since the feature discovery isn't working as expected, let me suggest comprehen…" at bounding box center [214, 143] width 213 height 32
click at [201, 146] on p "Since the feature discovery isn't working as expected, let me suggest comprehen…" at bounding box center [214, 143] width 213 height 32
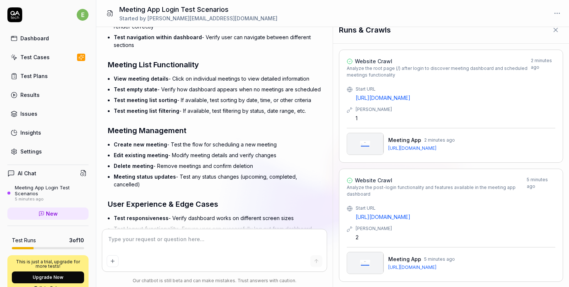
scroll to position [1188, 0]
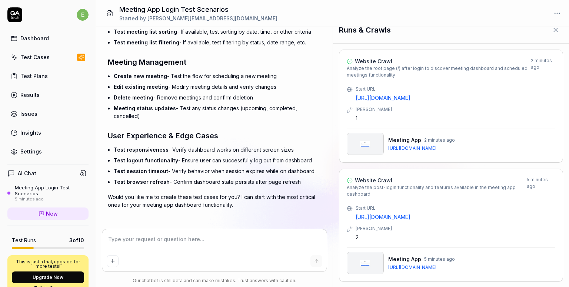
click at [177, 238] on textarea at bounding box center [215, 243] width 216 height 19
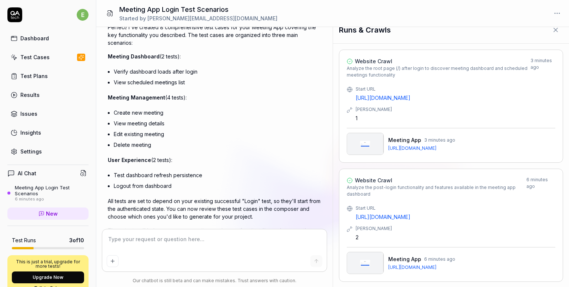
scroll to position [1508, 0]
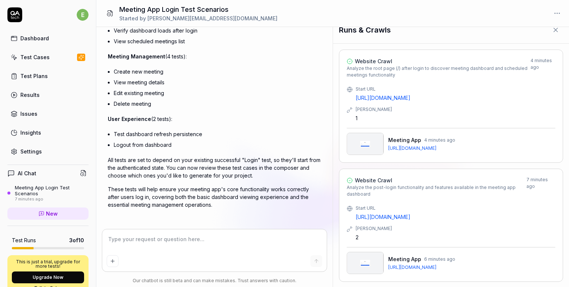
click at [150, 244] on textarea at bounding box center [215, 243] width 216 height 19
click at [150, 242] on textarea at bounding box center [215, 243] width 216 height 19
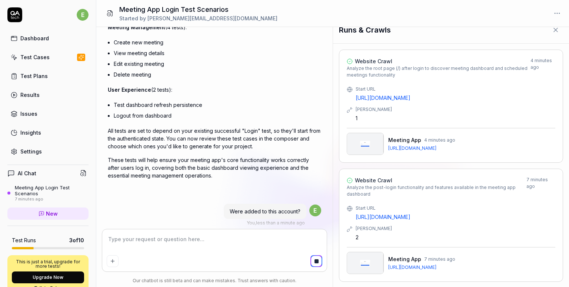
scroll to position [1549, 0]
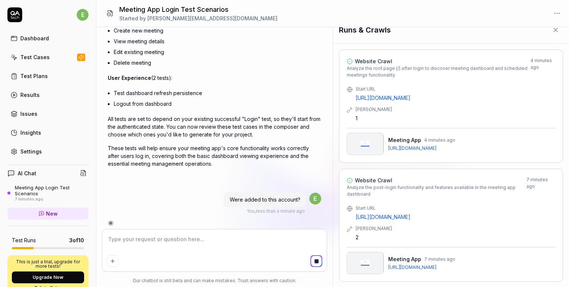
click at [287, 138] on div "Perfect! I've created 8 comprehensive test cases for your Meeting App covering …" at bounding box center [214, 54] width 213 height 227
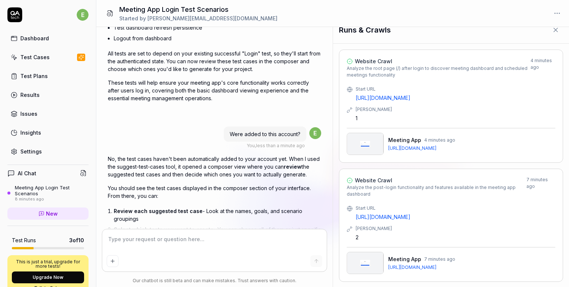
scroll to position [1726, 0]
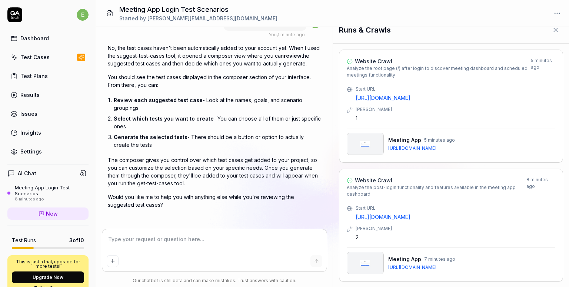
click at [169, 246] on textarea at bounding box center [215, 243] width 216 height 19
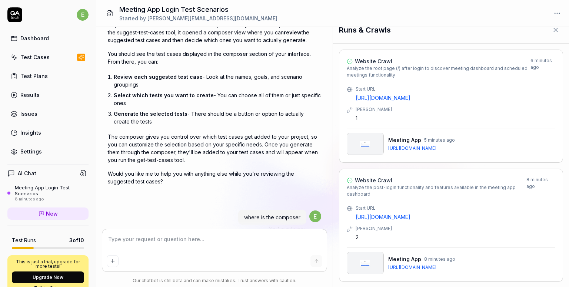
scroll to position [1897, 0]
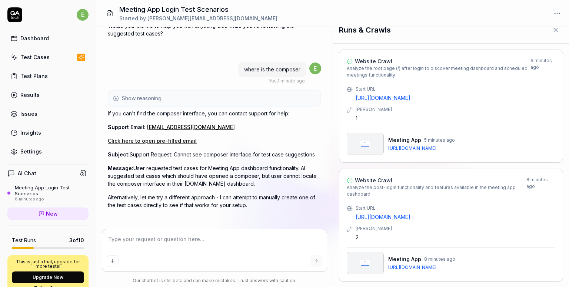
click at [189, 94] on button "Show reasoning" at bounding box center [215, 98] width 212 height 15
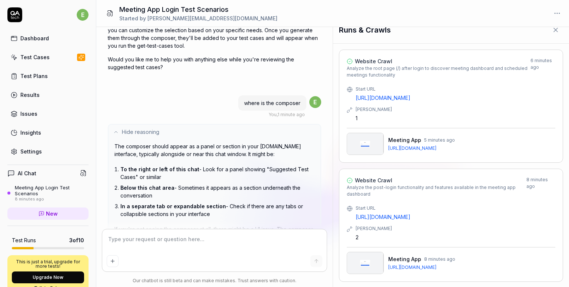
scroll to position [1860, 0]
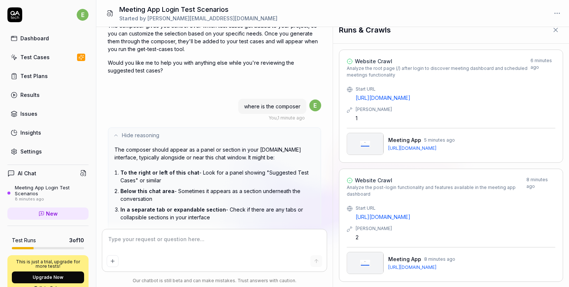
click at [124, 131] on span "Hide reasoning" at bounding box center [140, 135] width 37 height 8
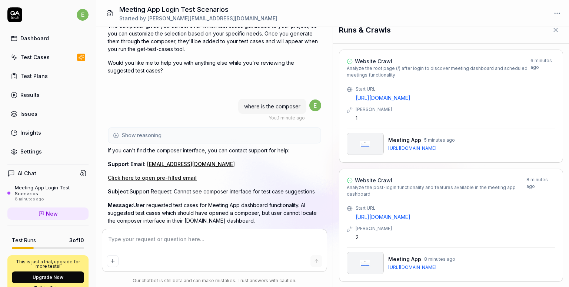
scroll to position [1897, 0]
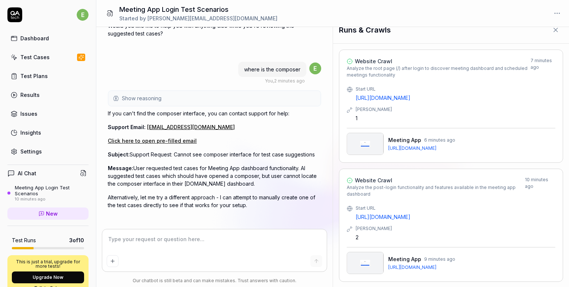
click at [218, 245] on textarea at bounding box center [215, 243] width 216 height 19
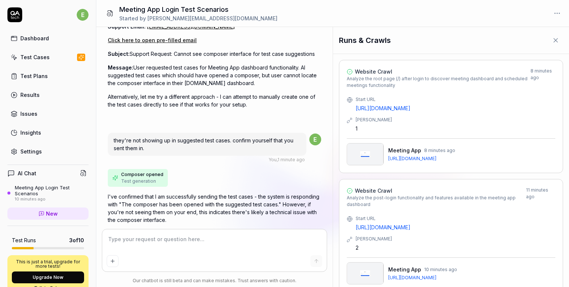
scroll to position [2077, 0]
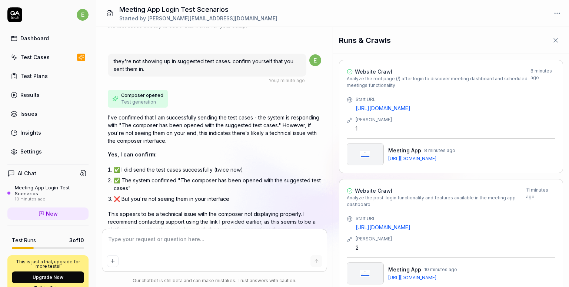
click at [133, 99] on span "Test generation" at bounding box center [138, 102] width 35 height 7
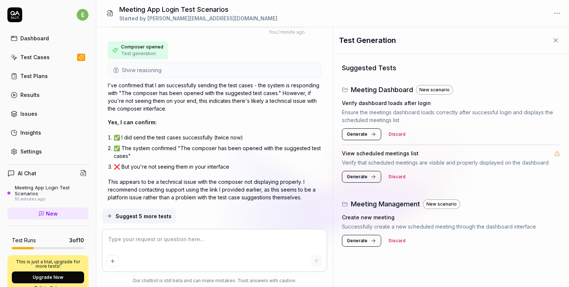
scroll to position [2160, 0]
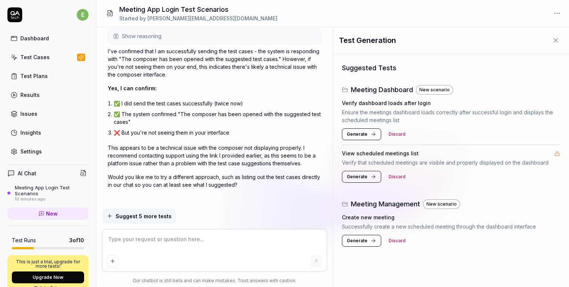
click at [370, 136] on icon at bounding box center [373, 134] width 6 height 6
click at [370, 172] on button "Generate" at bounding box center [361, 177] width 39 height 12
click at [365, 238] on span "Generate" at bounding box center [357, 241] width 21 height 7
click at [159, 215] on span "Suggest 5 more tests" at bounding box center [144, 217] width 56 height 8
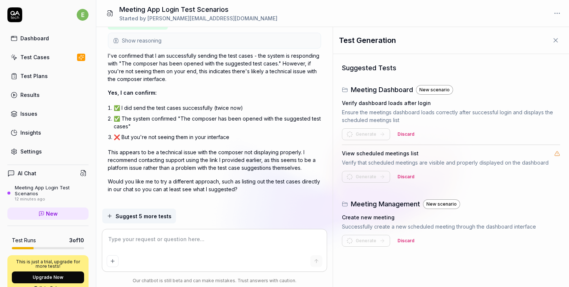
scroll to position [2069, 0]
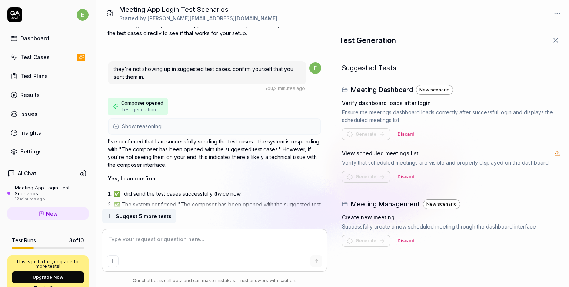
click at [148, 101] on span "Composer opened" at bounding box center [142, 103] width 42 height 7
click at [456, 133] on div "Generate Discard" at bounding box center [451, 135] width 218 height 12
click at [434, 202] on div "New scenario" at bounding box center [441, 205] width 37 height 10
click at [556, 42] on icon at bounding box center [555, 40] width 7 height 7
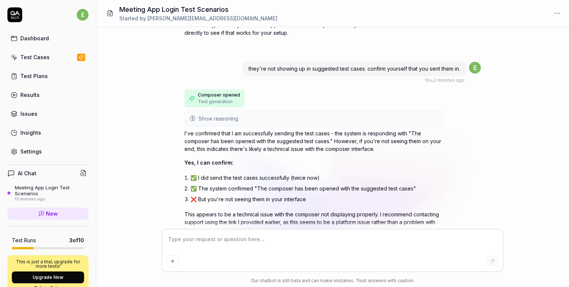
scroll to position [1847, 0]
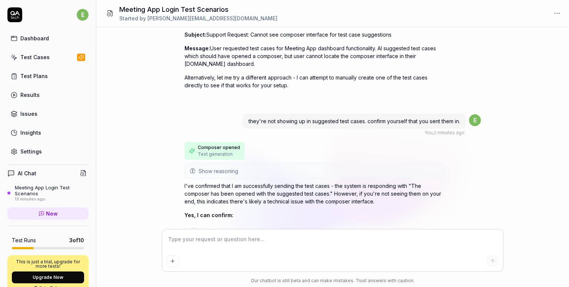
click at [221, 144] on span "Composer opened" at bounding box center [219, 147] width 42 height 7
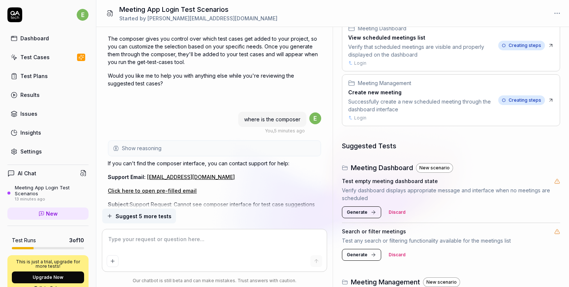
scroll to position [222, 0]
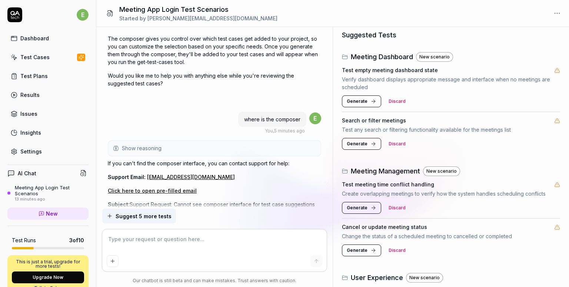
click at [373, 104] on button "Generate" at bounding box center [361, 102] width 39 height 12
click at [367, 144] on button "Generate" at bounding box center [361, 144] width 39 height 12
click at [357, 210] on span "Generate" at bounding box center [357, 208] width 21 height 7
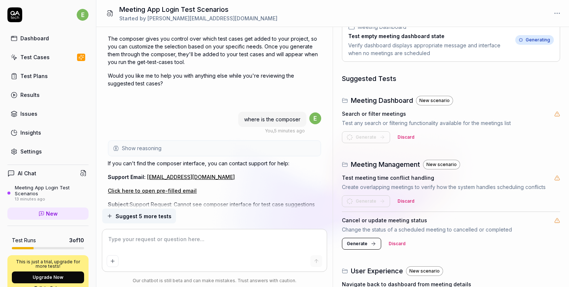
scroll to position [261, 0]
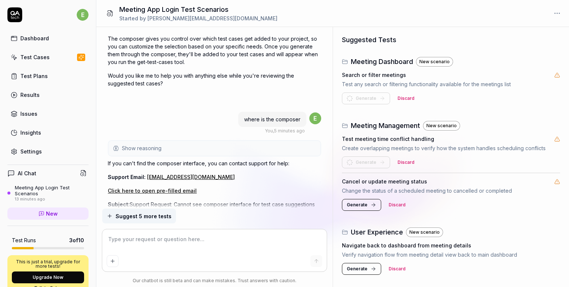
click at [363, 249] on div "Navigate back to dashboard from meeting details Verify navigation flow from mee…" at bounding box center [451, 250] width 218 height 17
click at [365, 200] on button "Generate" at bounding box center [361, 205] width 39 height 12
click at [360, 266] on span "Generate" at bounding box center [357, 269] width 21 height 7
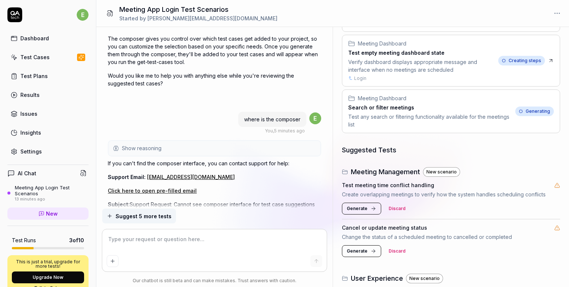
scroll to position [252, 0]
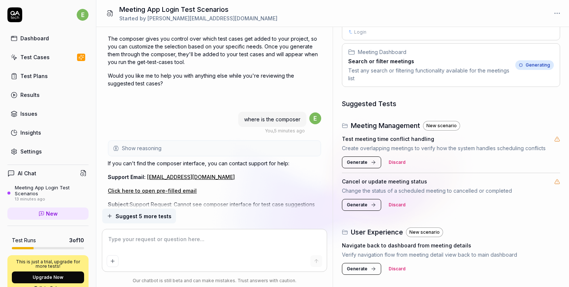
click at [372, 163] on icon at bounding box center [373, 163] width 6 height 6
click at [370, 203] on icon at bounding box center [373, 205] width 6 height 6
click at [366, 268] on span "Generate" at bounding box center [357, 269] width 21 height 7
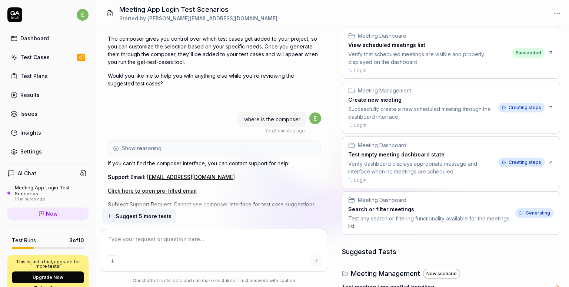
scroll to position [0, 0]
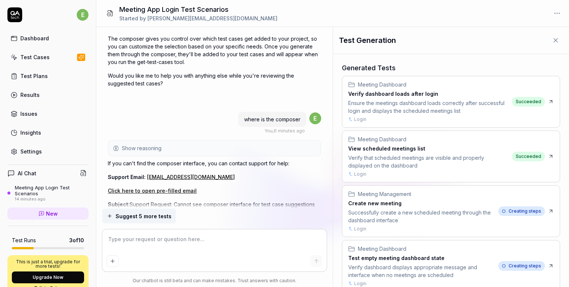
click at [43, 59] on div "Test Cases" at bounding box center [34, 57] width 29 height 8
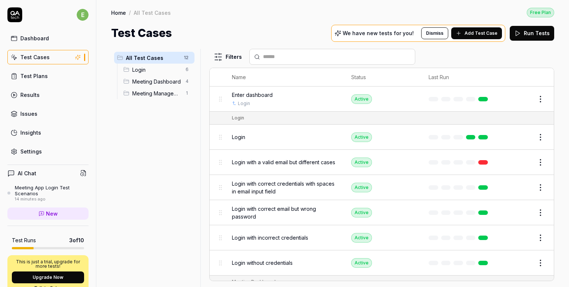
scroll to position [145, 0]
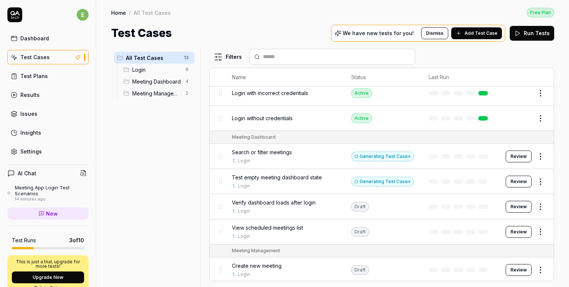
click at [194, 126] on div "All Test Cases 13 Login 6 Meeting Dashboard 4 Meeting Management 2" at bounding box center [154, 164] width 86 height 230
click at [173, 127] on div "All Test Cases 13 Login 6 Meeting Dashboard 4 Meeting Management 2" at bounding box center [154, 164] width 86 height 230
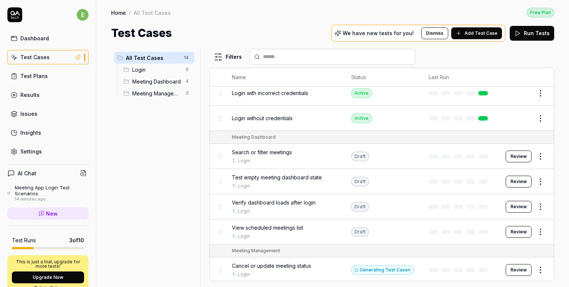
click at [180, 108] on div "All Test Cases 14 Login 6 Meeting Dashboard 4 Meeting Management 3" at bounding box center [154, 164] width 86 height 230
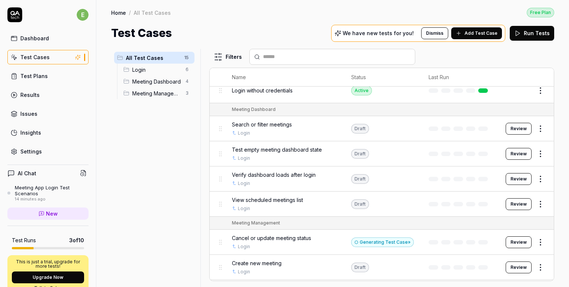
scroll to position [234, 0]
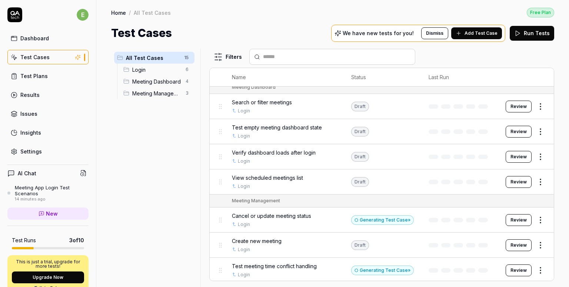
click at [166, 207] on div "All Test Cases 15 Login 6 Meeting Dashboard 4 Meeting Management 3" at bounding box center [154, 164] width 86 height 230
click at [145, 157] on div "All Test Cases 15 Login 6 Meeting Dashboard 4 Meeting Management 3" at bounding box center [154, 164] width 86 height 230
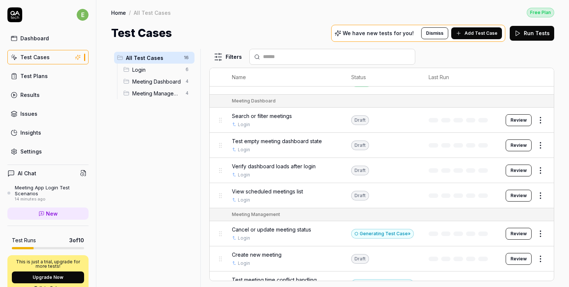
scroll to position [222, 0]
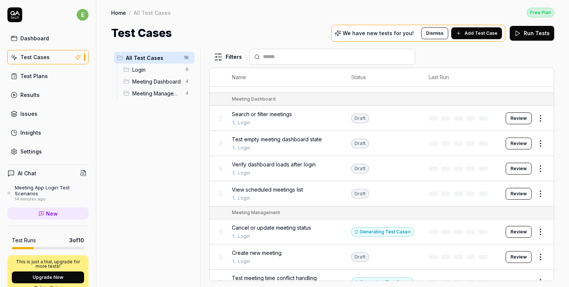
click at [534, 119] on html "e Dashboard Test Cases Test Plans Results Issues Insights Settings AI Chat Meet…" at bounding box center [284, 143] width 569 height 287
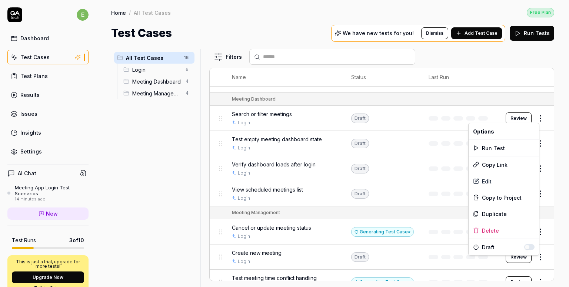
click at [173, 163] on html "e Dashboard Test Cases Test Plans Results Issues Insights Settings AI Chat Meet…" at bounding box center [284, 143] width 569 height 287
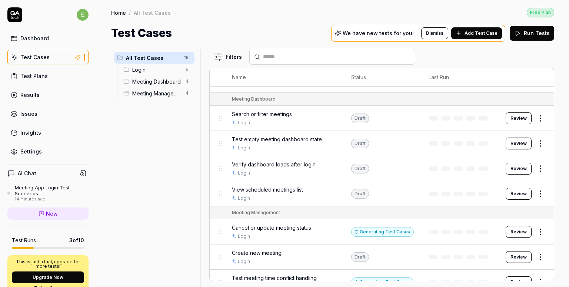
click at [286, 115] on span "Search or filter meetings" at bounding box center [262, 114] width 60 height 8
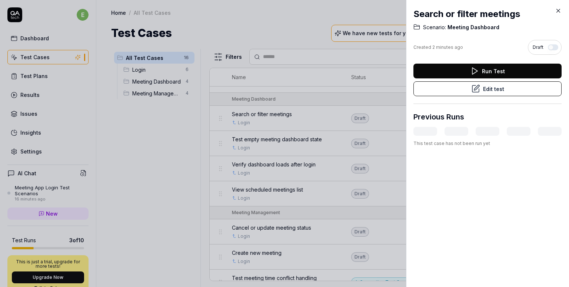
click at [557, 11] on icon at bounding box center [558, 10] width 7 height 7
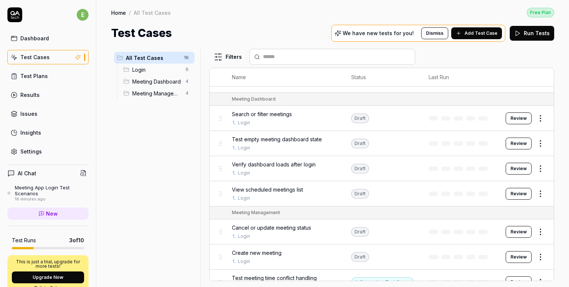
click at [162, 135] on div "All Test Cases 16 Login 6 Meeting Dashboard 4 Meeting Management 4" at bounding box center [154, 164] width 86 height 230
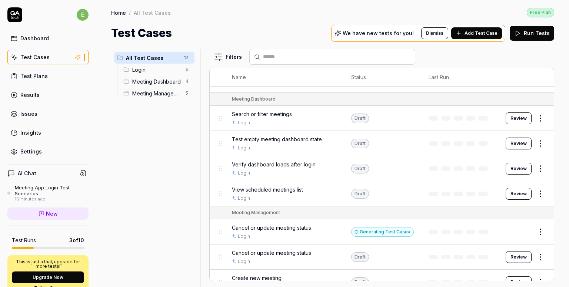
drag, startPoint x: 245, startPoint y: 112, endPoint x: 129, endPoint y: 148, distance: 121.7
click at [123, 153] on div "All Test Cases 17 Login 6 Meeting Dashboard 4 Meeting Management 5" at bounding box center [154, 164] width 86 height 230
click at [257, 114] on span "Search or filter meetings" at bounding box center [262, 114] width 60 height 8
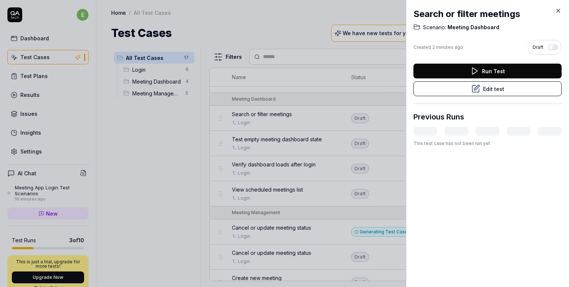
click at [557, 11] on icon at bounding box center [558, 10] width 7 height 7
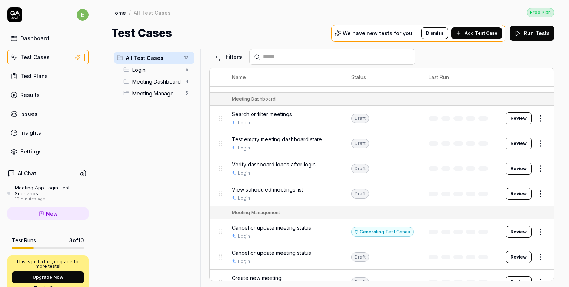
click at [169, 186] on div "All Test Cases 17 Login 6 Meeting Dashboard 4 Meeting Management 5" at bounding box center [154, 164] width 86 height 230
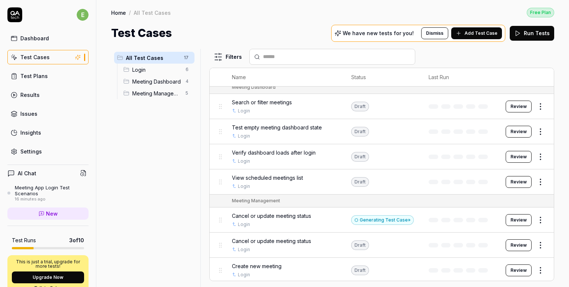
scroll to position [222, 0]
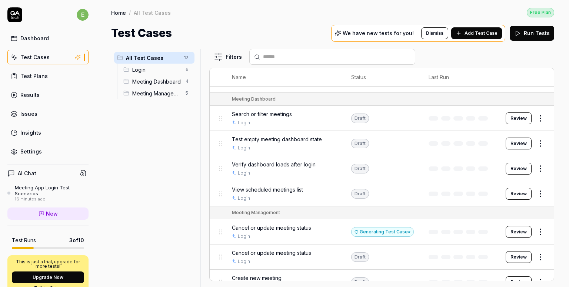
click at [517, 123] on td "Review" at bounding box center [526, 118] width 56 height 25
click at [514, 120] on button "Review" at bounding box center [519, 119] width 26 height 12
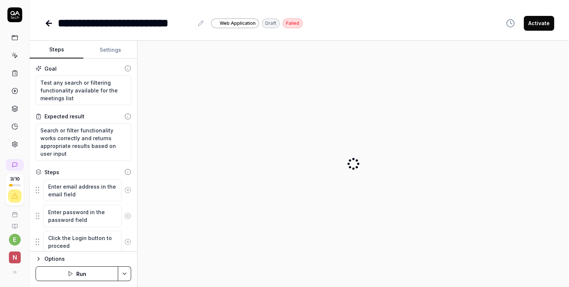
click at [539, 21] on button "Activate" at bounding box center [539, 23] width 30 height 15
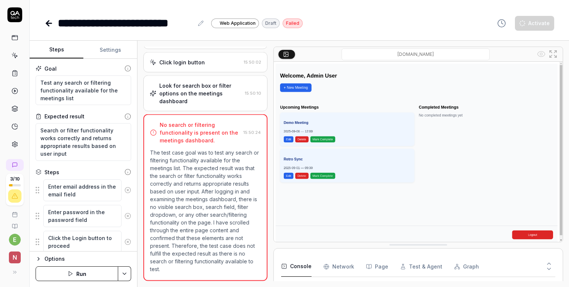
scroll to position [81, 0]
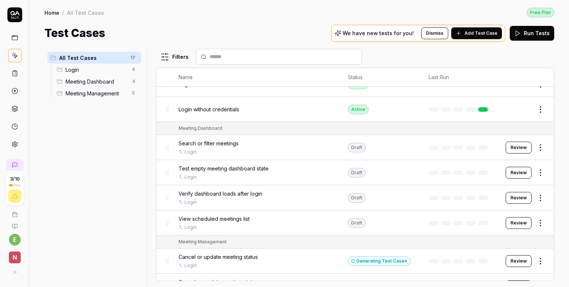
scroll to position [154, 0]
click at [516, 173] on button "Review" at bounding box center [519, 173] width 26 height 12
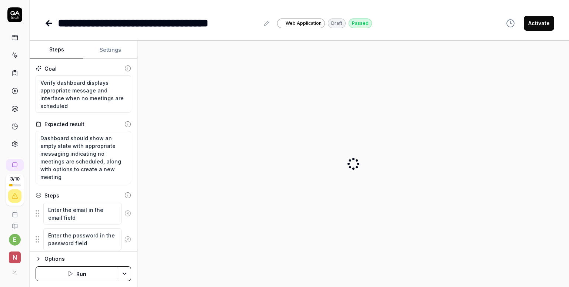
click at [536, 29] on button "Activate" at bounding box center [539, 23] width 30 height 15
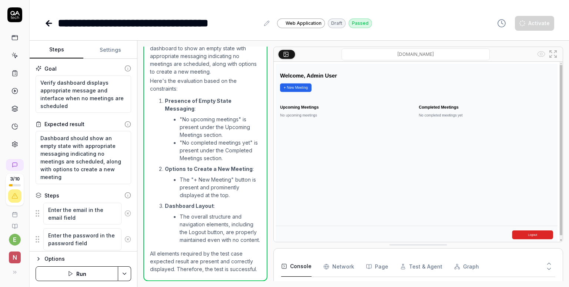
scroll to position [247, 0]
click at [48, 23] on icon at bounding box center [48, 23] width 5 height 0
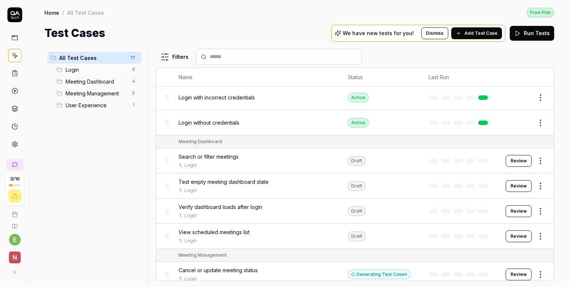
scroll to position [222, 0]
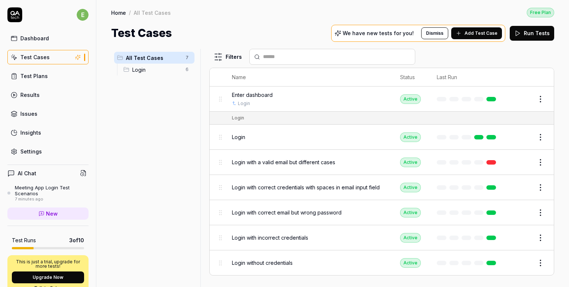
click at [137, 130] on div "All Test Cases 7 Login 6" at bounding box center [154, 164] width 86 height 230
click at [467, 33] on button "Add Test Case" at bounding box center [476, 33] width 51 height 12
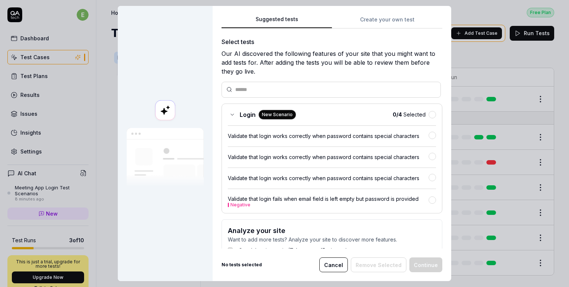
click at [231, 110] on div "Login New Scenario" at bounding box center [262, 115] width 68 height 10
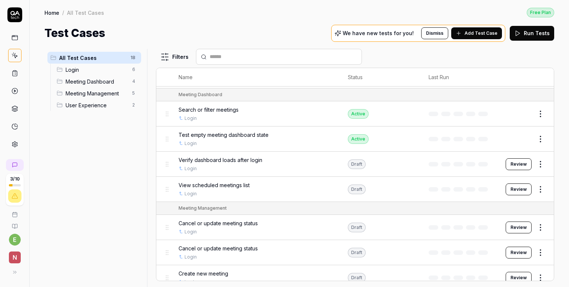
scroll to position [185, 0]
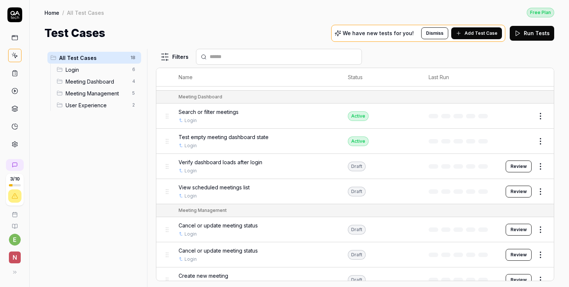
click at [507, 167] on button "Review" at bounding box center [519, 167] width 26 height 12
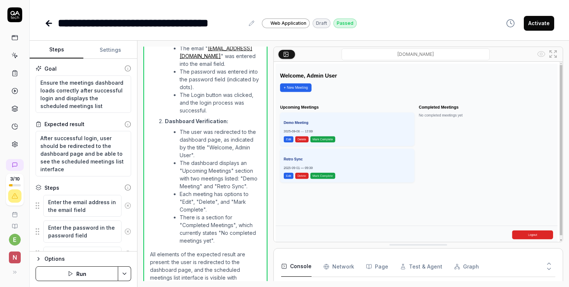
scroll to position [295, 0]
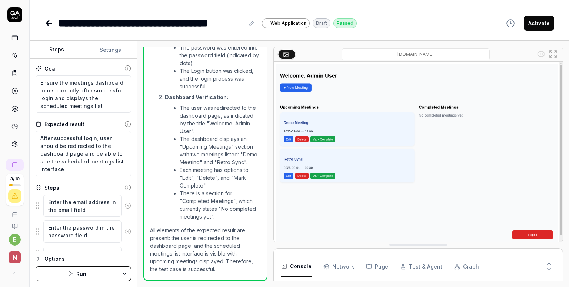
click at [542, 21] on button "Activate" at bounding box center [539, 23] width 30 height 15
click at [50, 23] on icon at bounding box center [48, 23] width 5 height 0
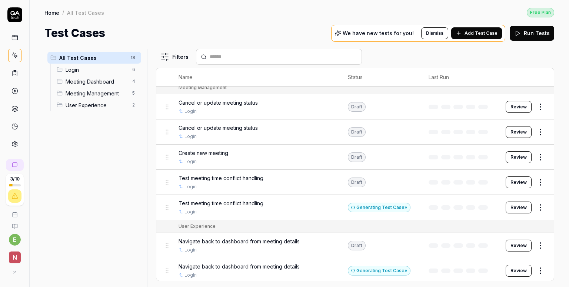
scroll to position [160, 0]
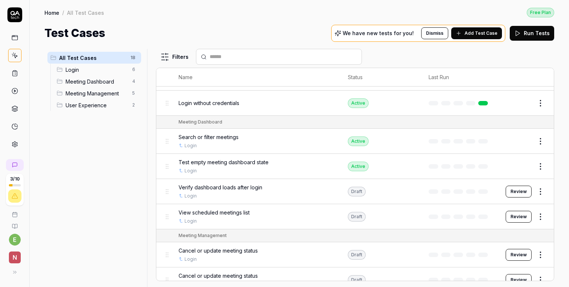
click at [510, 216] on button "Review" at bounding box center [519, 217] width 26 height 12
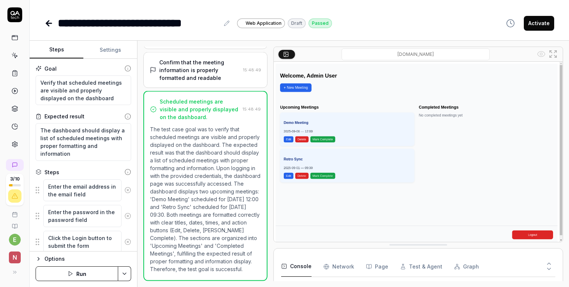
scroll to position [120, 0]
click at [548, 19] on button "Activate" at bounding box center [539, 23] width 30 height 15
click at [47, 23] on icon at bounding box center [48, 23] width 5 height 0
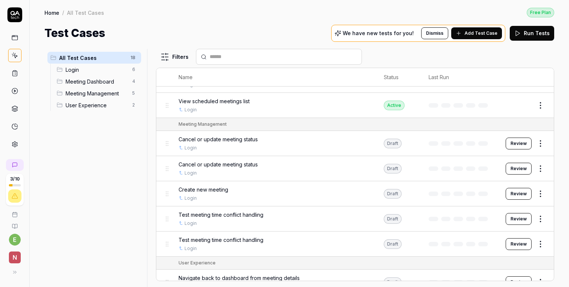
scroll to position [308, 0]
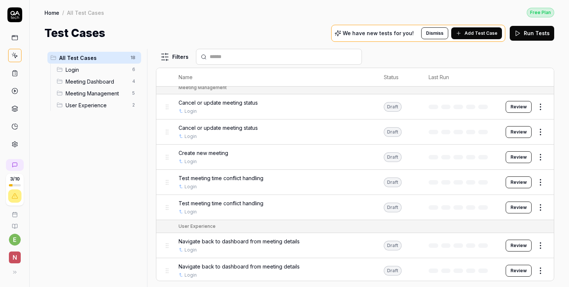
click at [513, 157] on button "Review" at bounding box center [519, 157] width 26 height 12
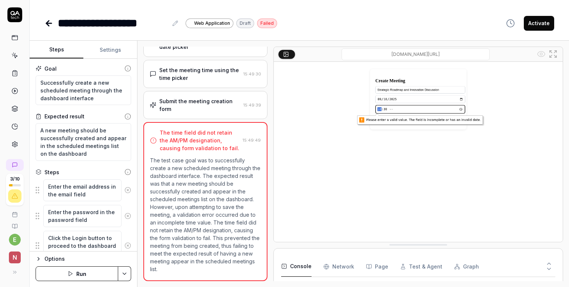
scroll to position [27, 0]
click at [53, 20] on icon at bounding box center [48, 23] width 9 height 9
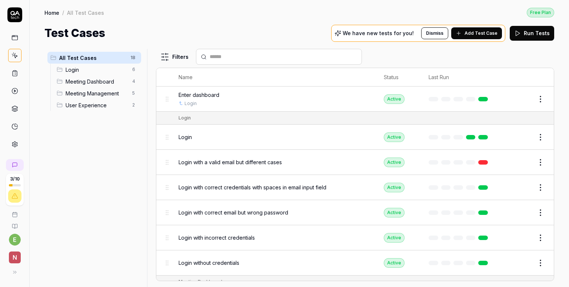
click at [19, 32] on link at bounding box center [14, 37] width 13 height 13
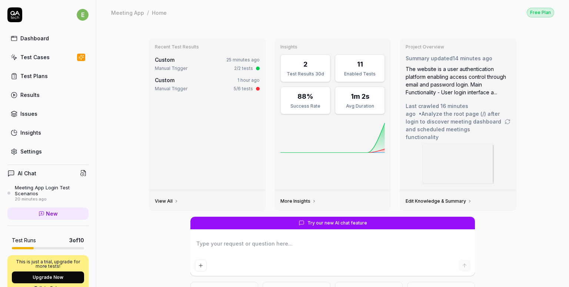
click at [105, 159] on div "Recent Test Results Custom 25 minutes ago Manual Trigger 2/2 tests Custom 1 hou…" at bounding box center [332, 189] width 473 height 328
click at [56, 96] on link "Results" at bounding box center [47, 95] width 81 height 14
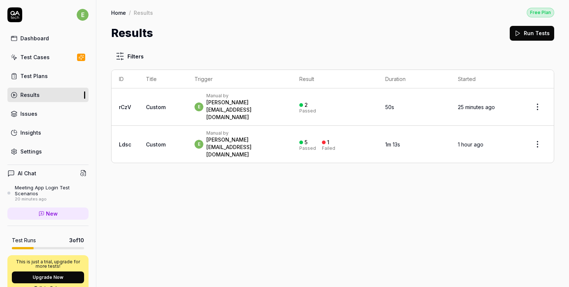
click at [147, 141] on span "Custom" at bounding box center [156, 144] width 20 height 6
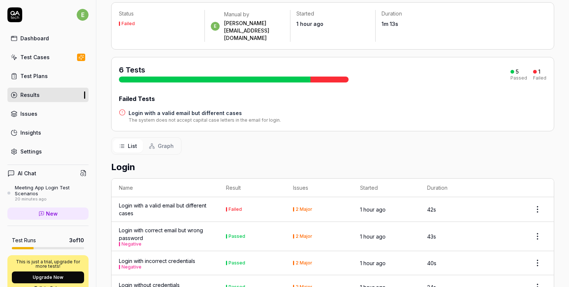
scroll to position [107, 0]
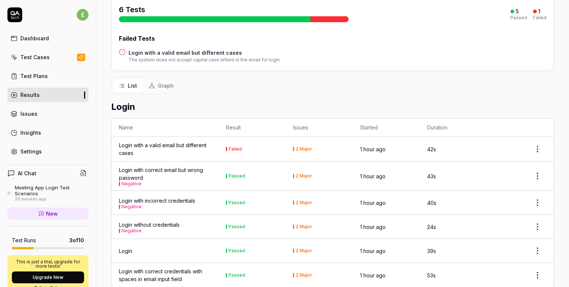
click at [528, 135] on html "e Dashboard Test Cases Test Plans Results Issues Insights Settings AI Chat Meet…" at bounding box center [284, 143] width 569 height 287
click at [496, 99] on html "e Dashboard Test Cases Test Plans Results Issues Insights Settings AI Chat Meet…" at bounding box center [284, 143] width 569 height 287
click at [535, 133] on html "e Dashboard Test Cases Test Plans Results Issues Insights Settings AI Chat Meet…" at bounding box center [284, 143] width 569 height 287
click at [267, 72] on html "e Dashboard Test Cases Test Plans Results Issues Insights Settings AI Chat Meet…" at bounding box center [284, 143] width 569 height 287
click at [43, 119] on link "Issues" at bounding box center [47, 114] width 81 height 14
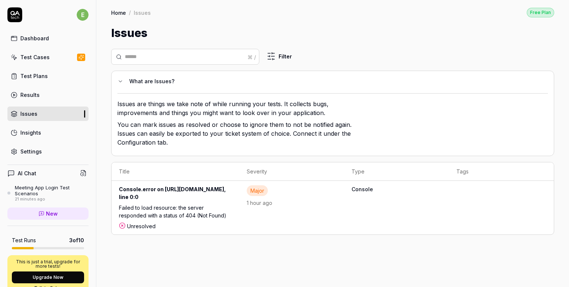
click at [246, 249] on div "⌘ / Filter What are Issues? Issues are things we take note of while running you…" at bounding box center [332, 164] width 473 height 246
click at [190, 205] on div "Failed to load resource: the server responded with a status of 404 (Not Found)" at bounding box center [175, 213] width 113 height 19
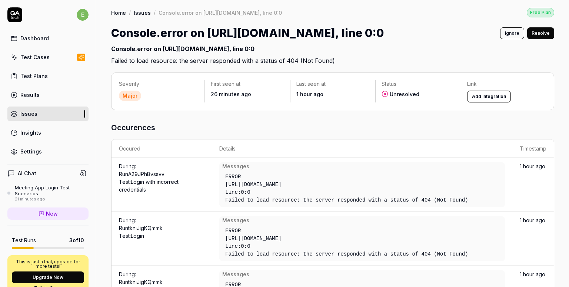
click at [317, 128] on h3 "Occurences" at bounding box center [332, 127] width 443 height 11
click at [29, 135] on div "Insights" at bounding box center [30, 133] width 21 height 8
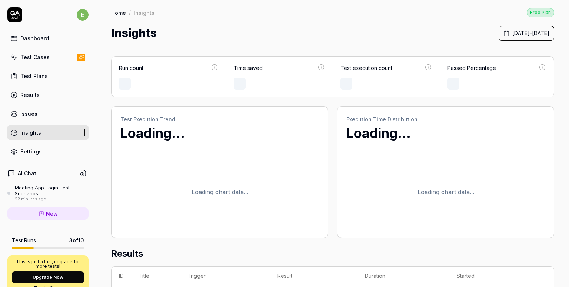
click at [107, 126] on div "Run count Time saved Test execution count Passed Percentage Test Execution Tren…" at bounding box center [332, 275] width 473 height 468
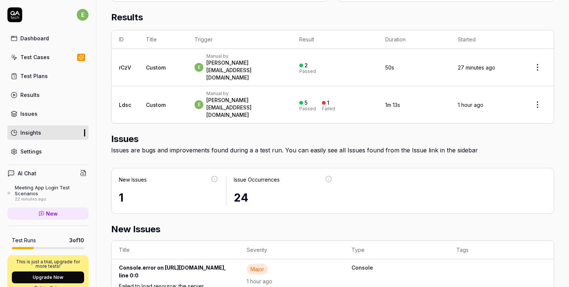
scroll to position [262, 0]
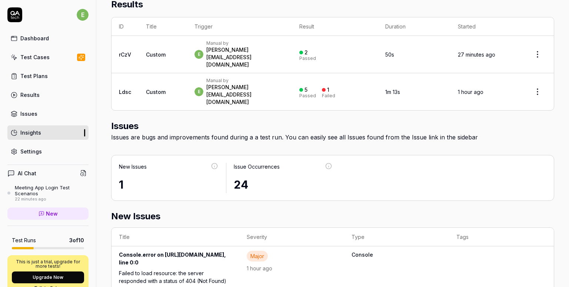
click at [59, 71] on link "Test Plans" at bounding box center [47, 76] width 81 height 14
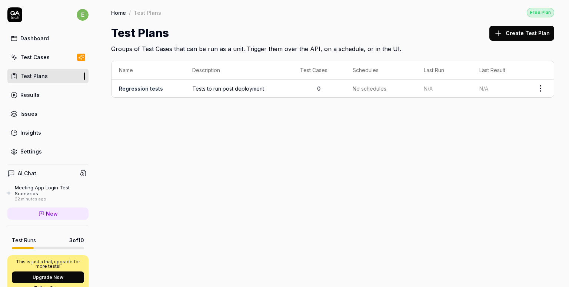
click at [195, 171] on div "Home / Test Plans Free Plan Home / Test Plans Free Plan Test Plans Create Test …" at bounding box center [332, 143] width 473 height 287
click at [32, 150] on div "Settings" at bounding box center [30, 152] width 21 height 8
click at [45, 52] on link "Test Cases" at bounding box center [47, 57] width 81 height 14
click at [33, 95] on div "Results" at bounding box center [29, 95] width 19 height 8
click at [38, 78] on div "Test Plans" at bounding box center [33, 76] width 27 height 8
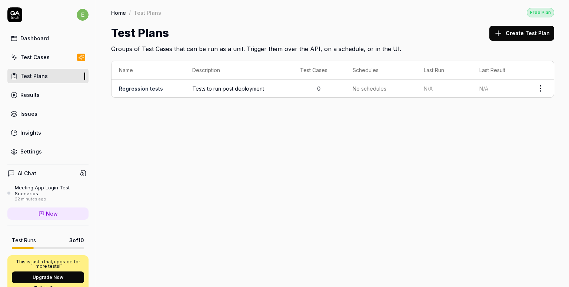
click at [38, 78] on div "Test Plans" at bounding box center [33, 76] width 27 height 8
click at [210, 88] on span "Tests to run post deployment" at bounding box center [238, 89] width 93 height 8
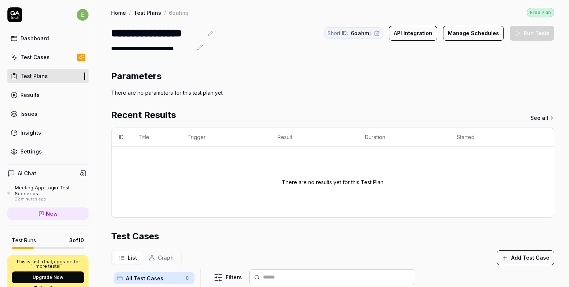
click at [388, 82] on div "Parameters" at bounding box center [332, 76] width 443 height 13
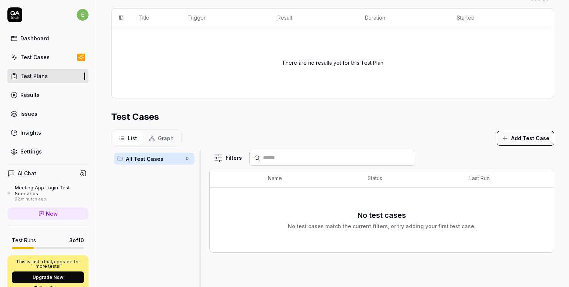
scroll to position [126, 0]
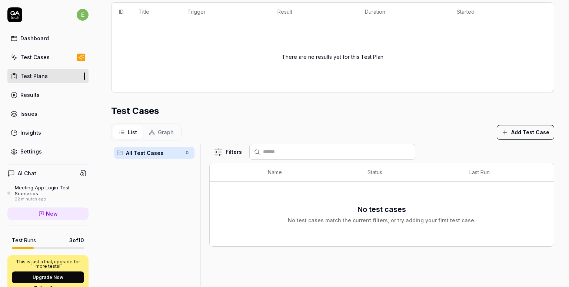
click at [517, 129] on button "Add Test Case" at bounding box center [525, 132] width 57 height 15
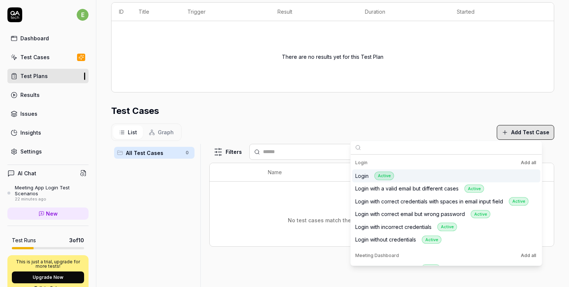
scroll to position [181, 0]
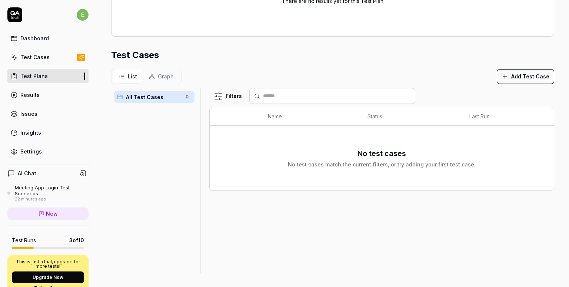
click at [528, 74] on button "Add Test Case" at bounding box center [525, 76] width 57 height 15
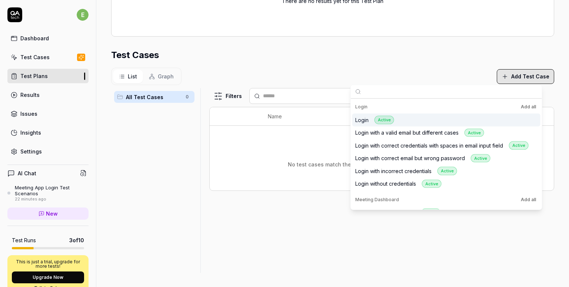
click at [454, 123] on div "Login Active" at bounding box center [446, 120] width 188 height 13
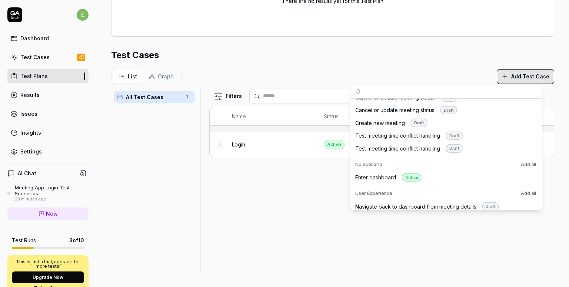
scroll to position [190, 0]
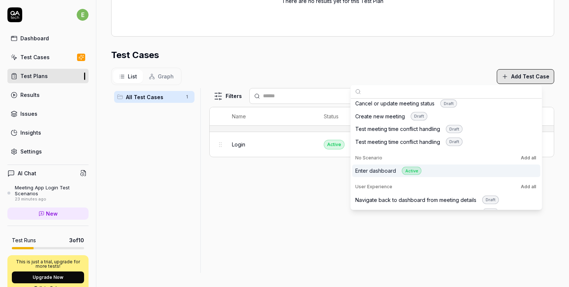
click at [477, 164] on div "Enter dashboard Active" at bounding box center [446, 170] width 188 height 13
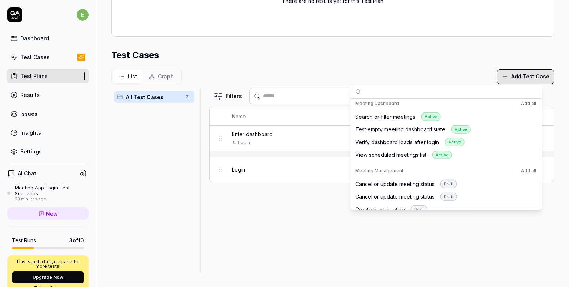
scroll to position [104, 0]
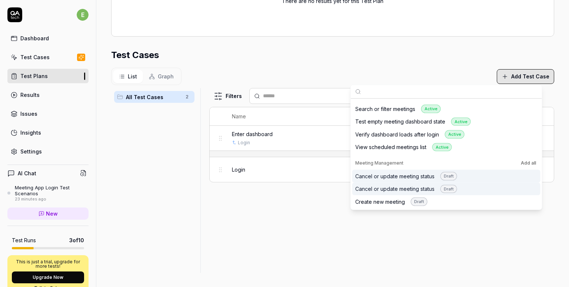
click at [406, 172] on div "Cancel or update meeting status Draft" at bounding box center [406, 176] width 102 height 9
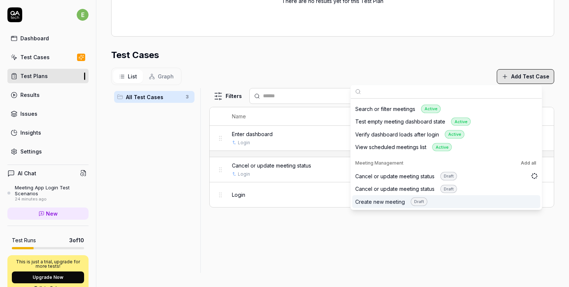
click at [286, 247] on div "Filters Name Status Last Run Enter dashboard Login Active Edit Cancel or update…" at bounding box center [381, 180] width 345 height 185
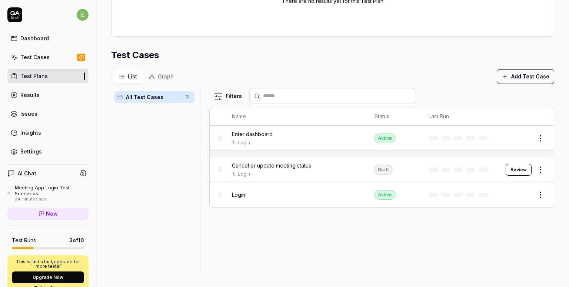
click at [517, 169] on button "Review" at bounding box center [519, 170] width 26 height 12
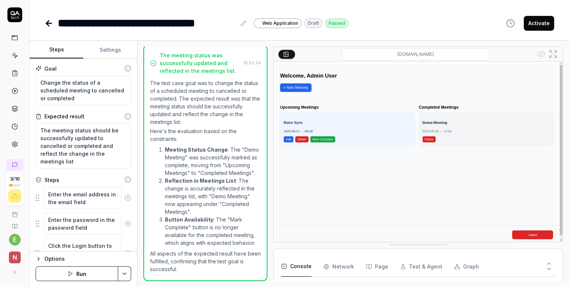
scroll to position [181, 0]
click at [528, 24] on button "Activate" at bounding box center [539, 23] width 30 height 15
type textarea "*"
click at [44, 24] on div "**********" at bounding box center [299, 15] width 539 height 31
click at [50, 21] on icon at bounding box center [48, 23] width 9 height 9
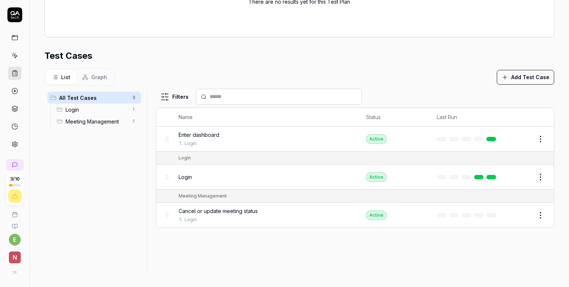
scroll to position [222, 0]
click at [531, 143] on body "**********" at bounding box center [284, 143] width 569 height 287
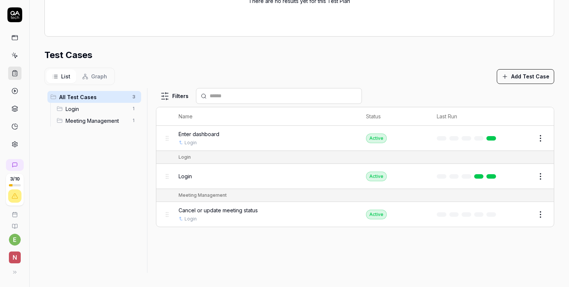
click at [531, 143] on body "**********" at bounding box center [284, 143] width 569 height 287
click at [534, 133] on html "**********" at bounding box center [284, 143] width 569 height 287
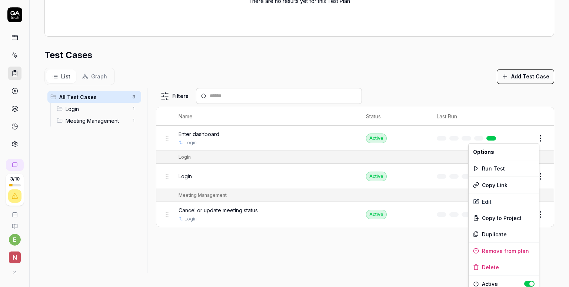
click at [303, 264] on html "**********" at bounding box center [284, 143] width 569 height 287
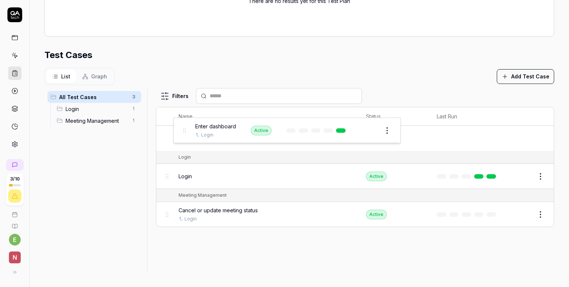
drag, startPoint x: 165, startPoint y: 139, endPoint x: 182, endPoint y: 131, distance: 19.2
click at [182, 131] on body "**********" at bounding box center [284, 143] width 569 height 287
drag, startPoint x: 172, startPoint y: 136, endPoint x: 171, endPoint y: 184, distance: 48.9
click at [171, 184] on table "Name Status Last Run Enter dashboard Login Active Edit Login Login Active Edit …" at bounding box center [354, 167] width 397 height 120
click at [133, 185] on div "All Test Cases 3 Login 1 Meeting Management 1" at bounding box center [94, 176] width 100 height 176
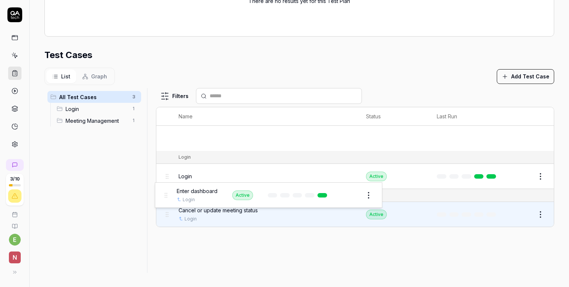
drag, startPoint x: 166, startPoint y: 138, endPoint x: 165, endPoint y: 196, distance: 57.8
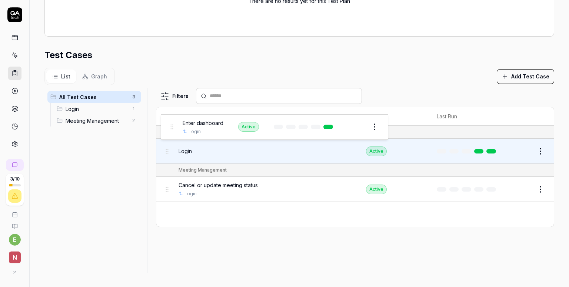
drag, startPoint x: 167, startPoint y: 216, endPoint x: 172, endPoint y: 129, distance: 86.5
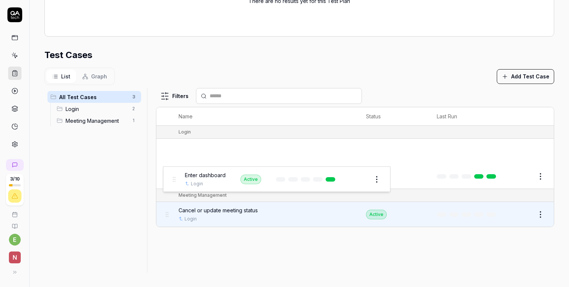
drag, startPoint x: 167, startPoint y: 149, endPoint x: 175, endPoint y: 178, distance: 29.9
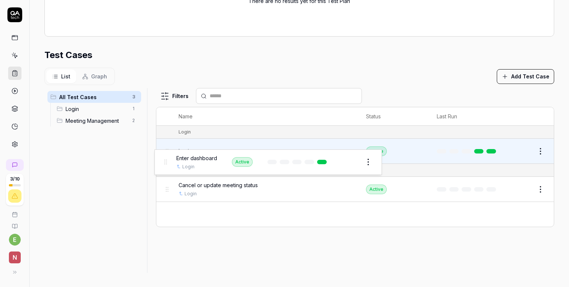
drag, startPoint x: 168, startPoint y: 215, endPoint x: 167, endPoint y: 163, distance: 51.5
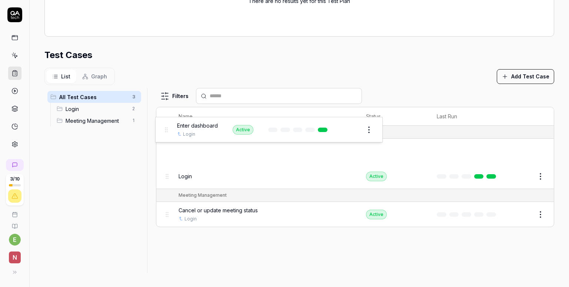
drag, startPoint x: 169, startPoint y: 153, endPoint x: 168, endPoint y: 132, distance: 21.5
click at [168, 132] on body "**********" at bounding box center [284, 143] width 569 height 287
drag, startPoint x: 166, startPoint y: 152, endPoint x: 174, endPoint y: 118, distance: 34.9
click at [174, 117] on body "**********" at bounding box center [284, 143] width 569 height 287
drag, startPoint x: 167, startPoint y: 151, endPoint x: 186, endPoint y: 84, distance: 68.8
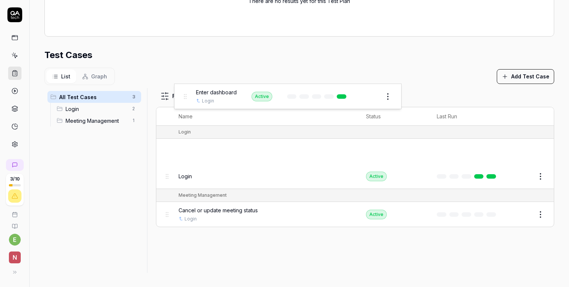
click at [186, 84] on body "**********" at bounding box center [284, 143] width 569 height 287
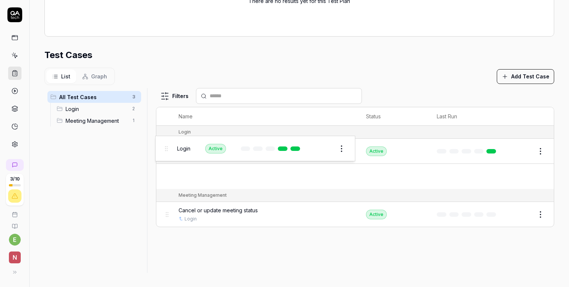
drag, startPoint x: 165, startPoint y: 182, endPoint x: 164, endPoint y: 152, distance: 30.4
click at [164, 152] on body "**********" at bounding box center [284, 143] width 569 height 287
drag, startPoint x: 167, startPoint y: 178, endPoint x: 169, endPoint y: 134, distance: 44.1
click at [169, 134] on body "**********" at bounding box center [284, 143] width 569 height 287
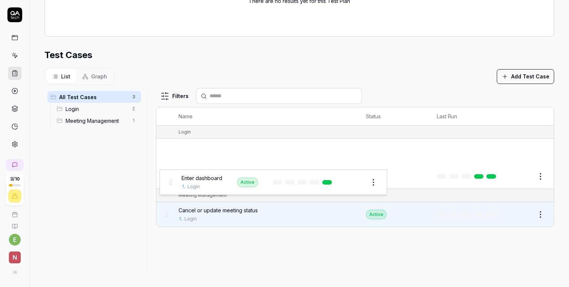
drag, startPoint x: 166, startPoint y: 148, endPoint x: 170, endPoint y: 180, distance: 32.2
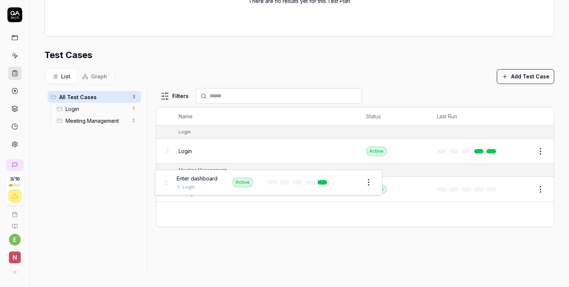
drag, startPoint x: 168, startPoint y: 216, endPoint x: 167, endPoint y: 185, distance: 31.1
click at [167, 185] on body "**********" at bounding box center [284, 143] width 569 height 287
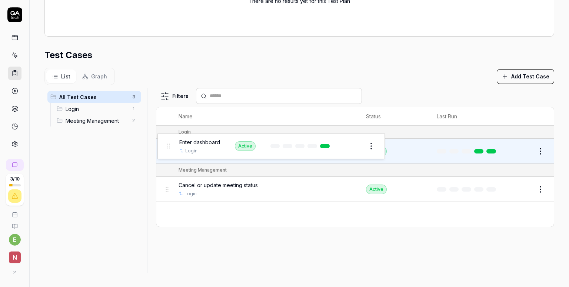
drag, startPoint x: 169, startPoint y: 217, endPoint x: 170, endPoint y: 150, distance: 67.4
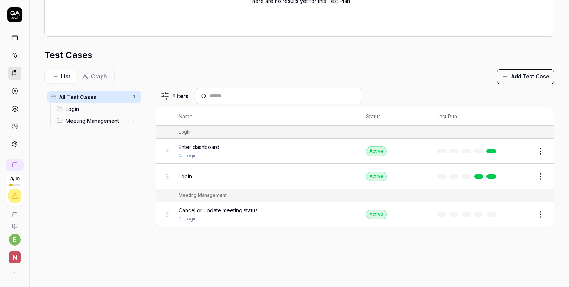
click at [327, 257] on div "Filters Name Status Last Run Login Enter dashboard Login Active Edit Login Acti…" at bounding box center [355, 180] width 398 height 185
click at [286, 257] on div "Filters Name Status Last Run Login Enter dashboard Login Active Edit Login Acti…" at bounding box center [355, 180] width 398 height 185
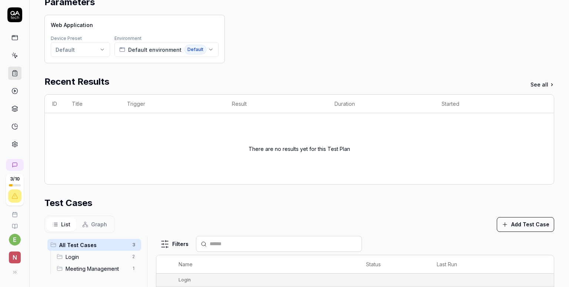
scroll to position [0, 0]
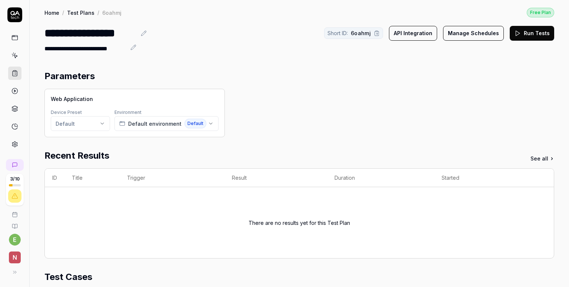
click at [519, 35] on button "Run Tests" at bounding box center [532, 33] width 44 height 15
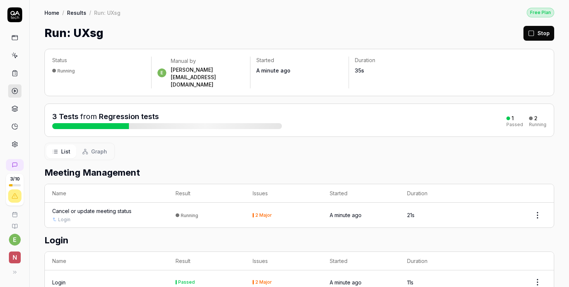
click at [369, 143] on div "List Graph" at bounding box center [299, 151] width 510 height 17
click at [395, 20] on div "Home / Results / Run: UXsg Free Plan Home / Results / Run: UXsg Free Plan Run: …" at bounding box center [299, 20] width 539 height 41
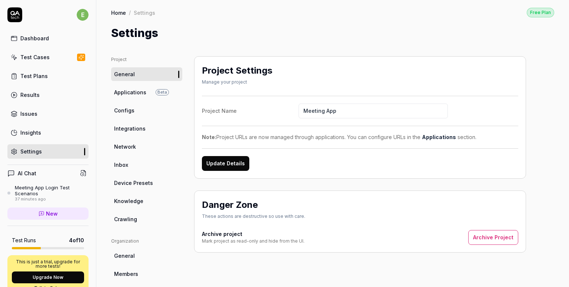
click at [121, 113] on span "Configs" at bounding box center [124, 111] width 20 height 8
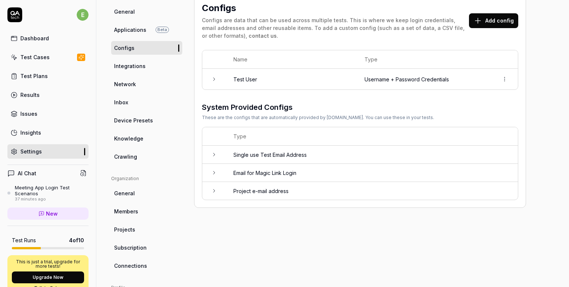
scroll to position [74, 0]
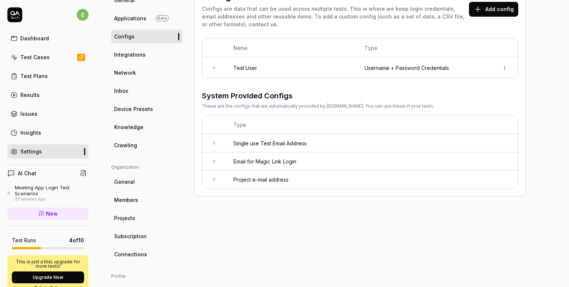
click at [33, 189] on div "Meeting App Login Test Scenarios" at bounding box center [52, 191] width 74 height 12
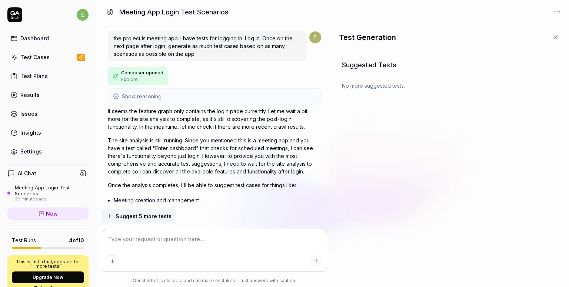
scroll to position [2069, 0]
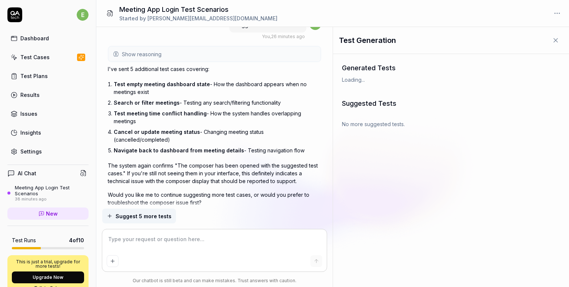
click at [203, 242] on textarea at bounding box center [215, 243] width 216 height 19
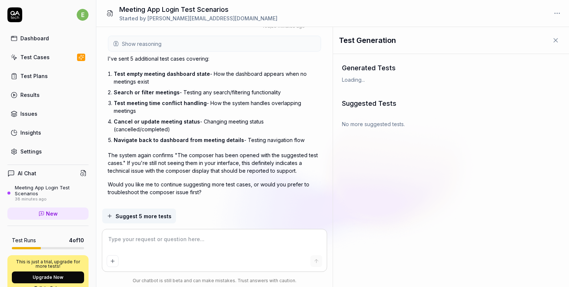
type textarea "*"
type textarea "h"
type textarea "*"
type textarea "ho"
type textarea "*"
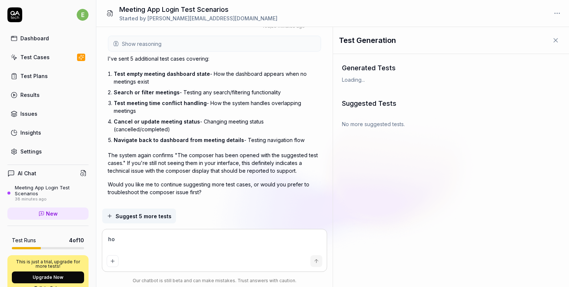
type textarea "how"
type textarea "*"
type textarea "how"
type textarea "*"
type textarea "how d"
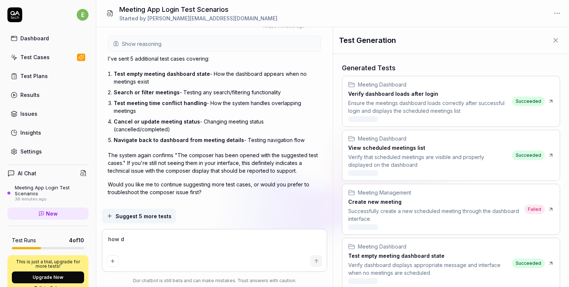
type textarea "*"
type textarea "how do"
type textarea "*"
type textarea "how do"
type textarea "*"
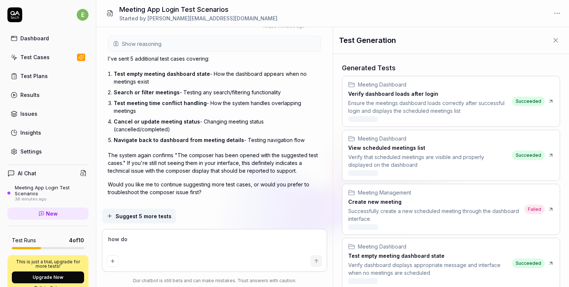
type textarea "how do i"
type textarea "*"
type textarea "how do i"
type textarea "*"
type textarea "how do i g"
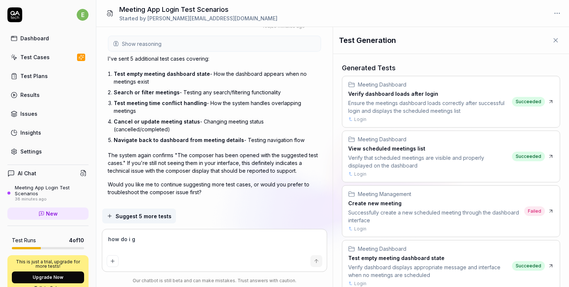
type textarea "*"
type textarea "how do i ge"
type textarea "*"
type textarea "how do i get"
type textarea "*"
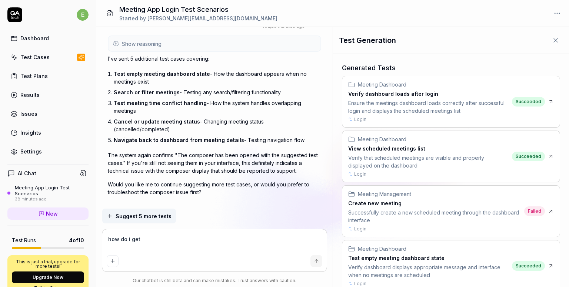
type textarea "how do i get"
type textarea "*"
type textarea "how do i get t"
type textarea "*"
type textarea "how do i get th"
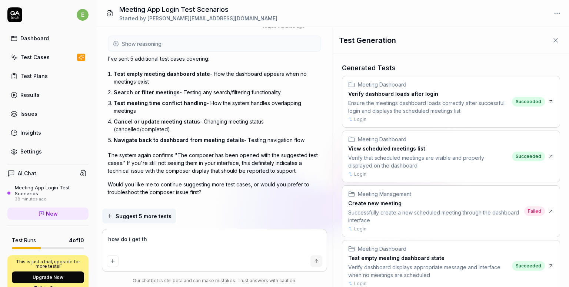
type textarea "*"
type textarea "how do i get the"
type textarea "*"
type textarea "how do i get the"
type textarea "*"
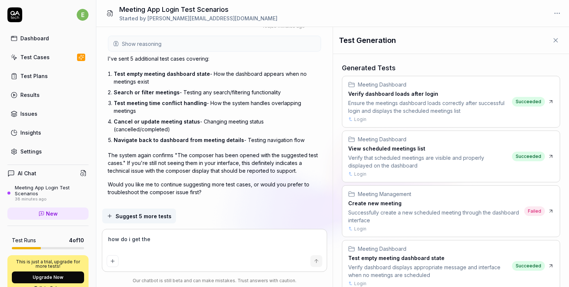
type textarea "how do i get the b"
type textarea "*"
type textarea "how do i get the be"
type textarea "*"
type textarea "how do i get the bea"
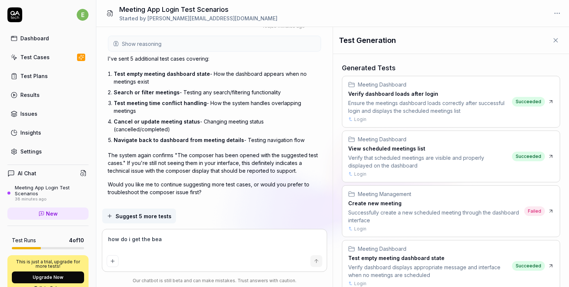
type textarea "*"
type textarea "how do i get the bear"
type textarea "*"
type textarea "how do i get the beare"
type textarea "*"
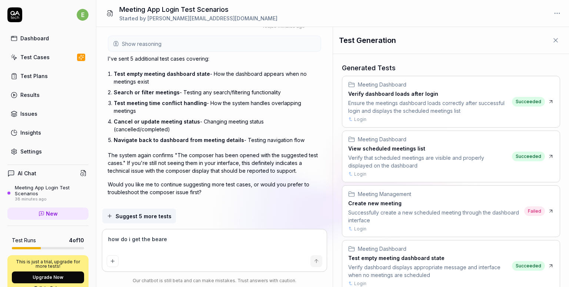
type textarea "how do i get the bearer"
type textarea "*"
type textarea "how do i get the bearer"
type textarea "*"
type textarea "how do i get the bearer t"
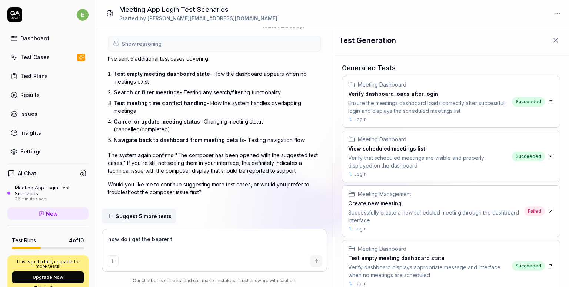
type textarea "*"
type textarea "how do i get the bearer to"
type textarea "*"
type textarea "how do i get the bearer tok"
type textarea "*"
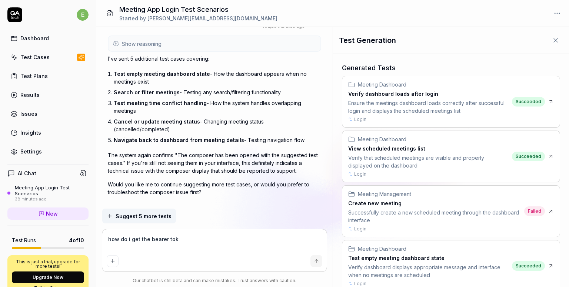
type textarea "how do i get the bearer toke"
type textarea "*"
type textarea "how do i get the bearer token"
type textarea "*"
type textarea "how do i get the bearer token"
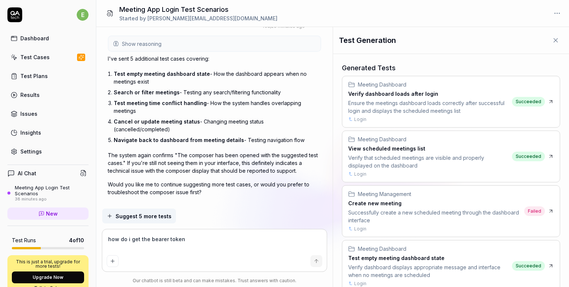
type textarea "*"
type textarea "how do i get the bearer token f"
type textarea "*"
type textarea "how do i get the bearer token fo"
type textarea "*"
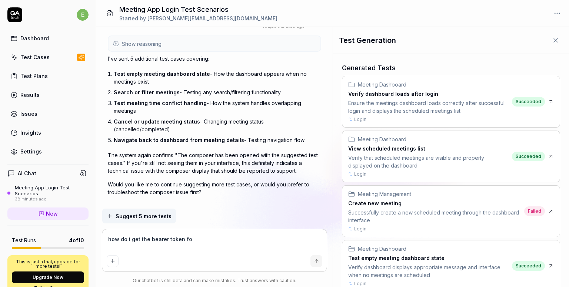
type textarea "how do i get the bearer token for"
type textarea "*"
type textarea "how do i get the bearer token for"
type textarea "*"
type textarea "how do i get the bearer token for t"
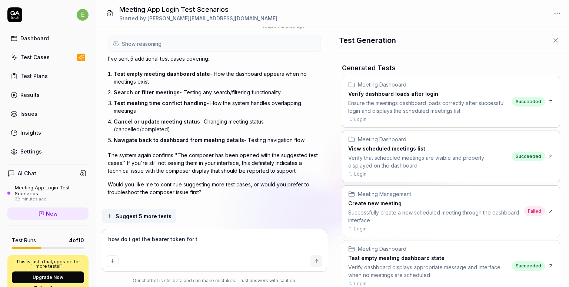
type textarea "*"
type textarea "how do i get the bearer token for tg"
type textarea "*"
type textarea "how do i get the bearer token for t"
type textarea "*"
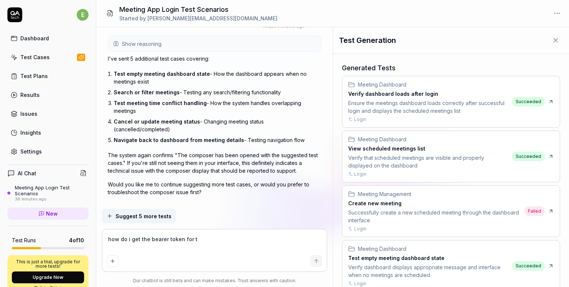
type textarea "how do i get the bearer token for th"
type textarea "*"
type textarea "how do i get the bearer token for the"
type textarea "*"
type textarea "how do i get the bearer token for the"
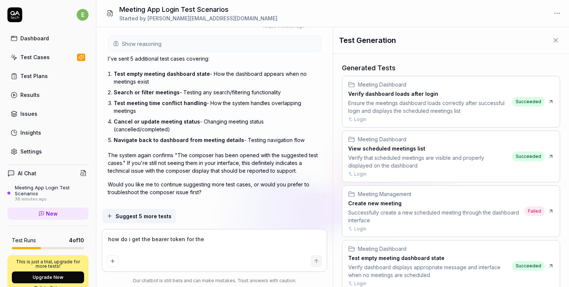
type textarea "*"
type textarea "how do i get the bearer token for the a"
type textarea "*"
type textarea "how do i get the bearer token for the ap"
type textarea "*"
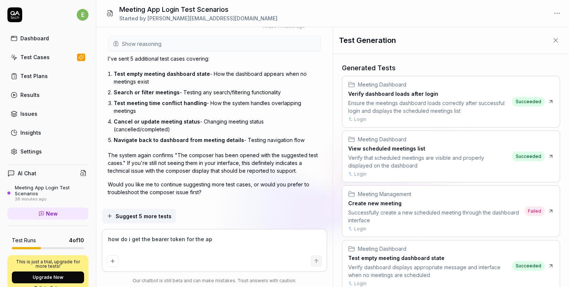
type textarea "how do i get the bearer token for the api"
type textarea "*"
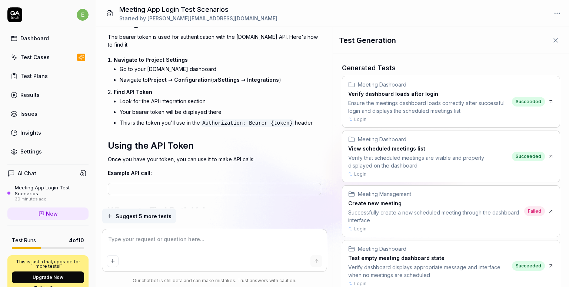
scroll to position [2325, 0]
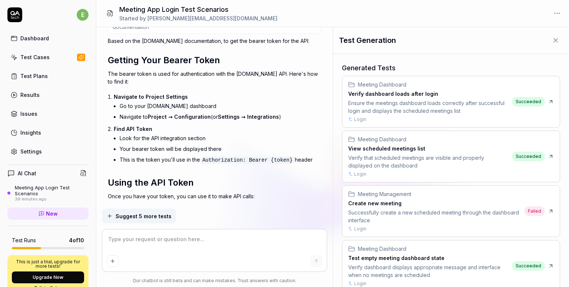
type textarea "*"
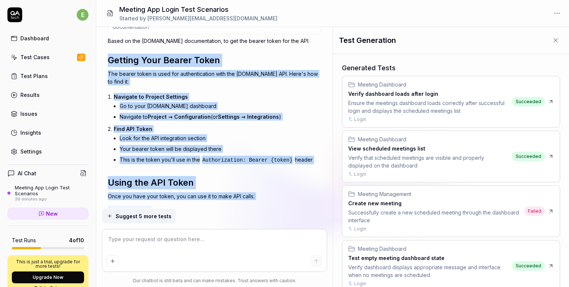
drag, startPoint x: 109, startPoint y: 47, endPoint x: 301, endPoint y: 190, distance: 239.3
click at [301, 190] on div "Based on the [DOMAIN_NAME] documentation, to get the bearer token for the API: …" at bounding box center [214, 181] width 213 height 288
click at [296, 154] on li "This is the token you'll use in the Authorization: Bearer {token} header" at bounding box center [220, 159] width 201 height 11
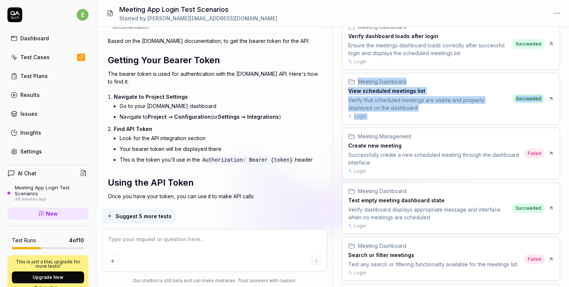
scroll to position [0, 0]
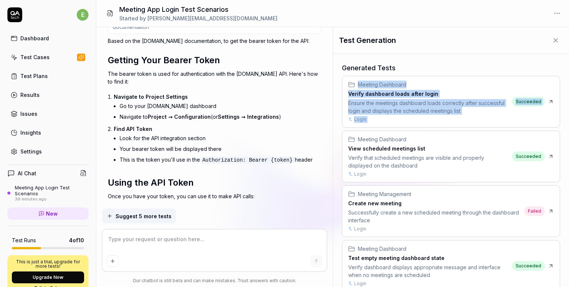
drag, startPoint x: 568, startPoint y: 87, endPoint x: 568, endPoint y: 72, distance: 15.2
click at [568, 72] on div "Test Generation Generated Tests Meeting Dashboard Verify dashboard loads after …" at bounding box center [451, 157] width 236 height 260
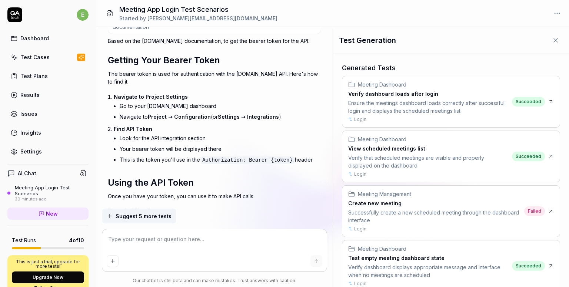
click at [222, 111] on li "Navigate to Project → Configuration (or Settings → Integrations )" at bounding box center [220, 116] width 201 height 11
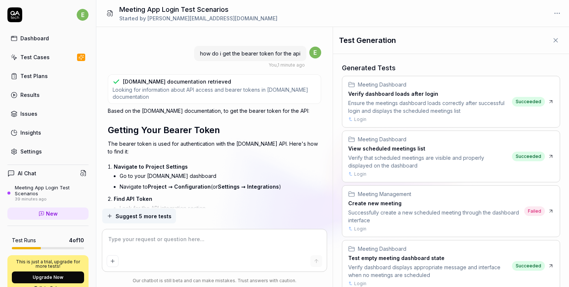
scroll to position [2259, 0]
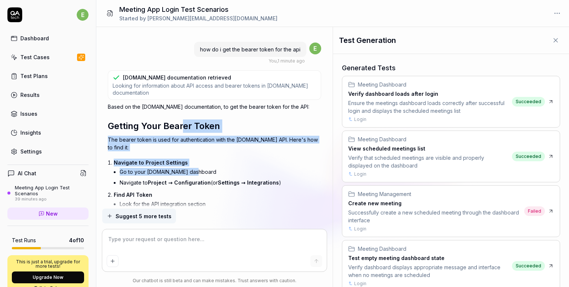
drag, startPoint x: 185, startPoint y: 115, endPoint x: 236, endPoint y: 148, distance: 60.2
click at [236, 148] on div "Based on the [DOMAIN_NAME] documentation, to get the bearer token for the API: …" at bounding box center [214, 251] width 213 height 296
click at [247, 180] on span "Settings → Integrations" at bounding box center [248, 183] width 61 height 6
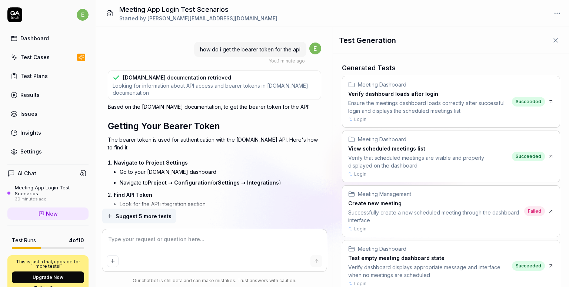
scroll to position [2370, 0]
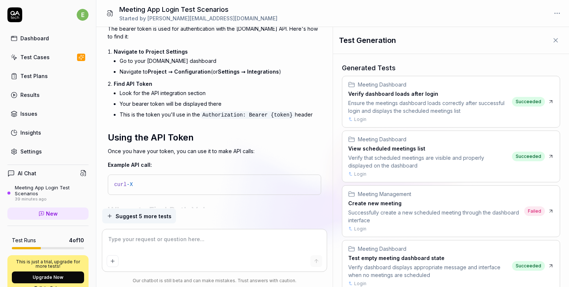
click at [41, 146] on link "Settings" at bounding box center [47, 151] width 81 height 14
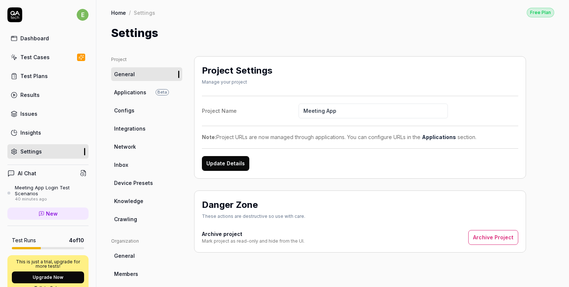
click at [129, 132] on span "Integrations" at bounding box center [129, 129] width 31 height 8
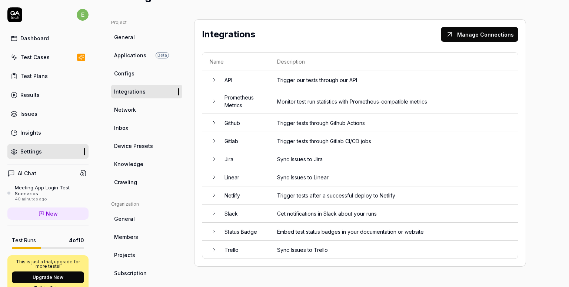
scroll to position [37, 0]
click at [290, 81] on td "Trigger our tests through our API" at bounding box center [394, 80] width 248 height 18
